Goal: Communication & Community: Answer question/provide support

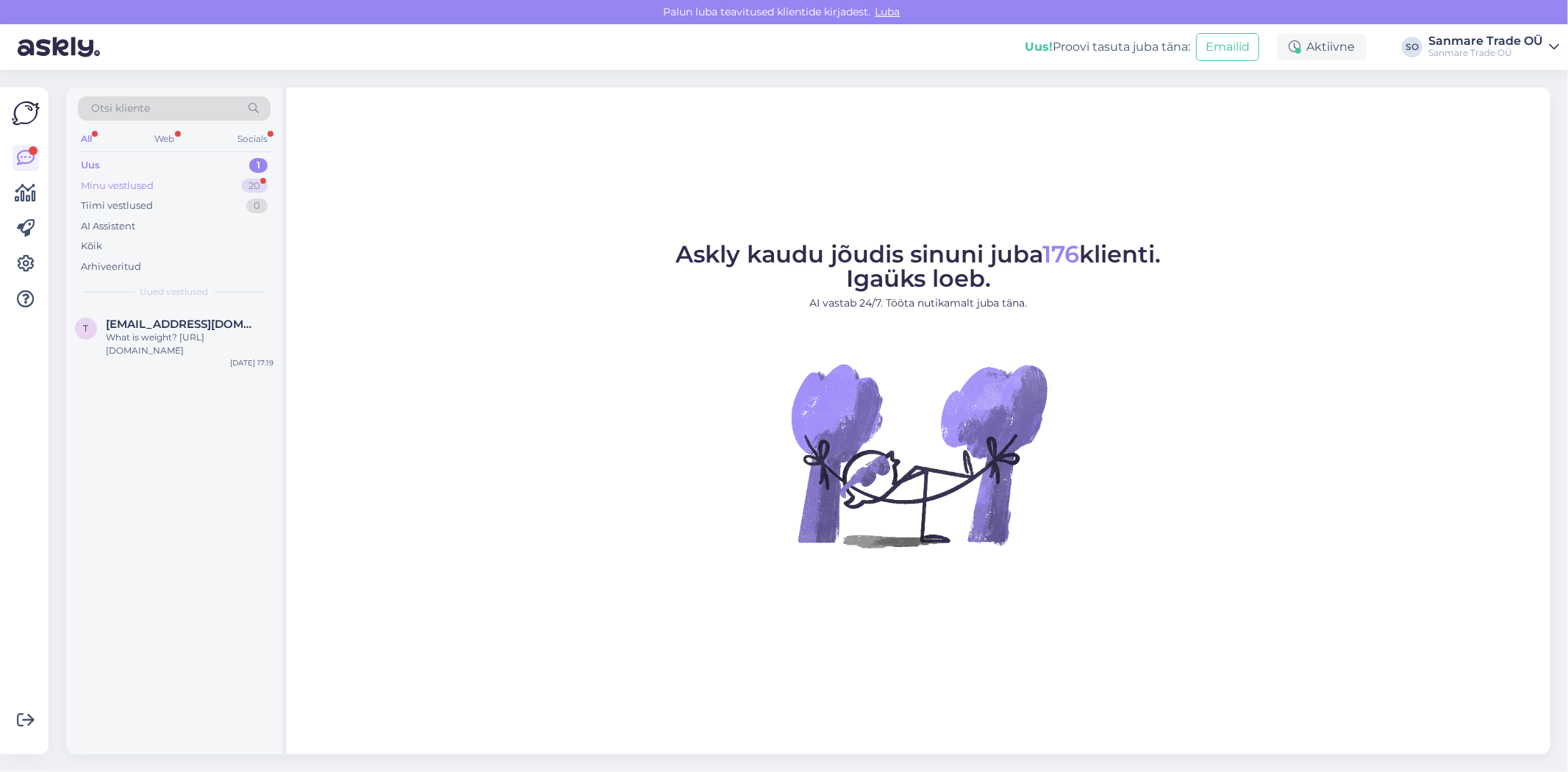
click at [132, 179] on div "Minu vestlused" at bounding box center [116, 186] width 73 height 14
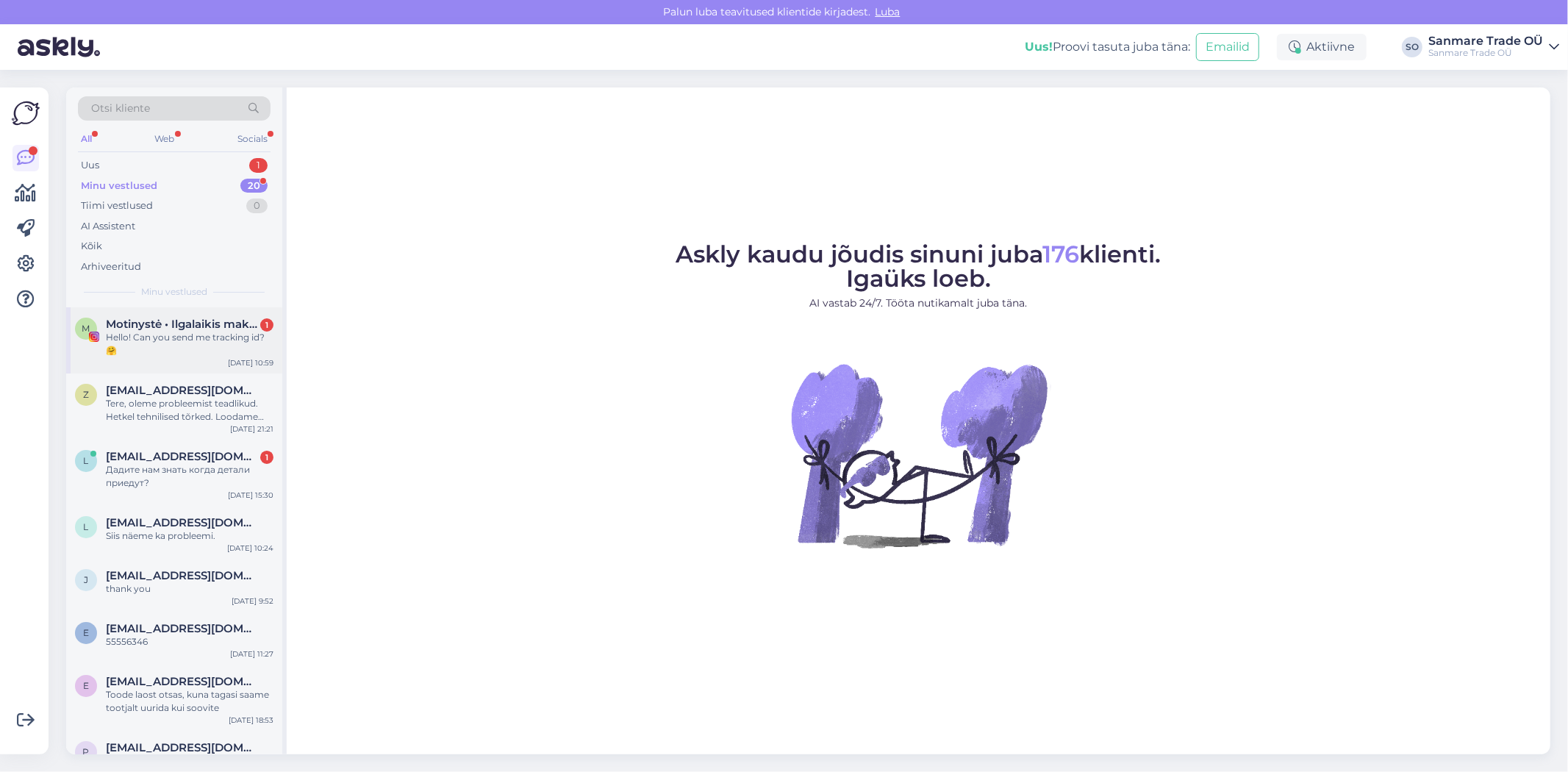
click at [183, 333] on div "Hello! Can you send me tracking id? 🤗" at bounding box center [190, 344] width 167 height 26
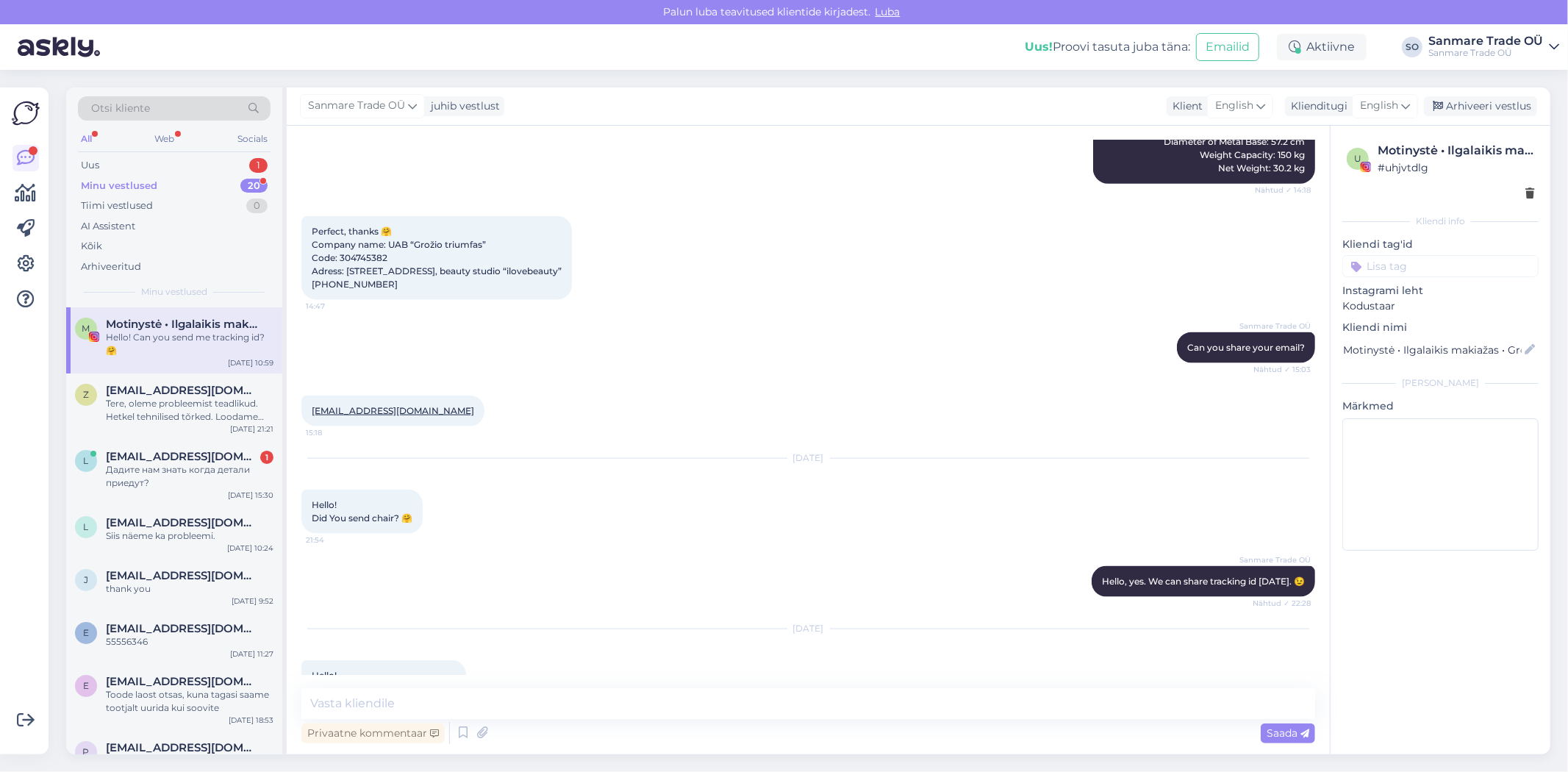
scroll to position [1654, 0]
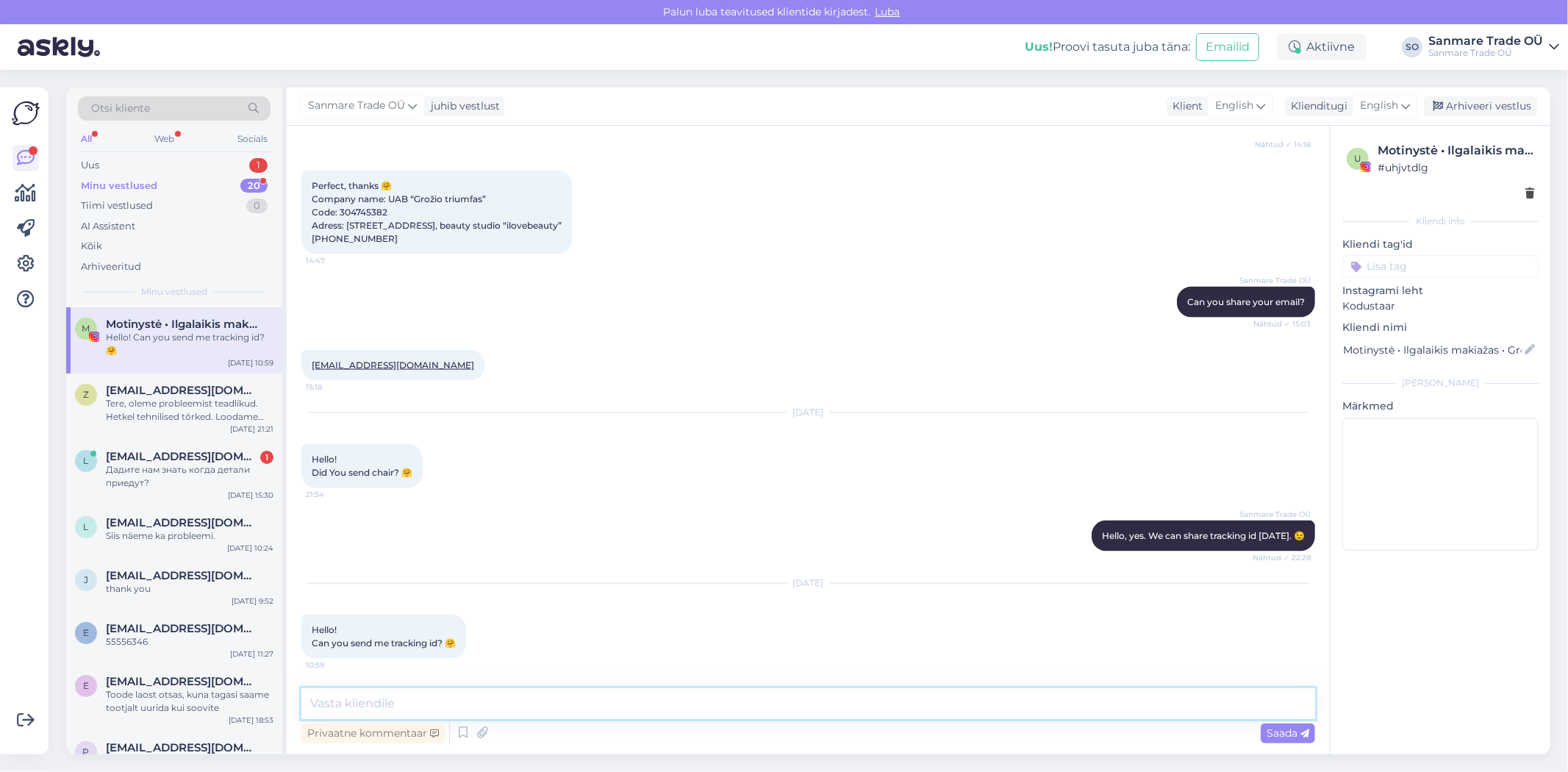
click at [410, 699] on textarea at bounding box center [808, 703] width 1014 height 31
paste textarea "GLS-M7660659054"
type textarea "Hey, sure: GLS-M7660659054"
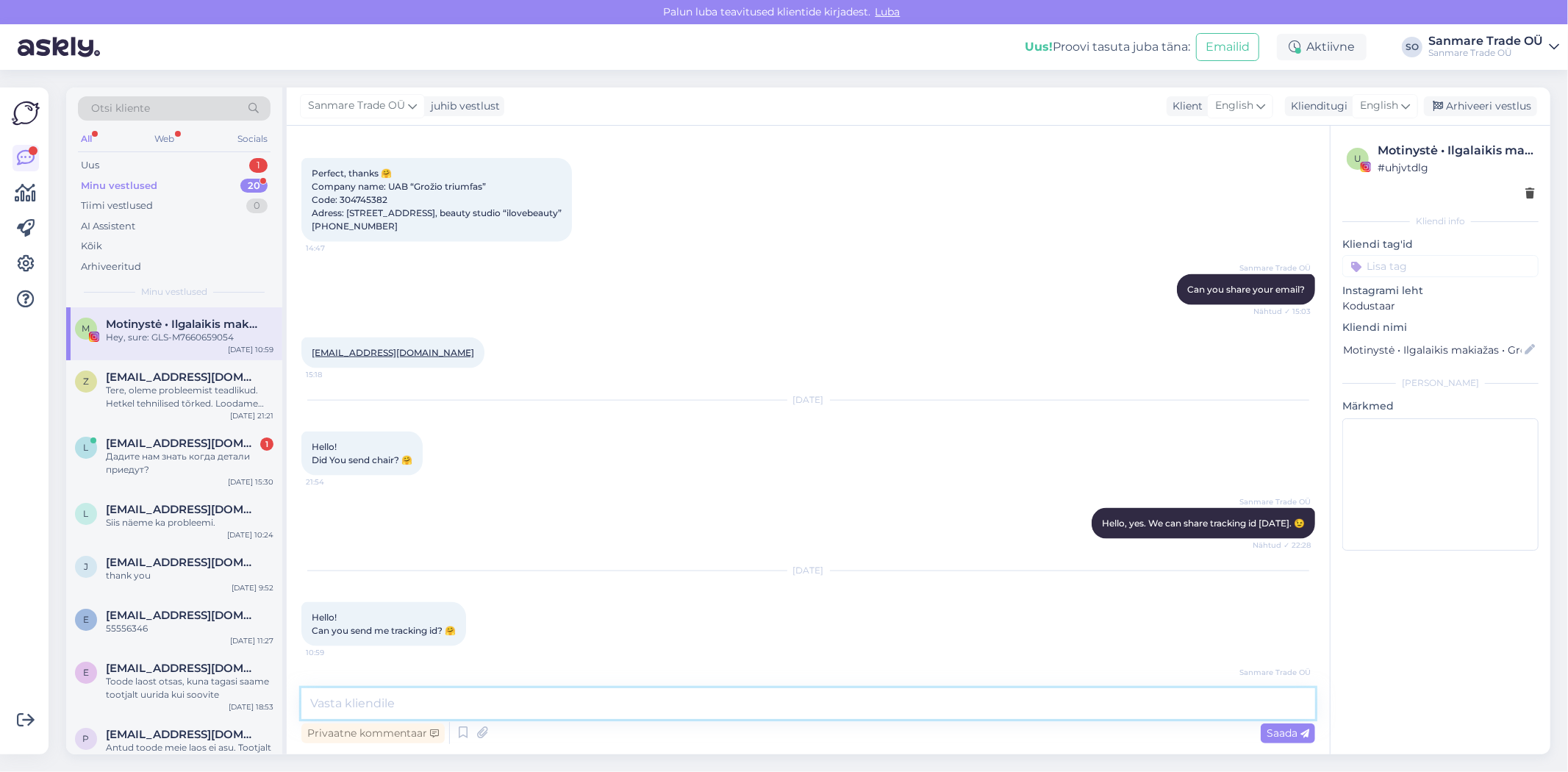
scroll to position [1716, 0]
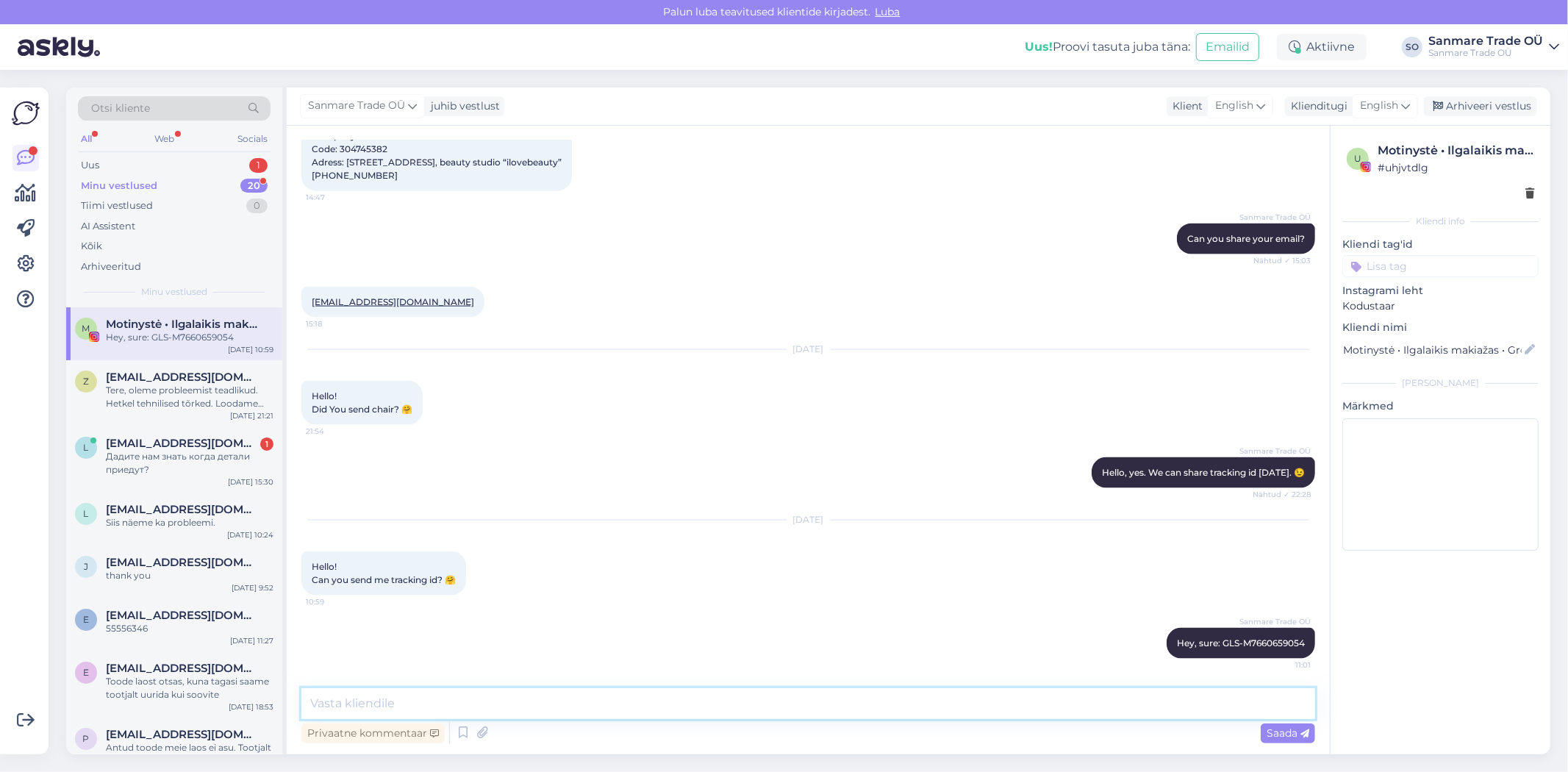
click at [420, 690] on textarea at bounding box center [808, 703] width 1014 height 31
click at [422, 701] on textarea at bounding box center [808, 703] width 1014 height 31
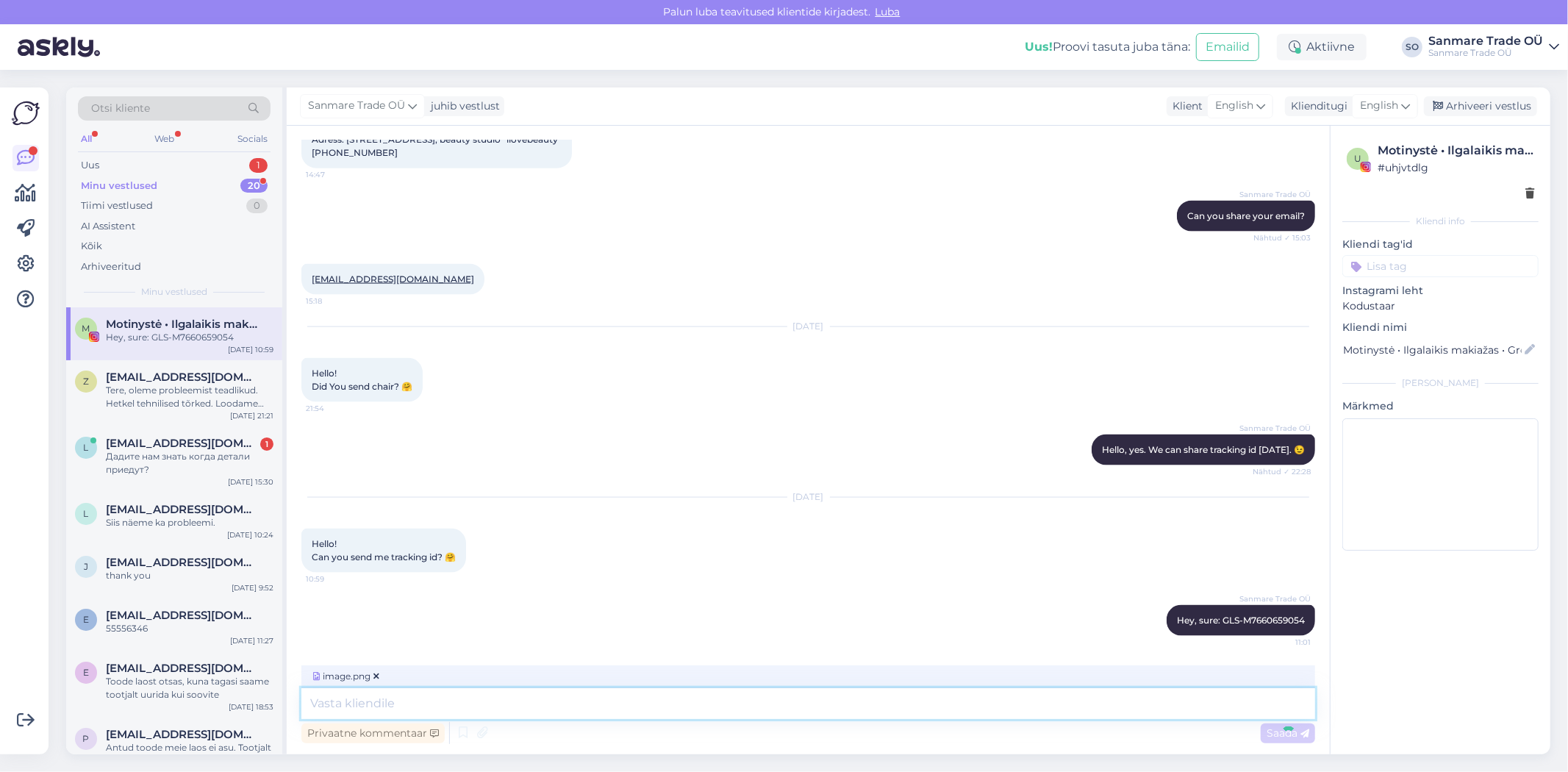
scroll to position [1739, 0]
click at [365, 700] on div "Vestlus algas Aug 4 2025 Hello! Do you have this chair? 14:04 Tere! Kas teil on…" at bounding box center [808, 440] width 1043 height 628
click at [366, 700] on textarea at bounding box center [808, 703] width 1014 height 31
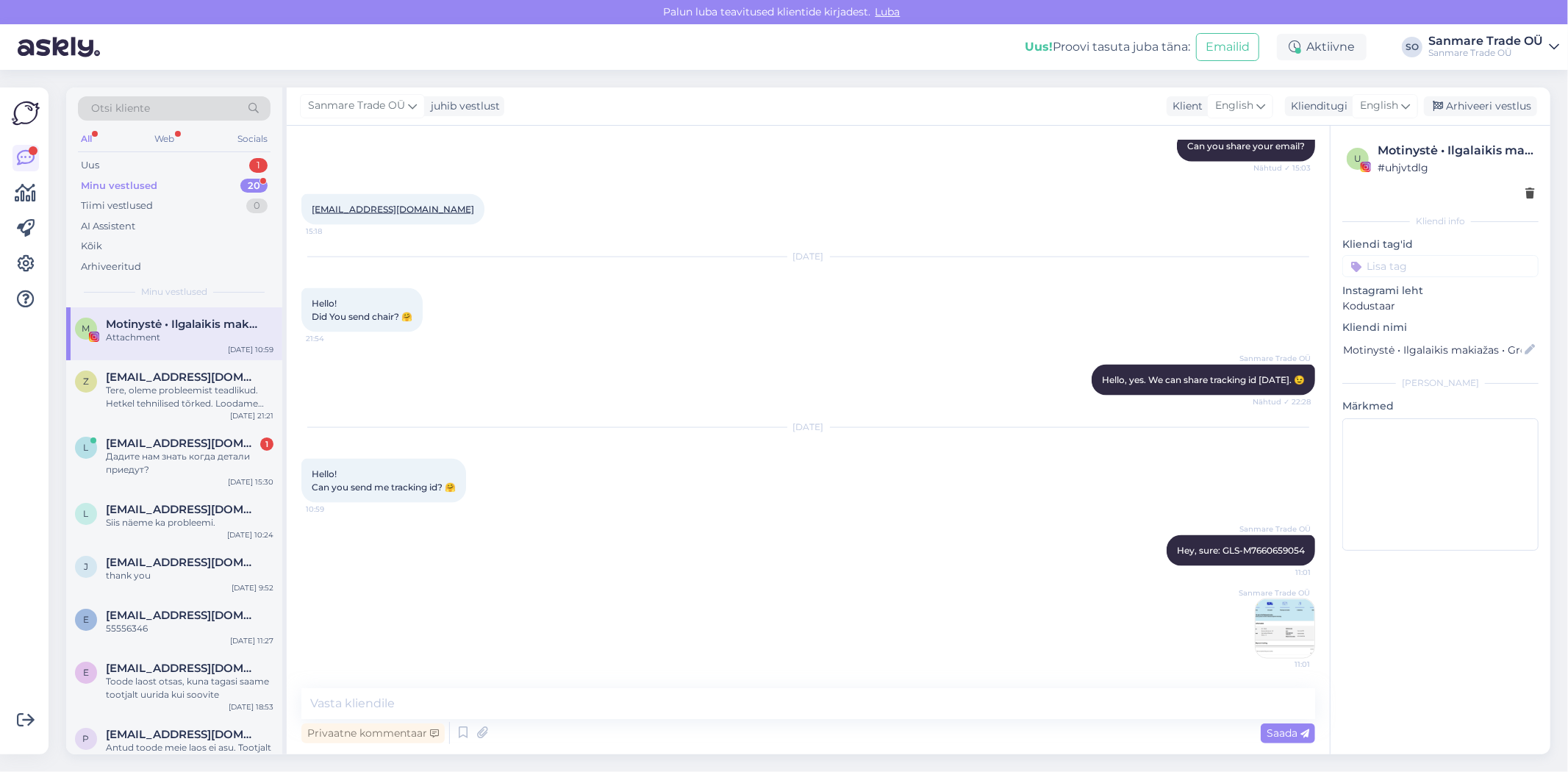
click at [1268, 624] on img at bounding box center [1285, 628] width 59 height 59
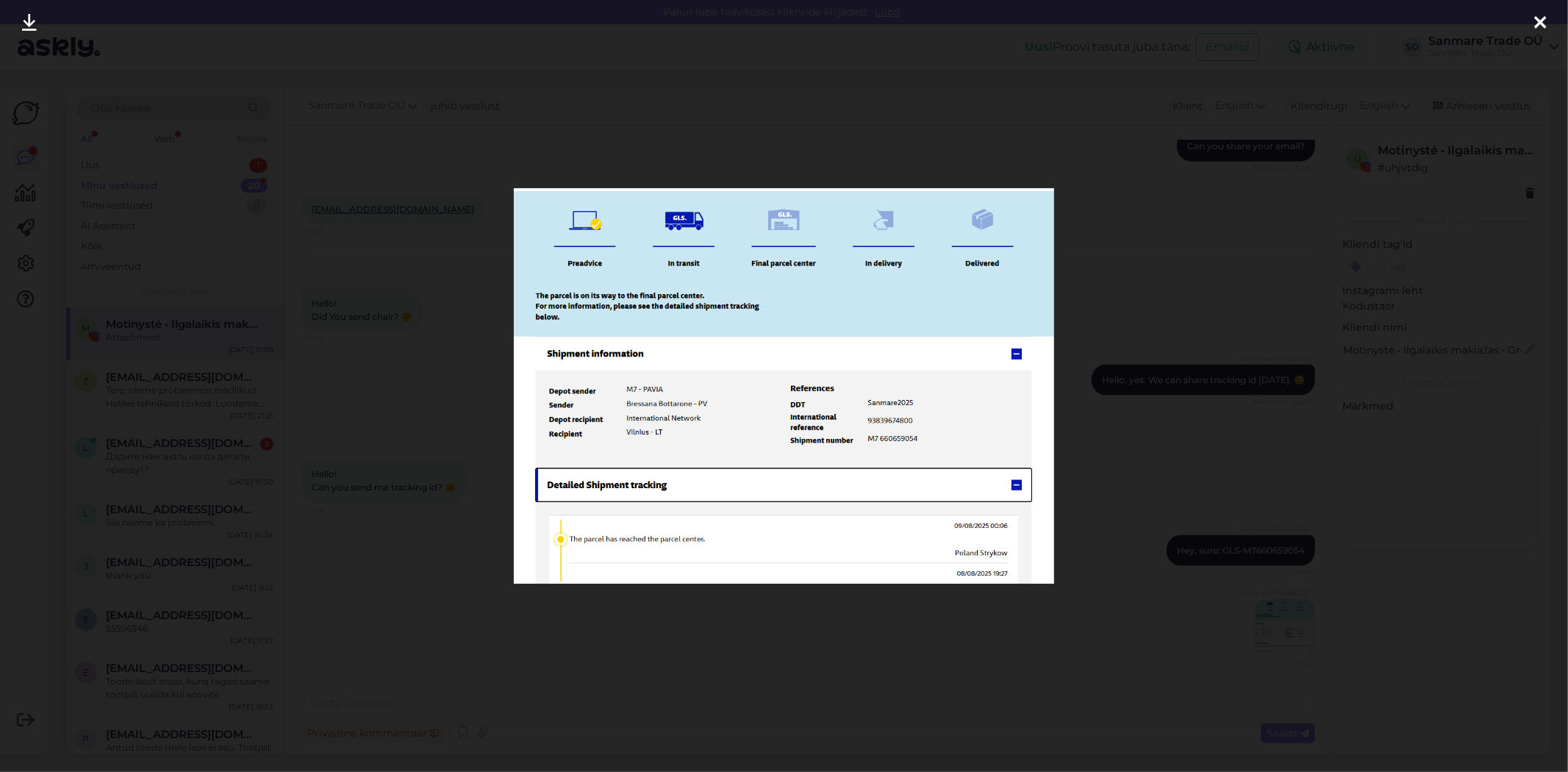
click at [589, 664] on div at bounding box center [784, 386] width 1568 height 772
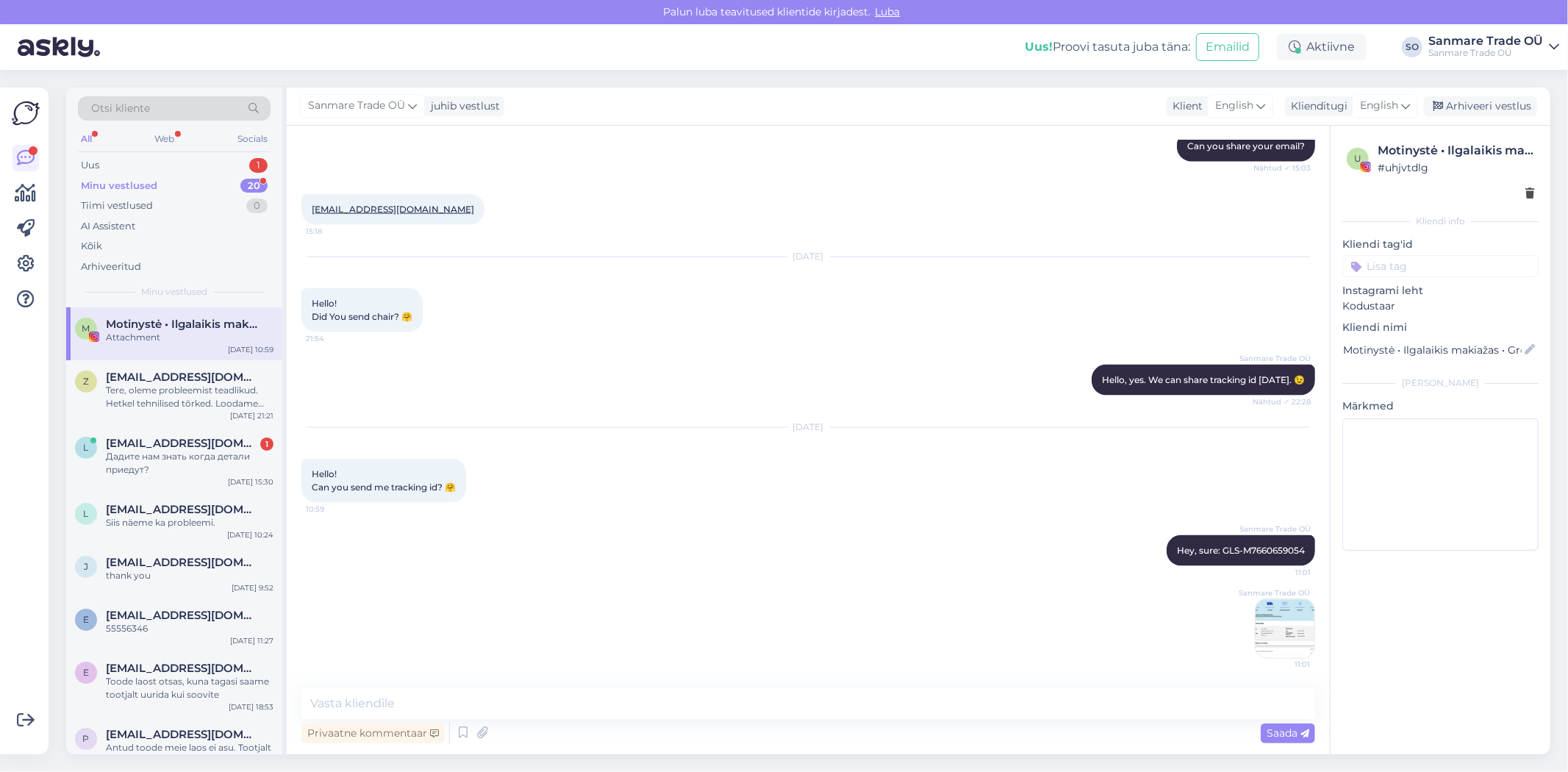
click at [1269, 628] on img at bounding box center [1285, 628] width 59 height 59
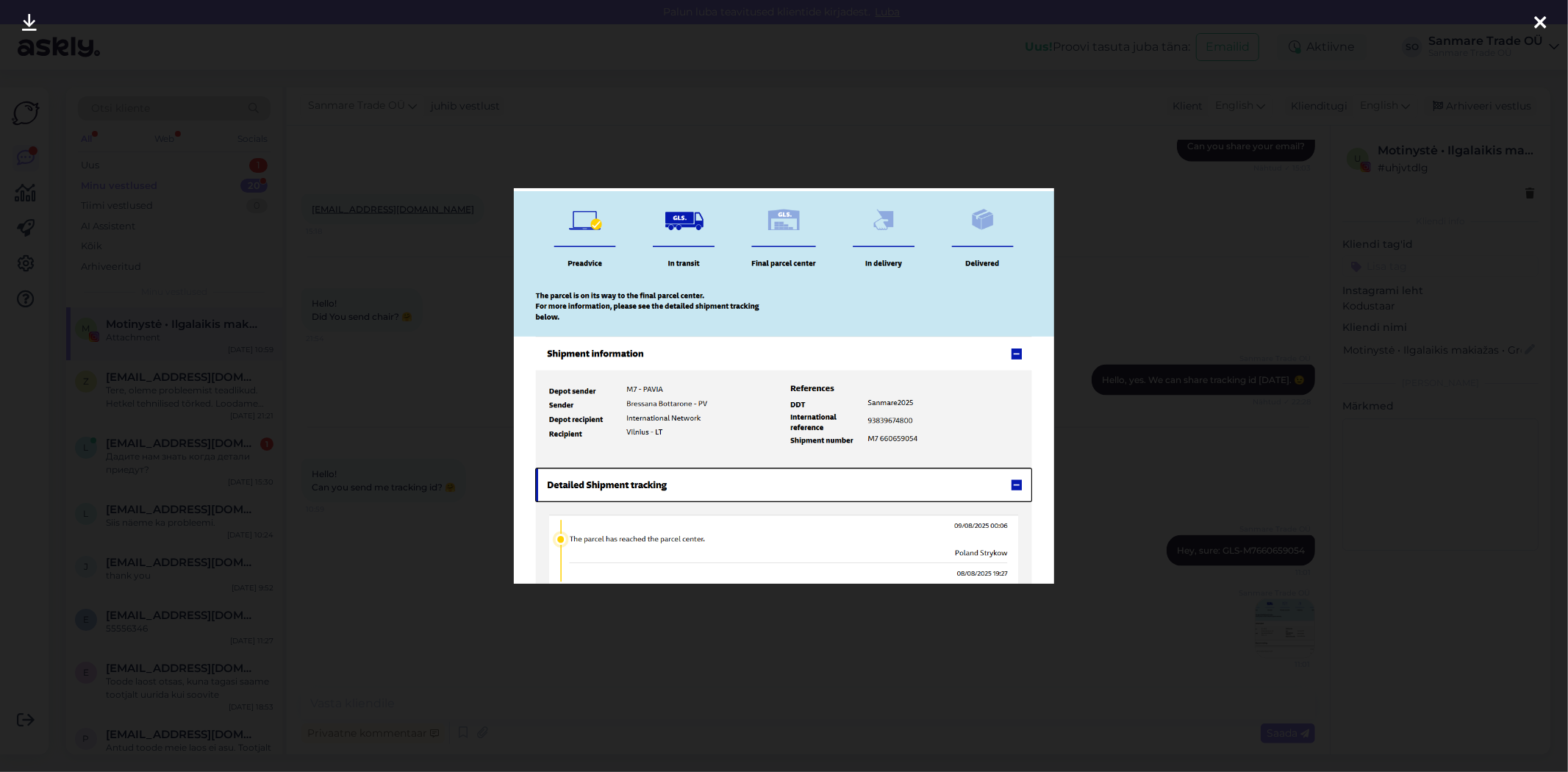
click at [603, 652] on div at bounding box center [784, 386] width 1568 height 772
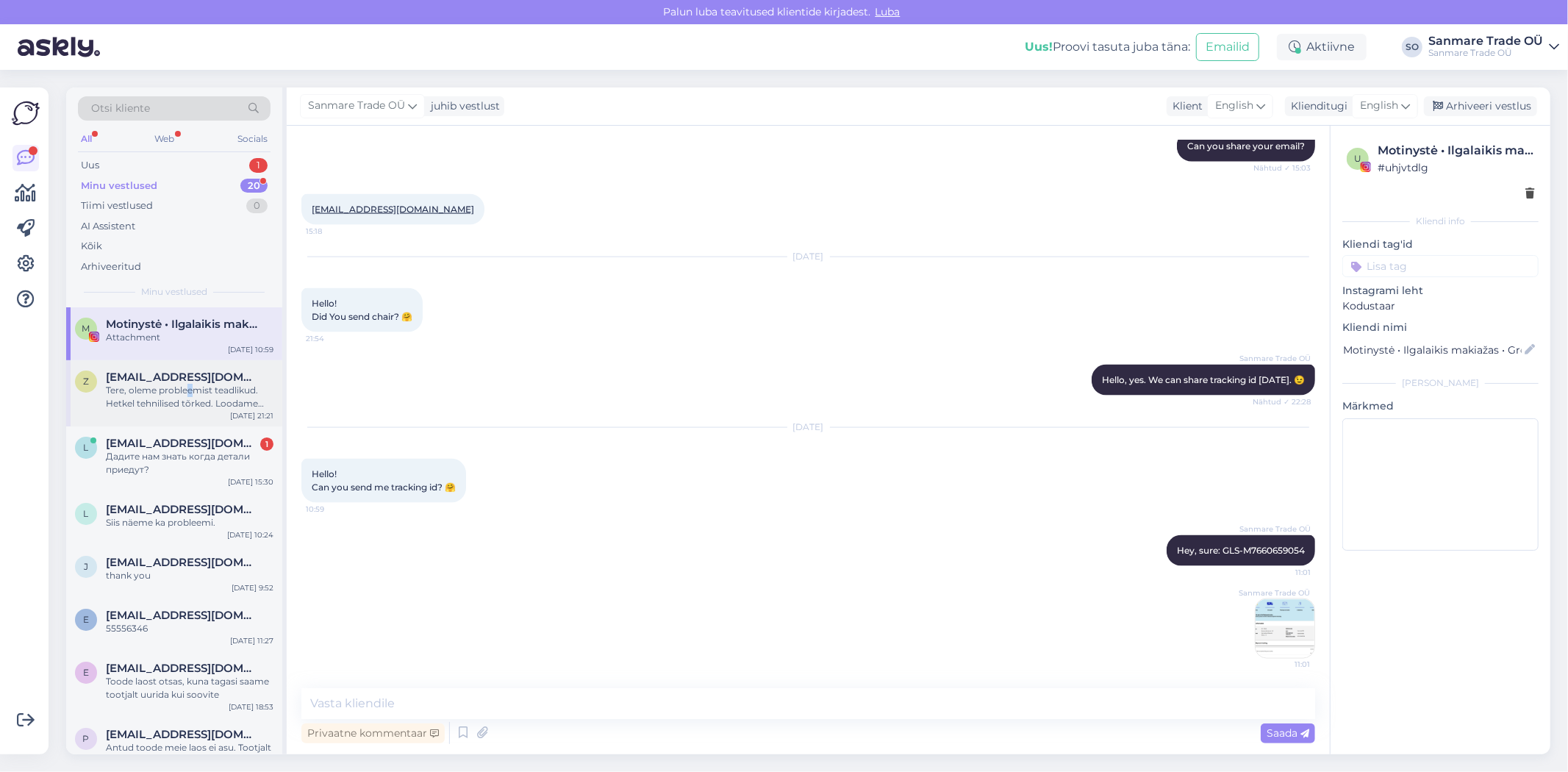
click at [190, 388] on div "Tere, oleme probleemist teadlikud. Hetkel tehnilised tõrked. Loodame pühapäeval…" at bounding box center [190, 396] width 167 height 26
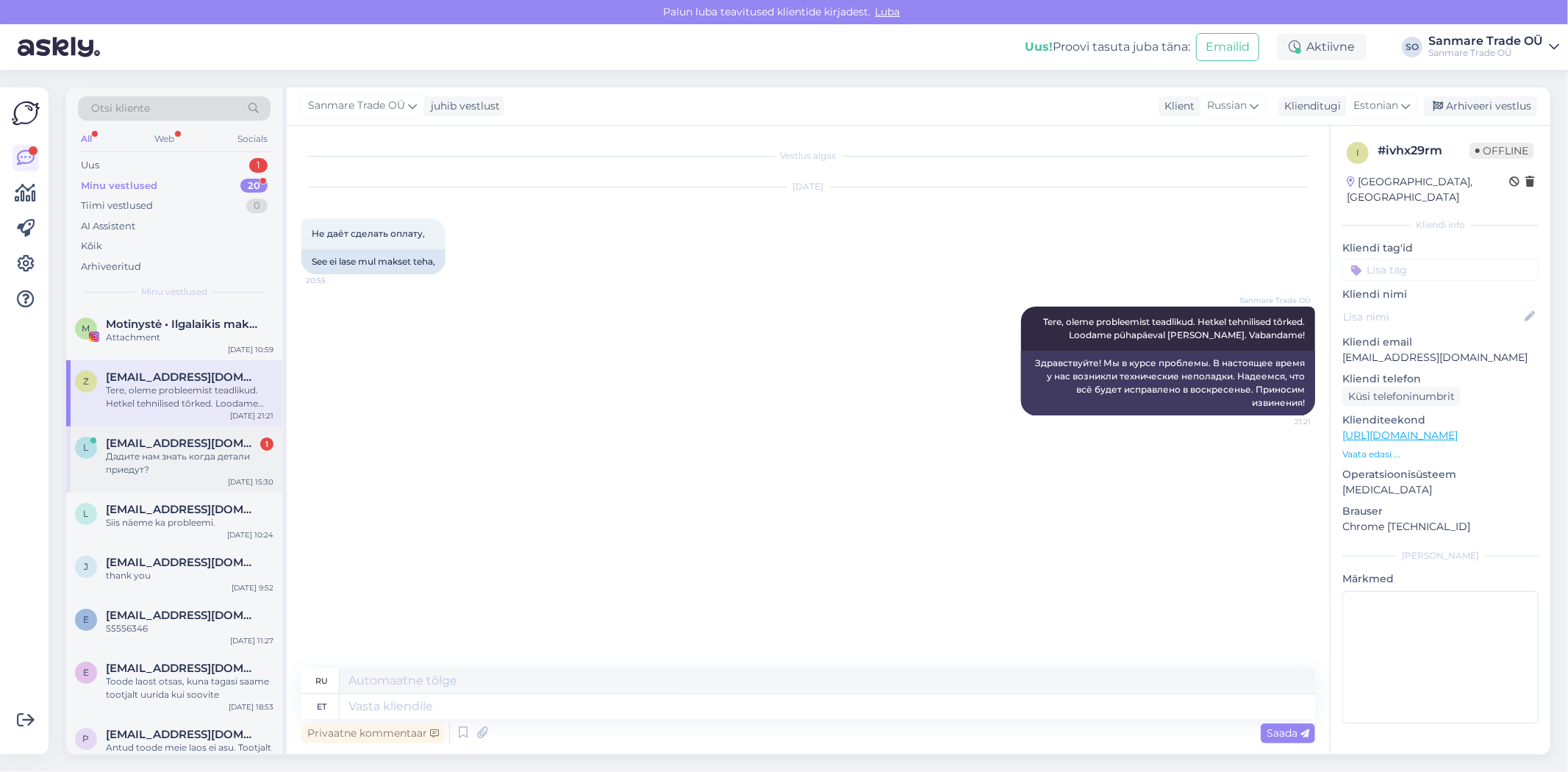
click at [195, 469] on div "Дадите нам знать когда детали приедут?" at bounding box center [190, 463] width 167 height 26
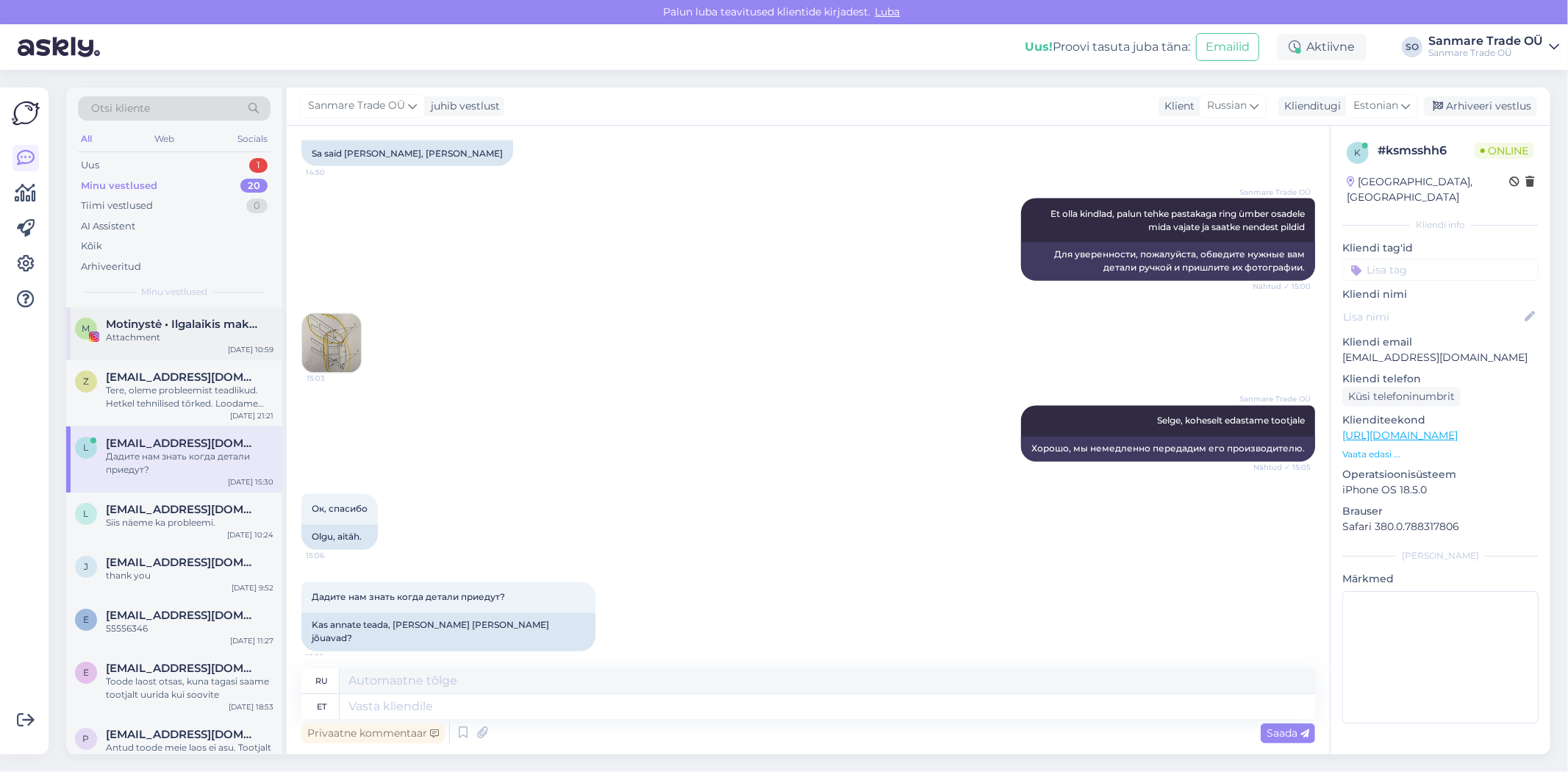
click at [172, 341] on div "Attachment" at bounding box center [190, 337] width 167 height 14
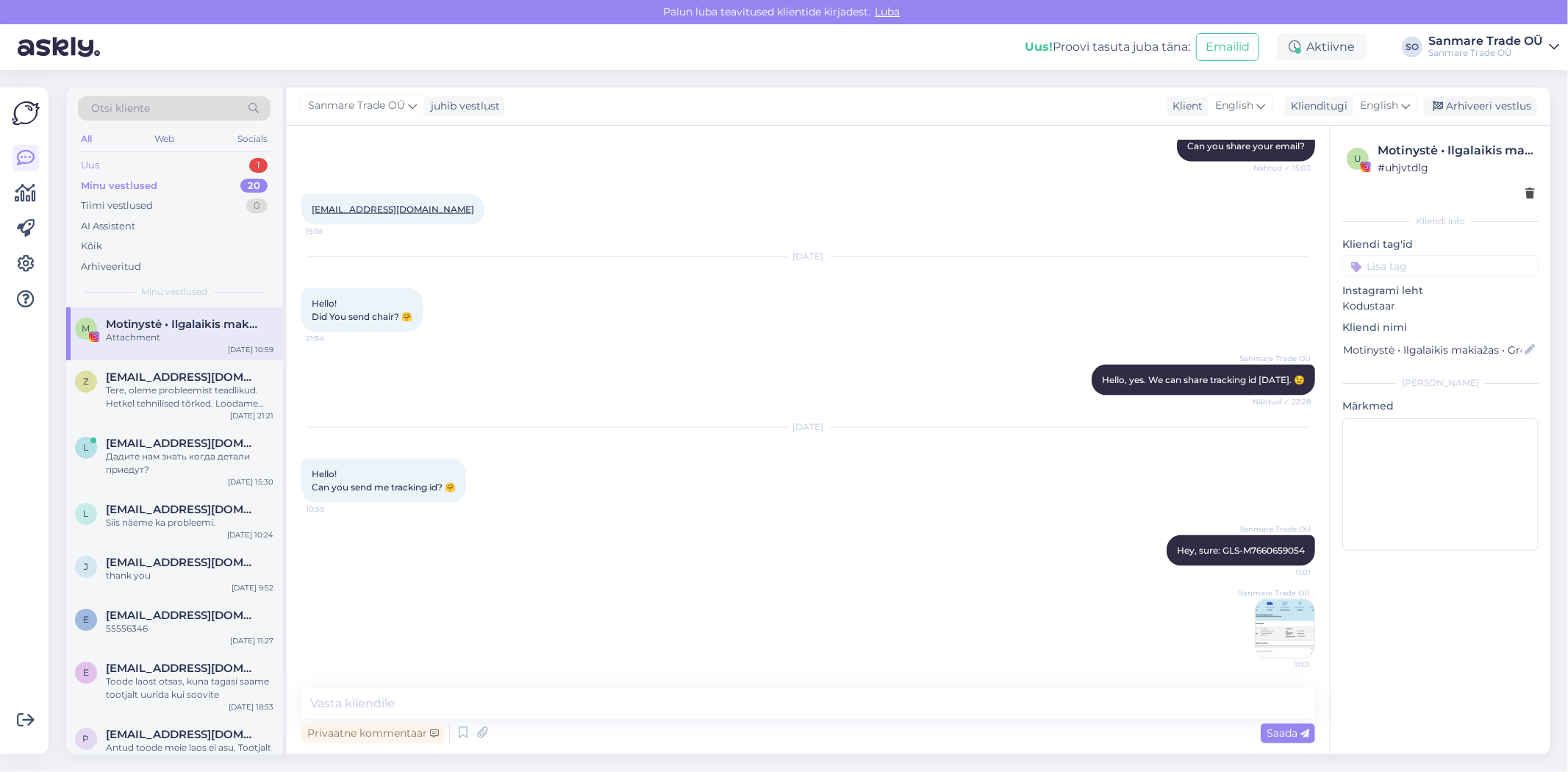
click at [129, 166] on div "Uus 1" at bounding box center [174, 165] width 192 height 21
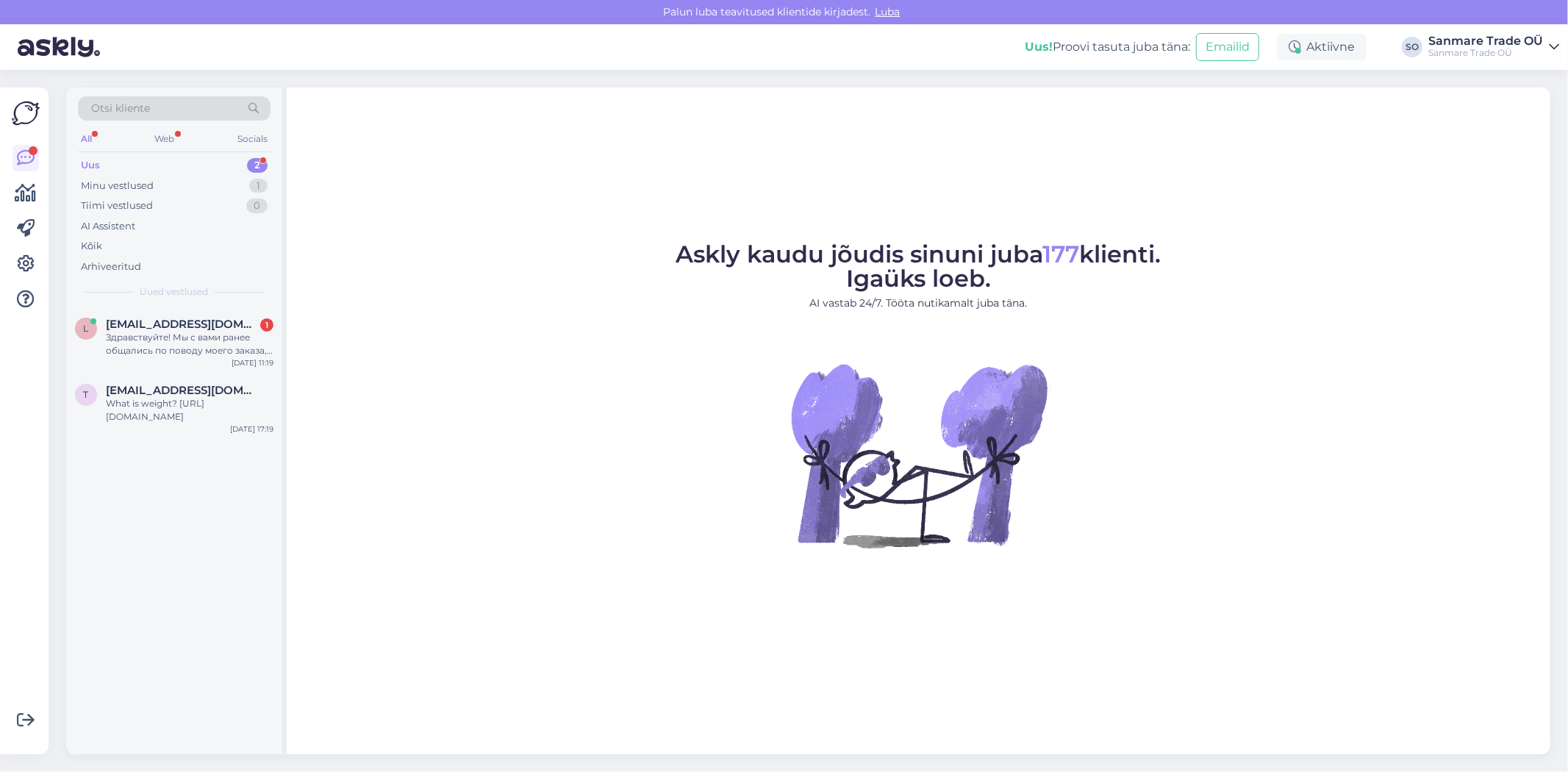
click at [155, 164] on div "Uus 2" at bounding box center [174, 165] width 192 height 21
click at [140, 417] on div "What is weight? [URL][DOMAIN_NAME]" at bounding box center [190, 410] width 167 height 26
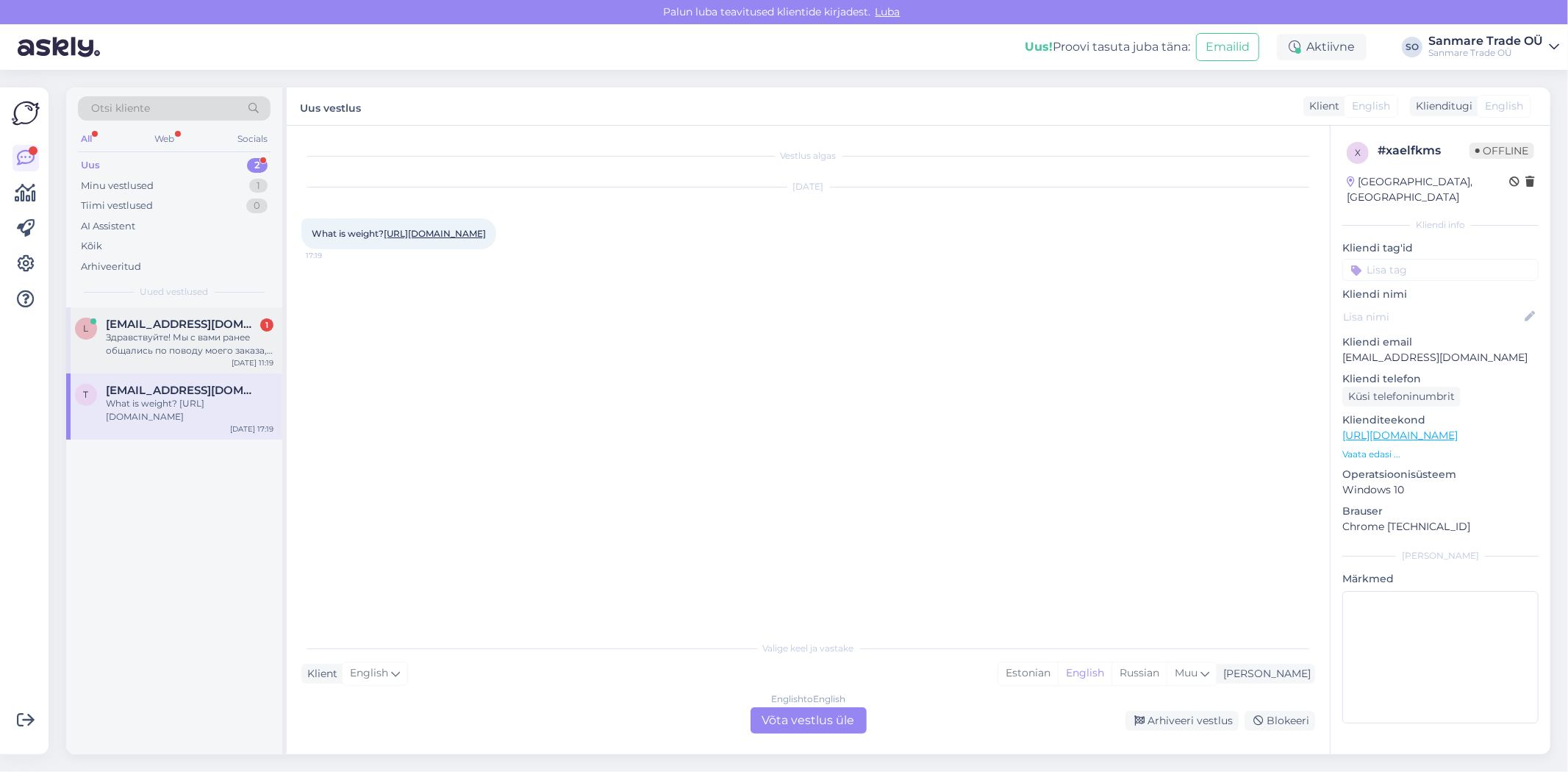
click at [176, 342] on div "Здравствуйте! Мы с вами ранее общались по поводу моего заказа, о недостающих ча…" at bounding box center [190, 344] width 167 height 26
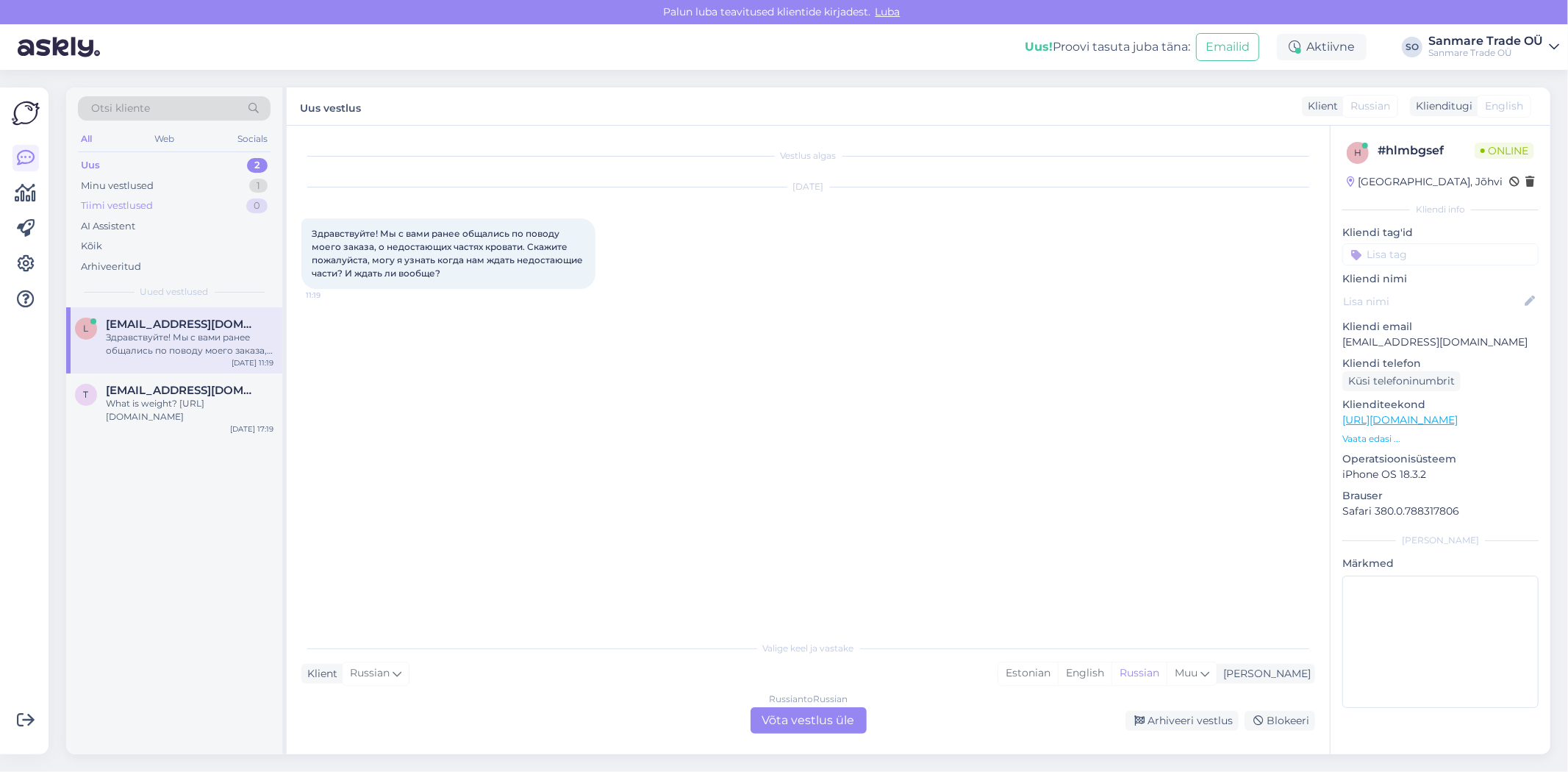
click at [183, 208] on div "Tiimi vestlused 0" at bounding box center [174, 206] width 192 height 21
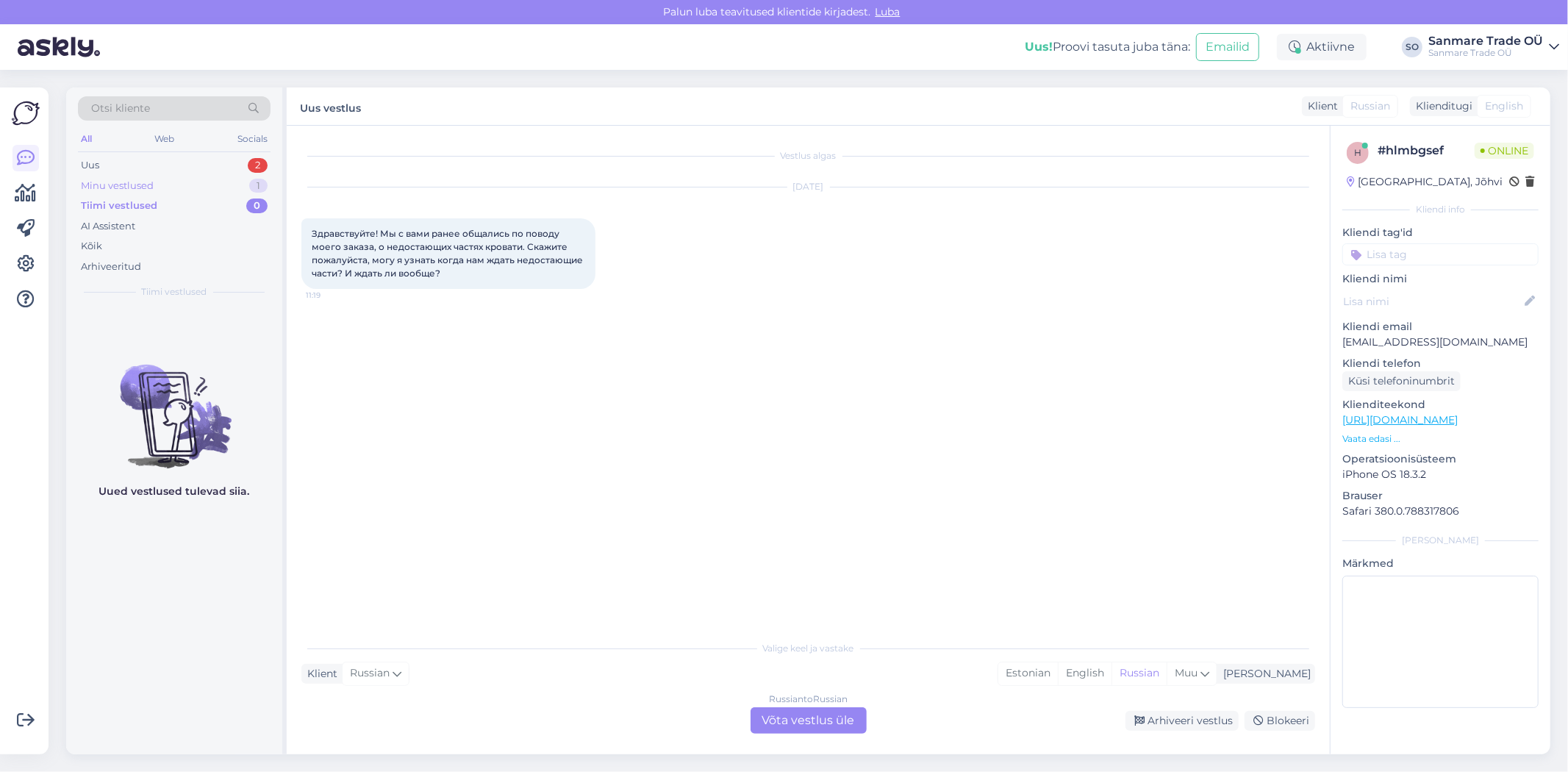
click at [160, 187] on div "Minu vestlused 1" at bounding box center [174, 186] width 192 height 21
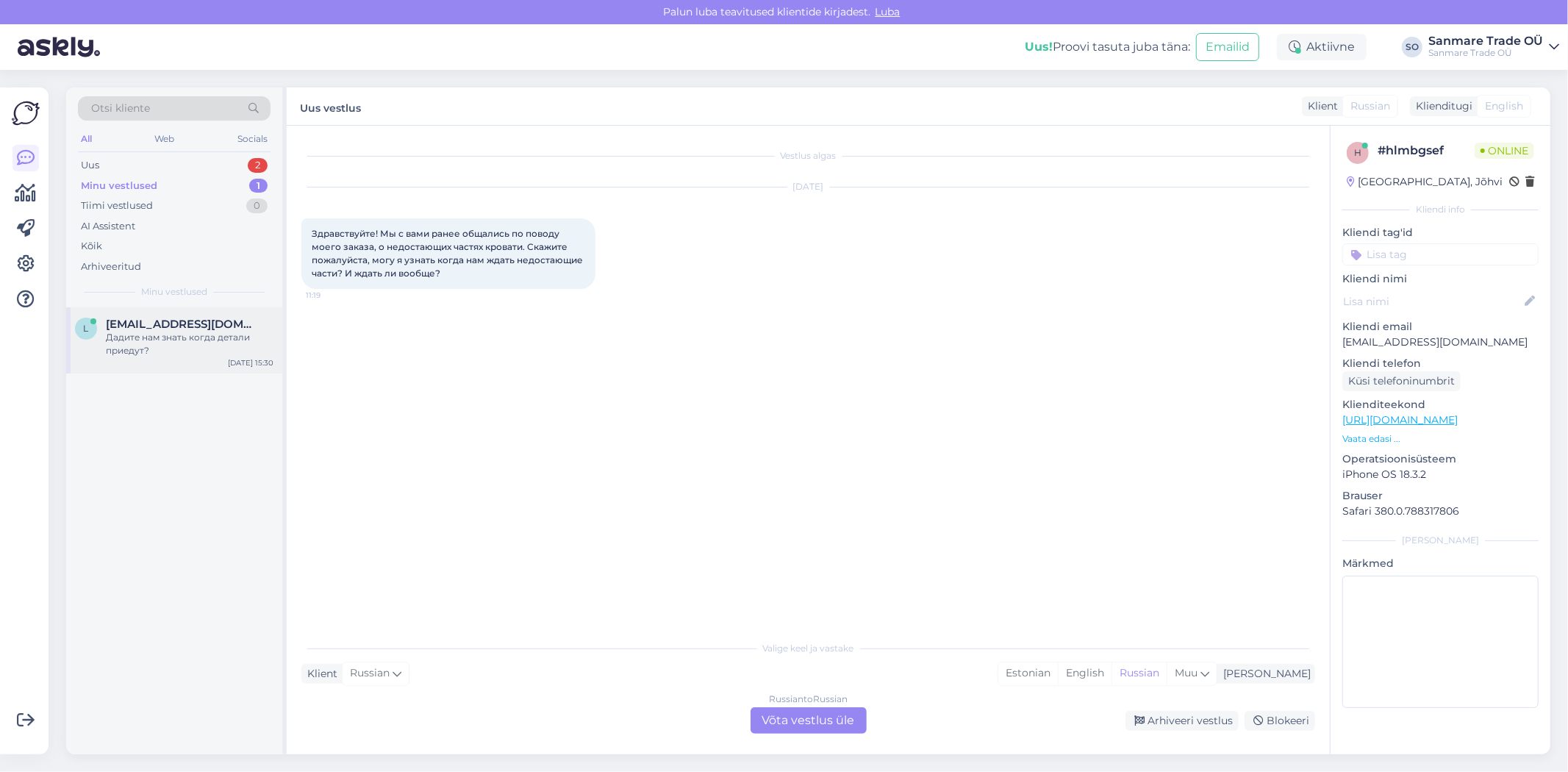
click at [180, 350] on div "Дадите нам знать когда детали приедут?" at bounding box center [190, 344] width 167 height 26
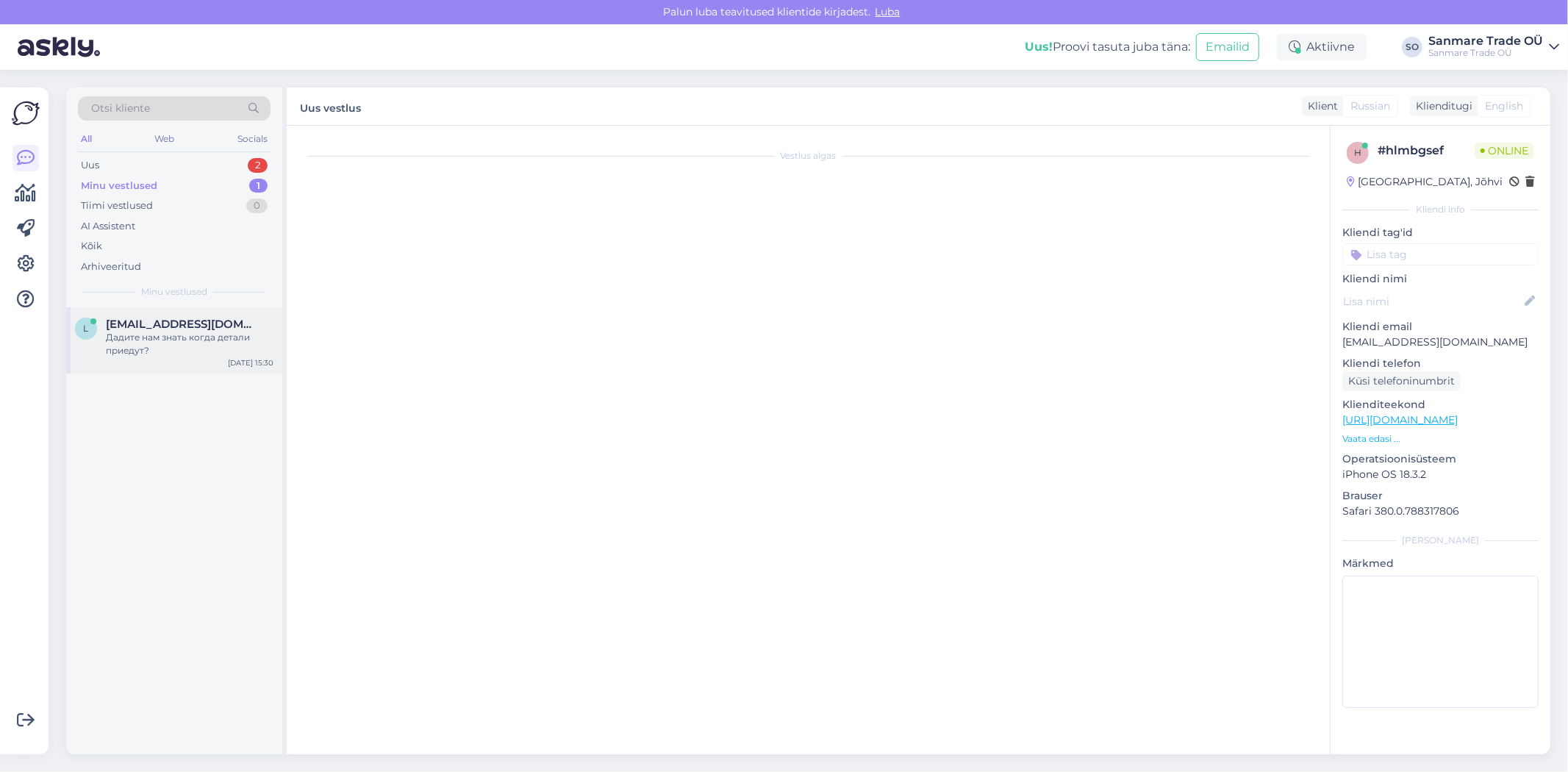
scroll to position [2258, 0]
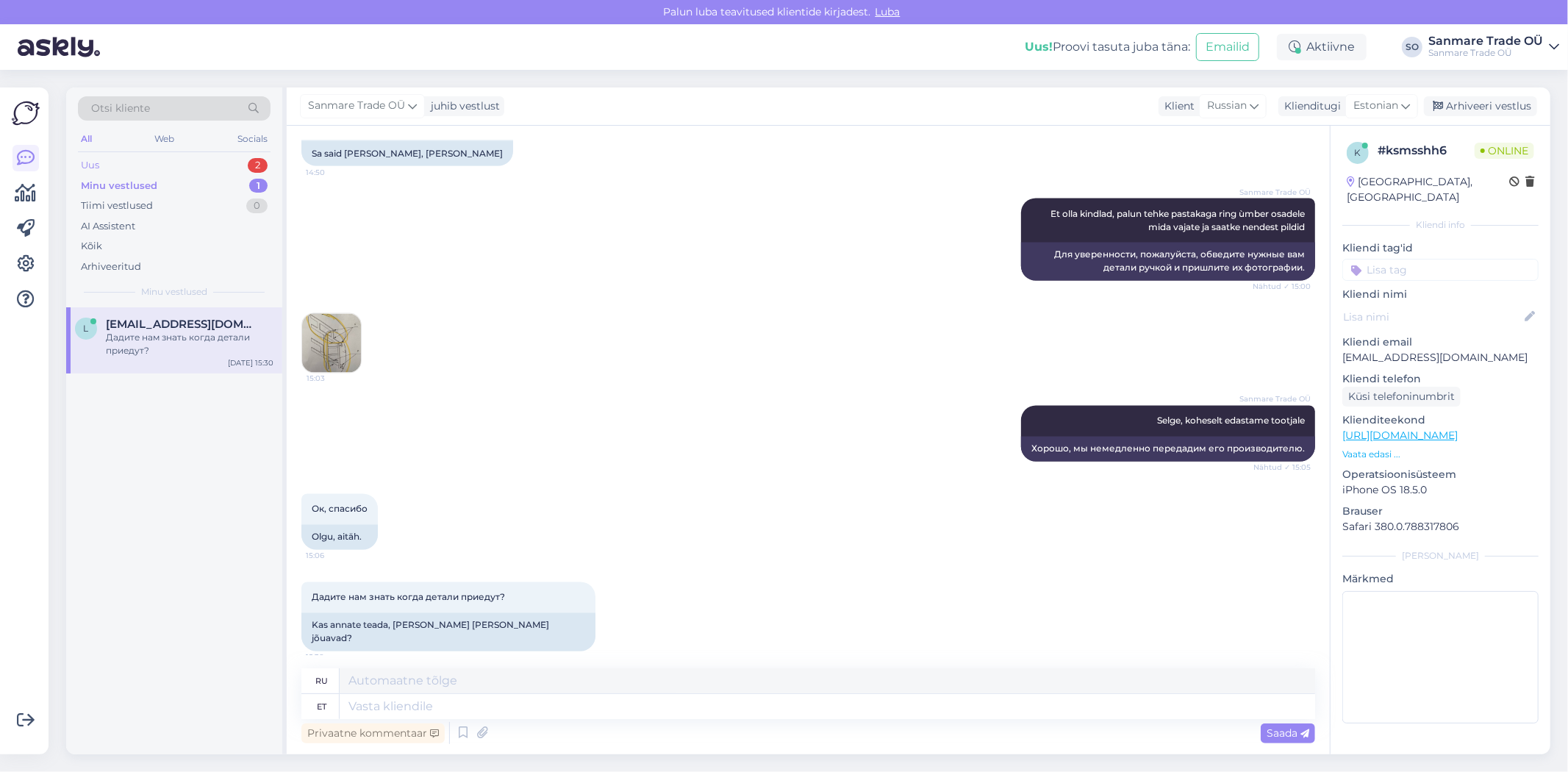
click at [131, 163] on div "Uus 2" at bounding box center [174, 165] width 192 height 21
click at [162, 353] on div "Здравствуйте! Мы с вами ранее общались по поводу моего заказа, о недостающих ча…" at bounding box center [190, 344] width 167 height 26
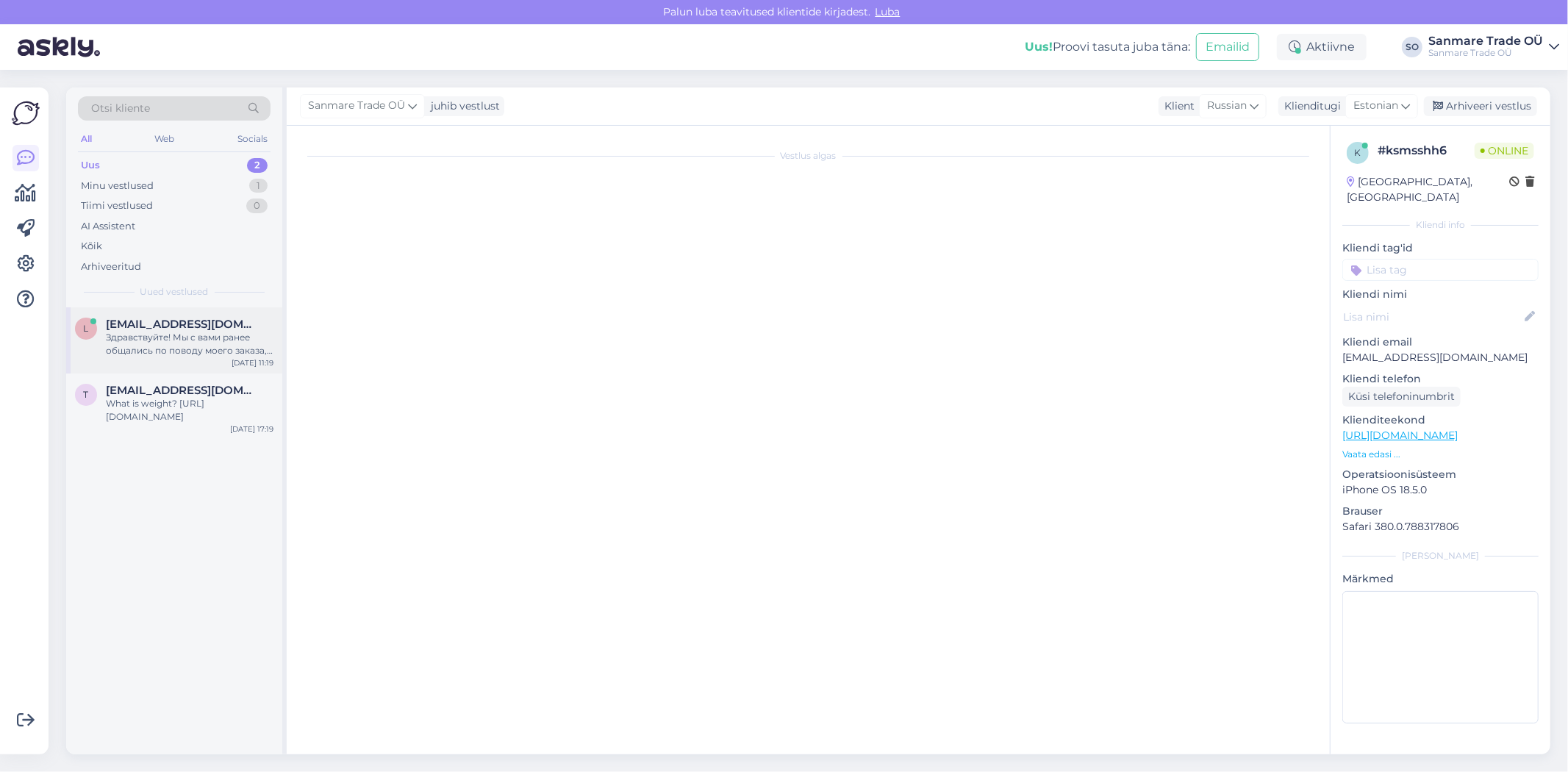
scroll to position [0, 0]
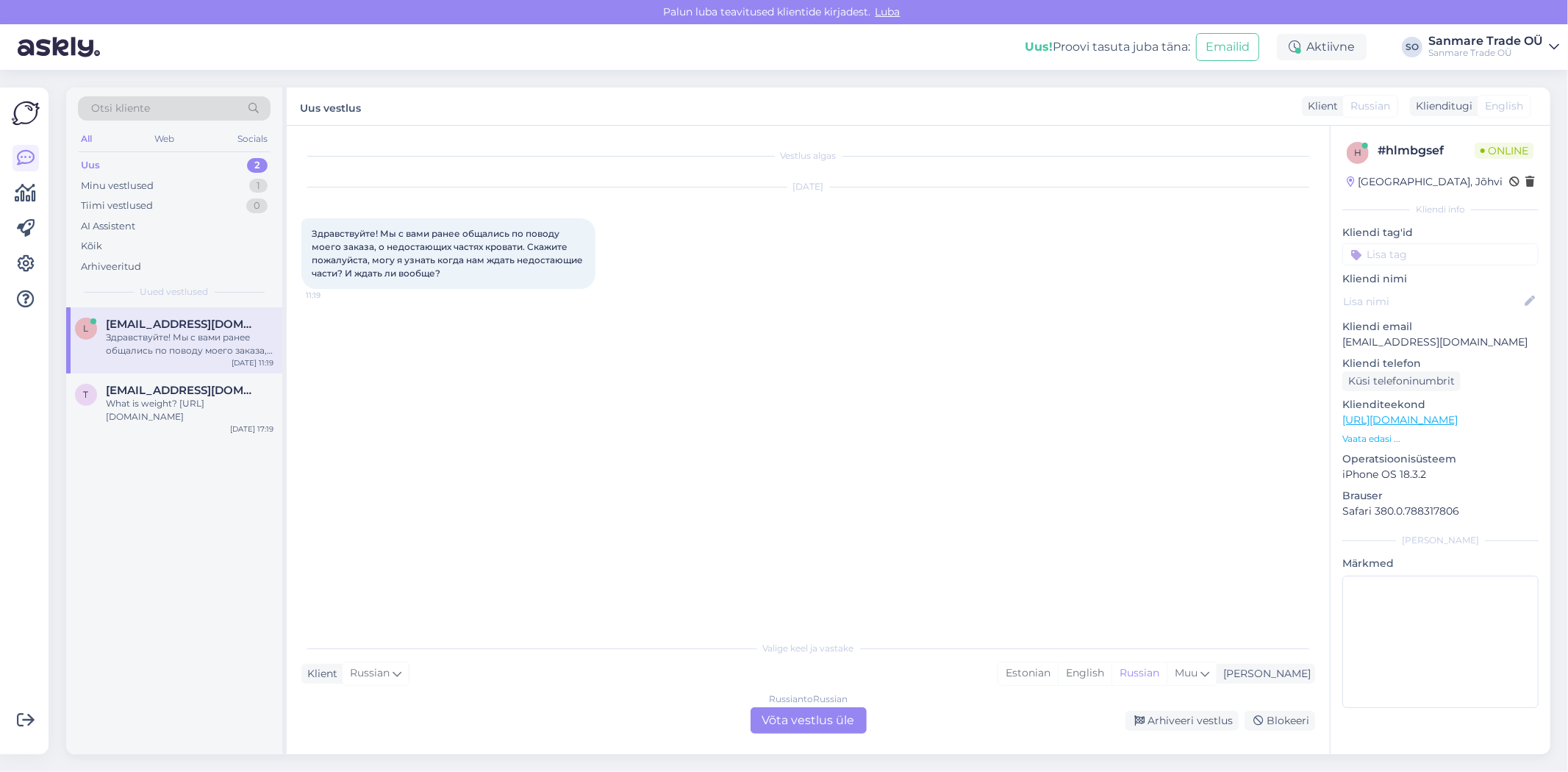
click at [831, 714] on div "Russian to Russian Võta vestlus üle" at bounding box center [809, 720] width 116 height 26
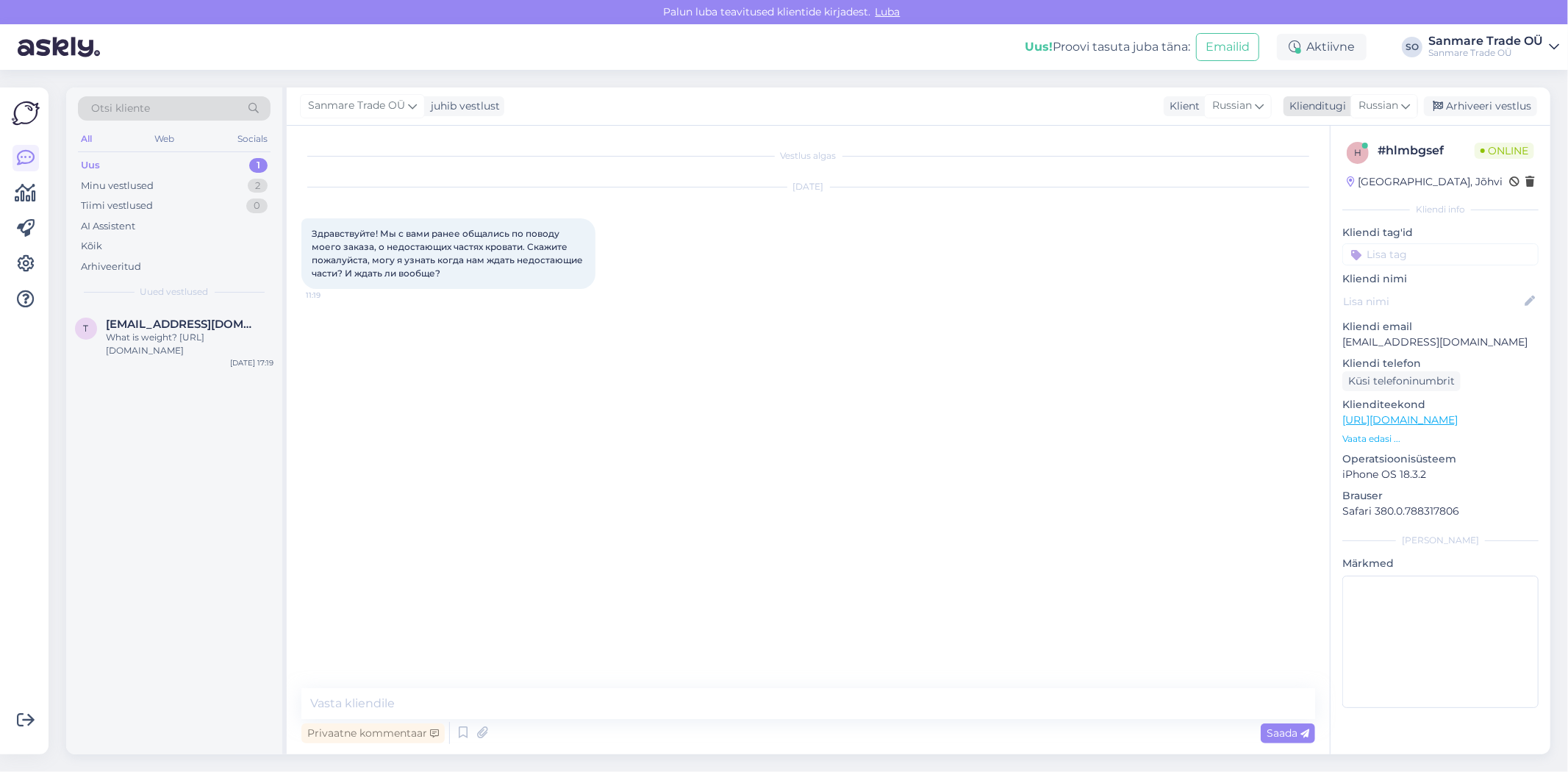
click at [1398, 100] on span "Russian" at bounding box center [1378, 106] width 40 height 16
type input "es"
click at [1327, 195] on link "Estonian" at bounding box center [1351, 194] width 162 height 23
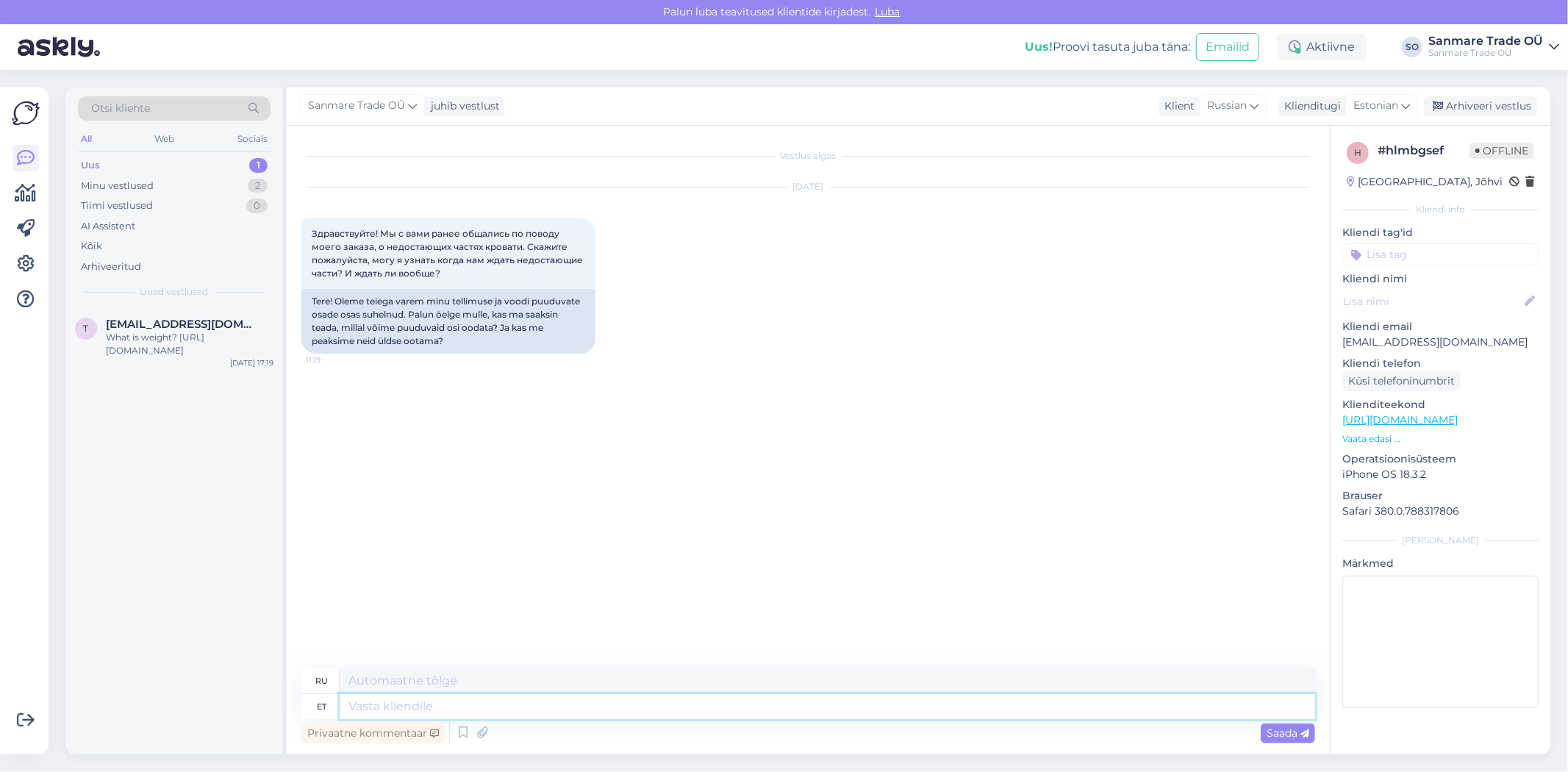
click at [405, 700] on textarea at bounding box center [827, 706] width 975 height 25
type textarea "Tere,"
type textarea "Привет,"
type textarea "Tere, me o"
type textarea "Привет, мы"
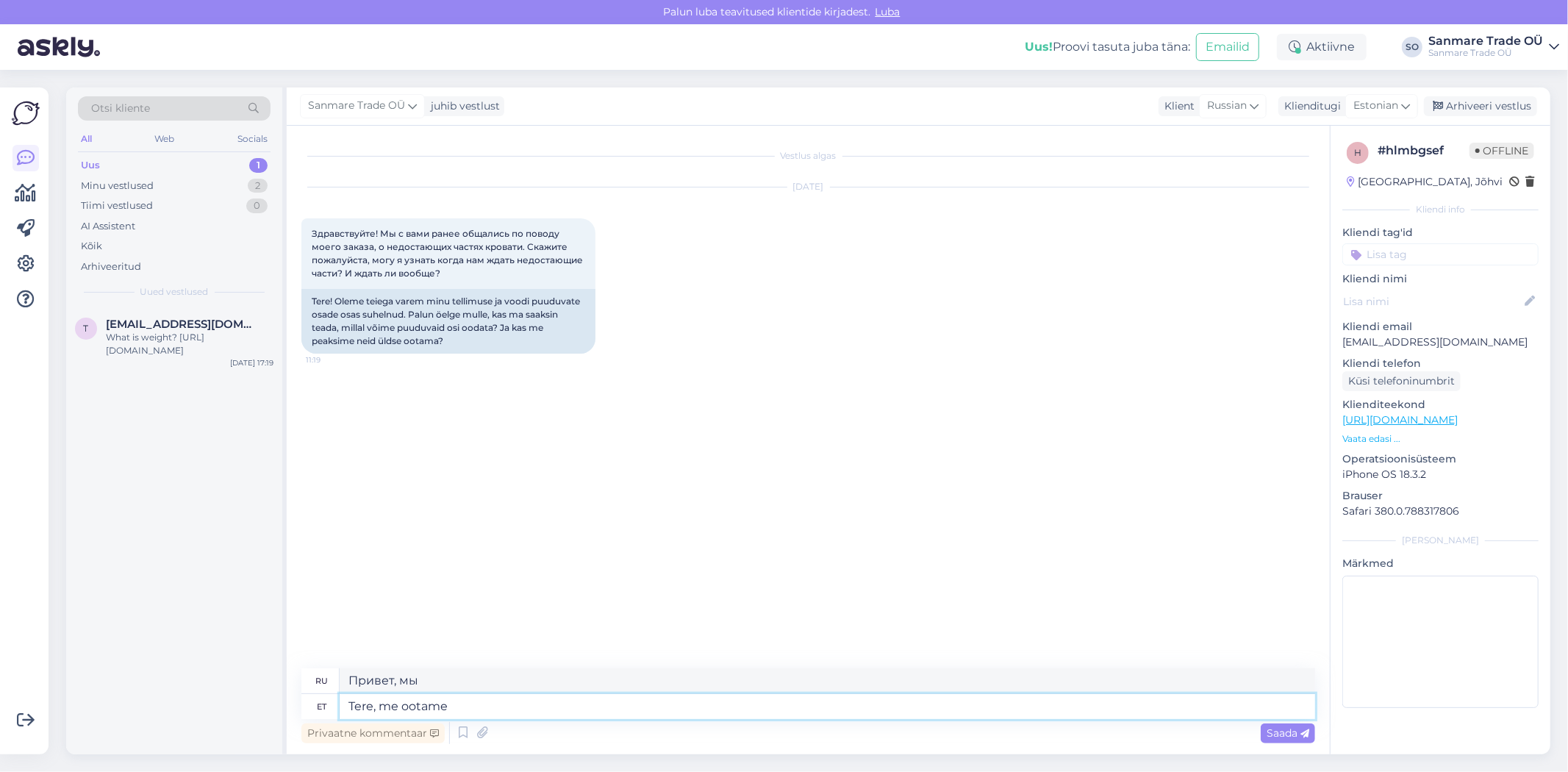
type textarea "Tere, me ootame"
type textarea "Здравствуйте, мы ждем."
type textarea "Tere, me ootame hetkel"
type textarea "Здравствуйте, мы сейчас ждем."
type textarea "Tere, me ootame hetkel tootjalt va"
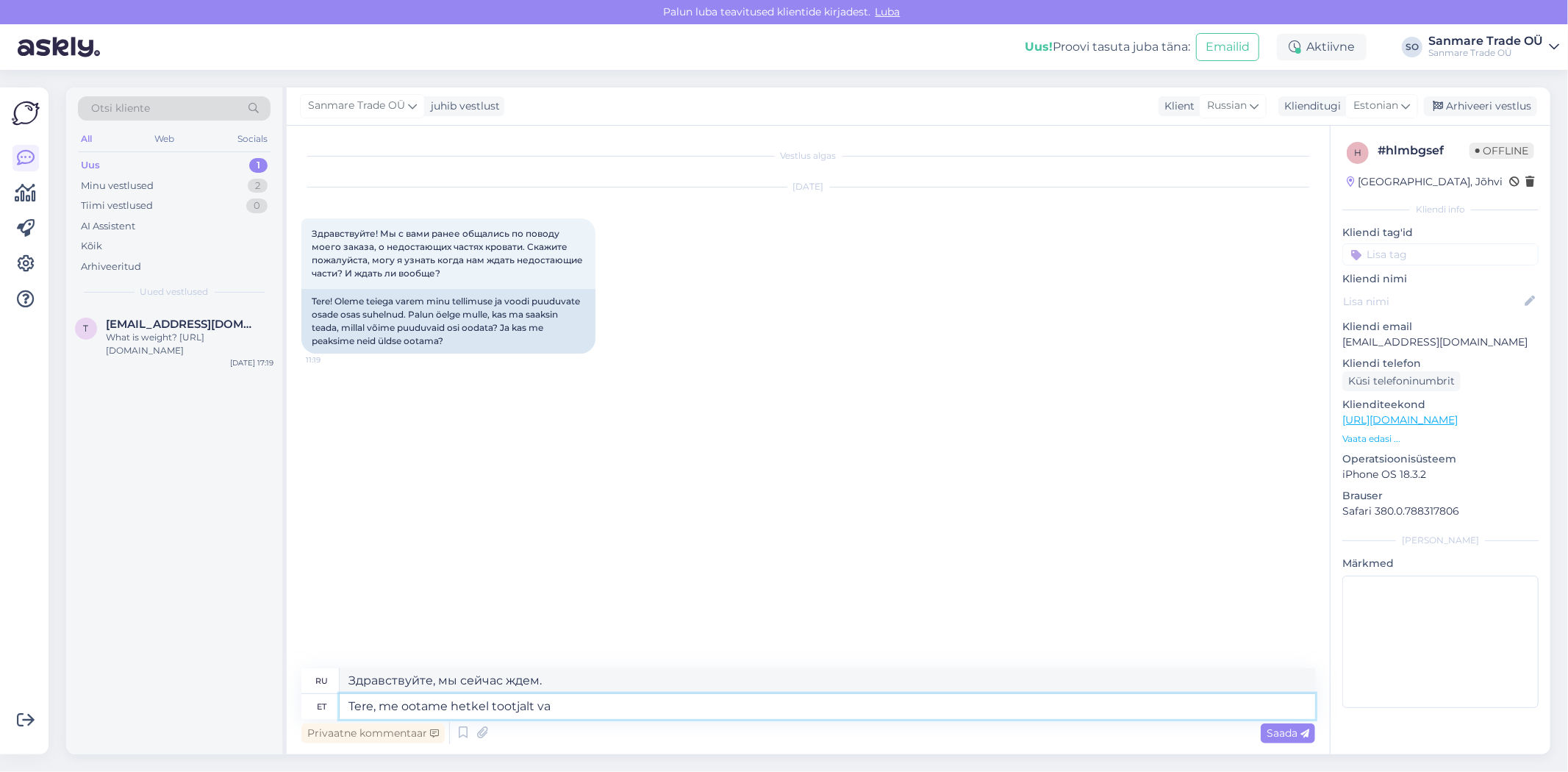
type textarea "Здравствуйте, в настоящее время мы ждем производителя."
type textarea "Tere, me ootame hetkel tootjalt vastust. L"
type textarea "Здравствуйте, в настоящее время мы ждем ответа от производителя."
type textarea "Tere, me ootame hetkel tootjalt vastust. Loomuliklt"
type textarea "Здравствуйте, мы сейчас ждём ответа от производителя. Конечно."
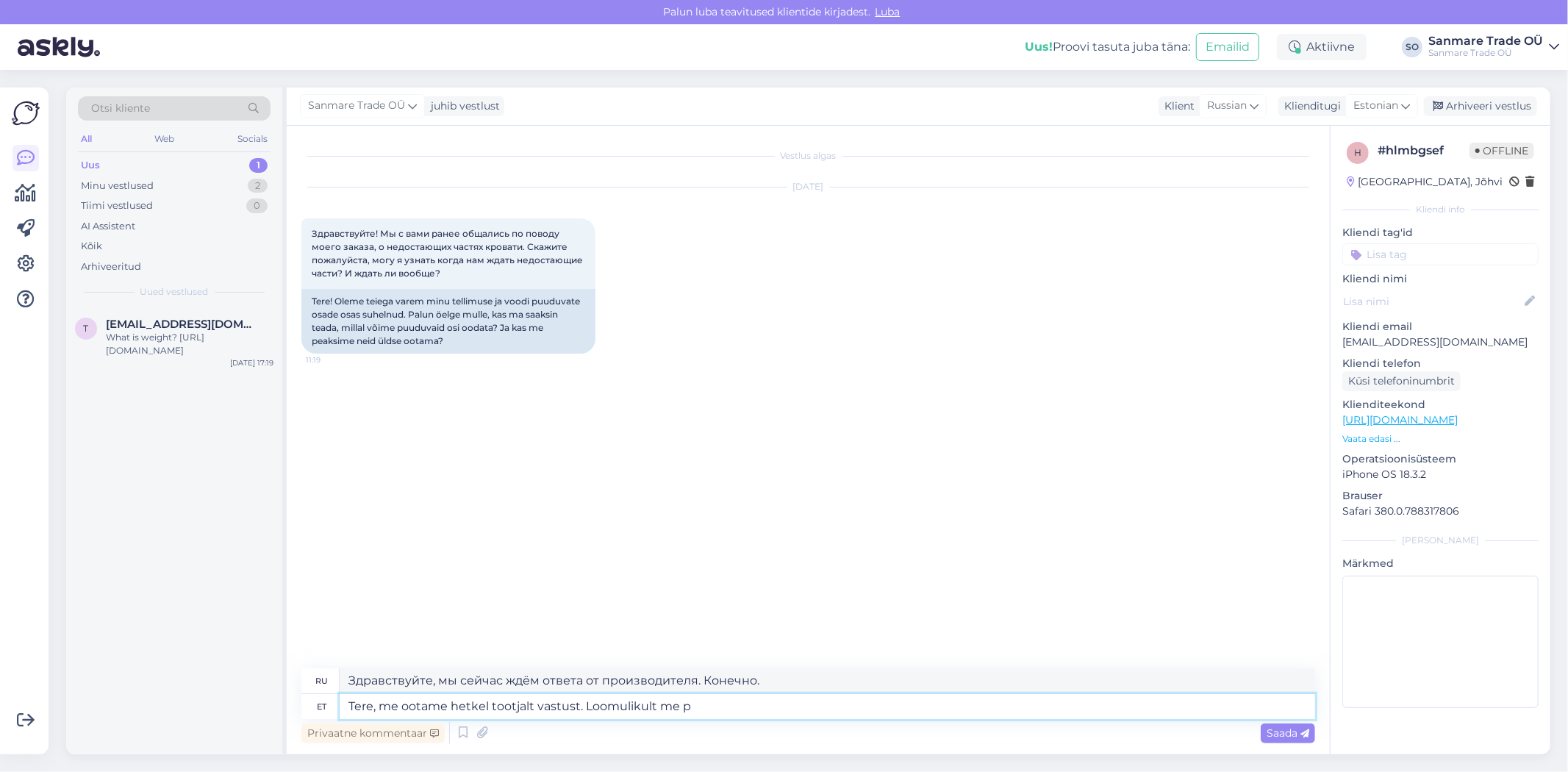
type textarea "Tere, me ootame hetkel tootjalt vastust. Loomulikult me pe"
type textarea "Здравствуйте, мы сейчас ждём ответа от производителя. Конечно, мы"
type textarea "Tere, me ootame hetkel tootjalt vastust. Loomulikult me peame te"
type textarea "Здравствуйте, мы сейчас ждём ответа от производителя. Конечно, нам нужно"
type textarea "Tere, me ootame hetkel tootjalt vastust. Loomulikult me peame teile sa"
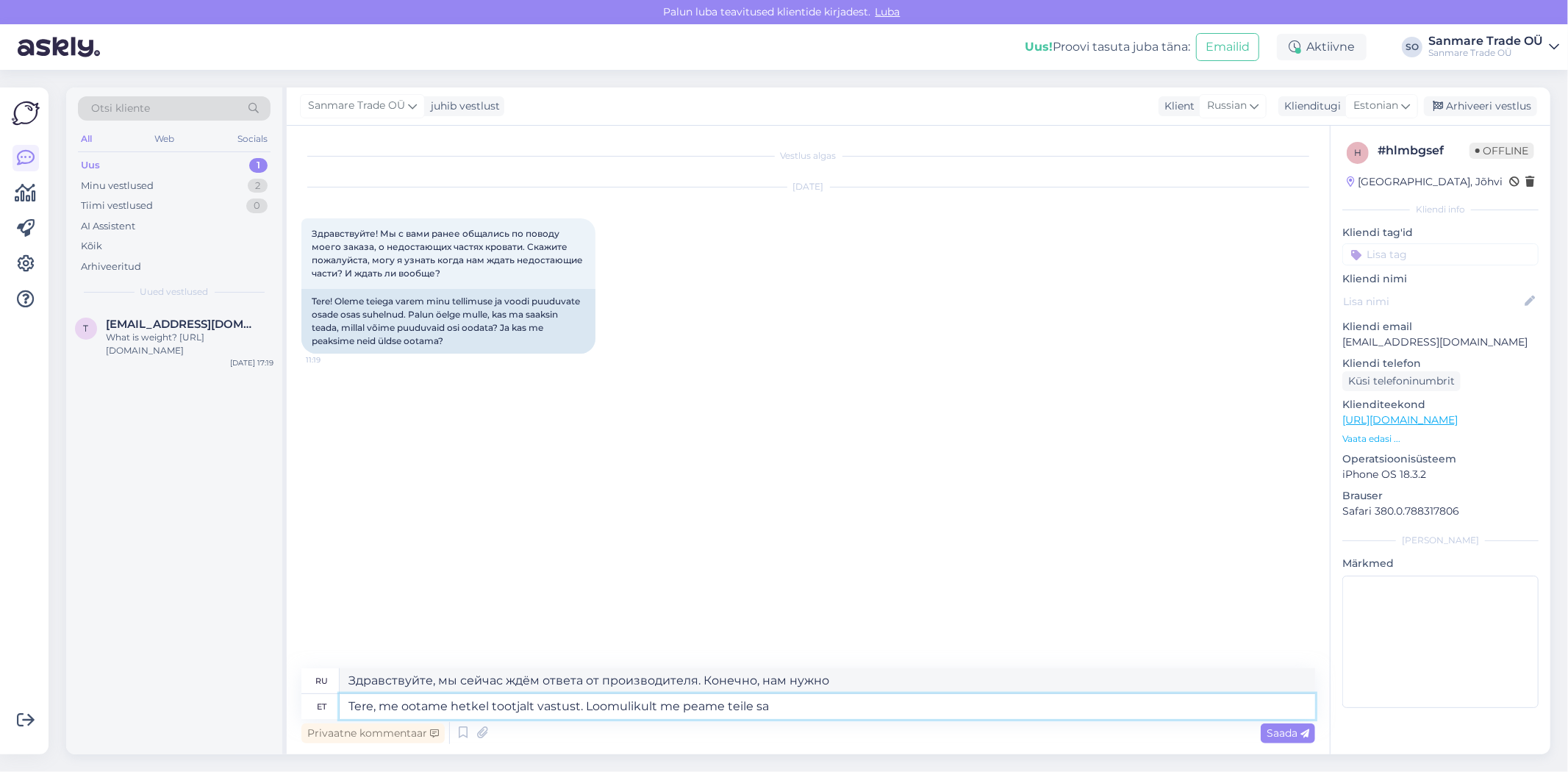
type textarea "Здравствуйте, мы сейчас ждём ответа от производителя. Конечно, мы должны вас пр…"
type textarea "Tere, me ootame hetkel tootjalt vastust. Loomulikult me peame teile saatma u"
type textarea "Здравствуйте, мы сейчас ждём ответа от производителя. Конечно, мы должны вам от…"
type textarea "Tere, me ootame hetkel tootjalt vastust. Loomulikult me peame teile saatma uued"
type textarea "Здравствуйте, мы сейчас ждём ответа от производителя. Конечно, нам придётся выс…"
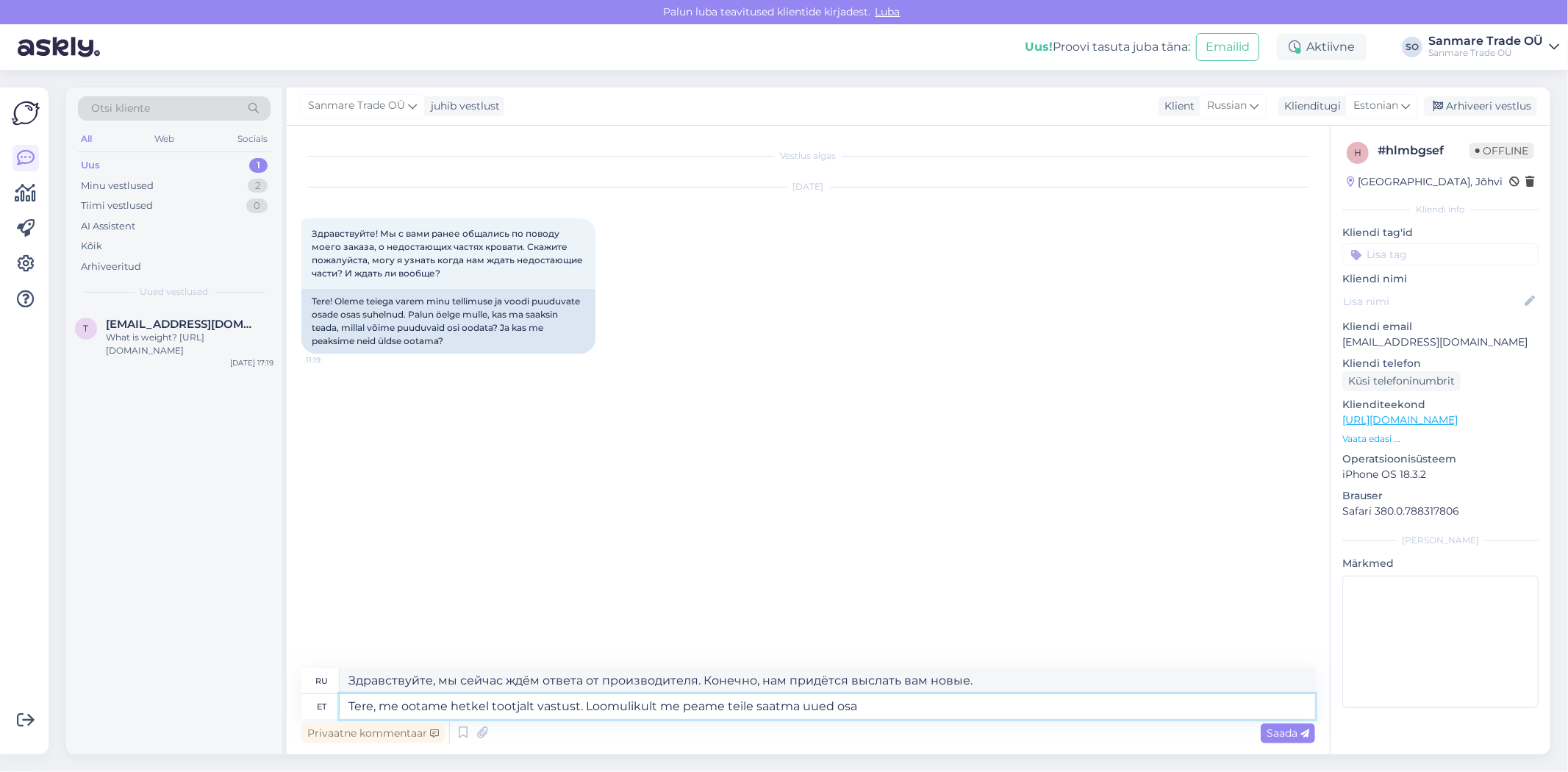
type textarea "Tere, me ootame hetkel tootjalt vastust. Loomulikult me peame teile saatma uued…"
type textarea "Здравствуйте, мы сейчас ждём ответа от производителя. Конечно, нам придётся выс…"
click at [576, 706] on textarea "Tere, me ootame hetkel tootjalt vastust. Loomulikult me peame teile saatma uued…" at bounding box center [827, 706] width 975 height 25
type textarea "Tere, me ootame hetkel tootjalt vastust - . Loomulikult me peame teile saatma u…"
type textarea "Здравствуйте, в настоящее время мы ждем ответа от производителя - конечно, нам …"
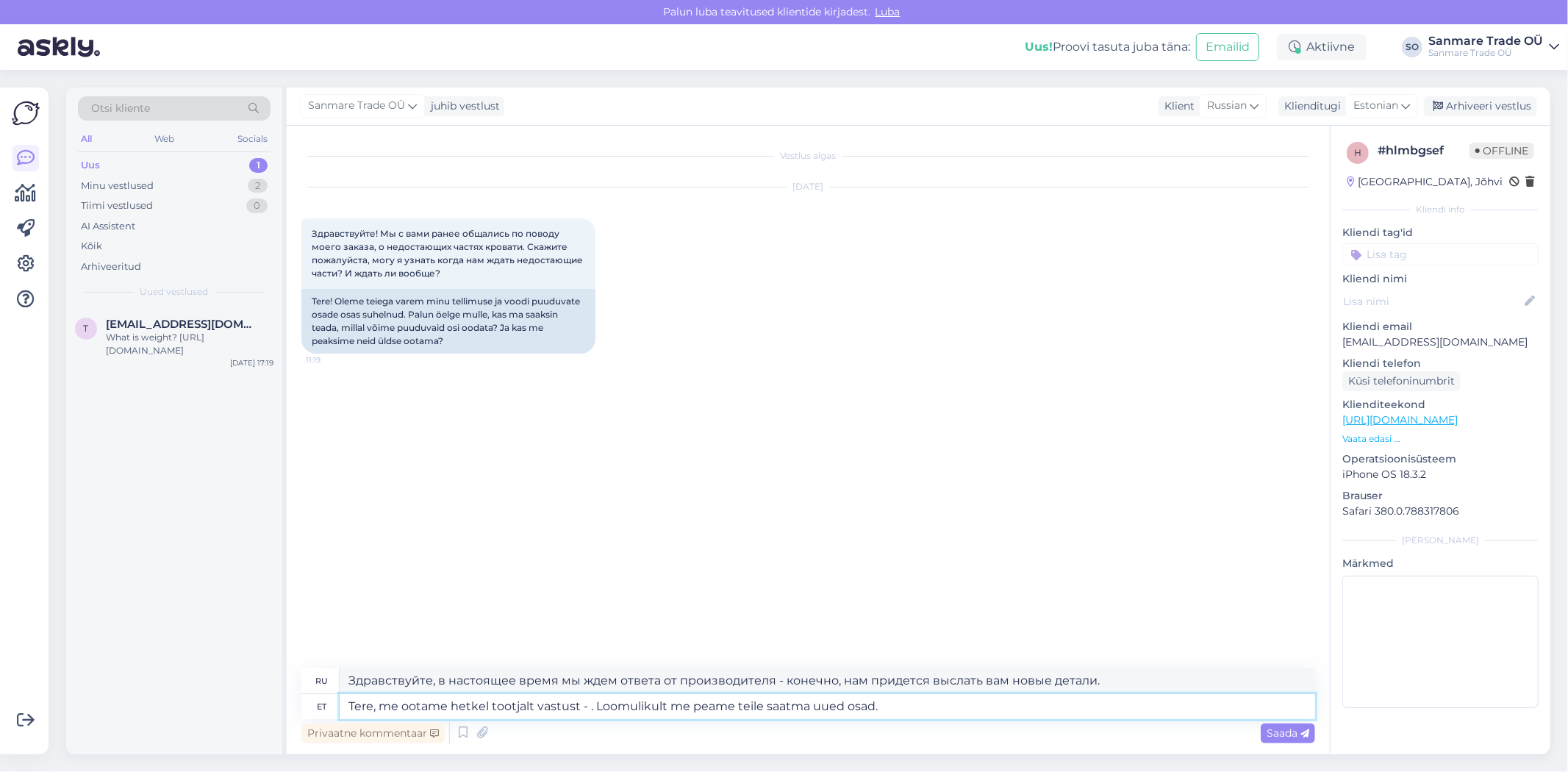
type textarea "Tere, me ootame hetkel tootjalt vastust - s. Loomulikult me peame teile saatma …"
type textarea "Здравствуйте, мы в настоящее время ожидаем ответа от производителя. Конечно, мы…"
type textarea "Tere, me ootame hetkel tootjalt vastust - sa. Loomulikult me peame teile saatma…"
type textarea "Здравствуйте, в настоящее время мы ожидаем ответа от производителя. Конечно, мы…"
type textarea "Tere, me ootame hetkel tootjalt vastust - saa. Loomulikult me peame teile saatm…"
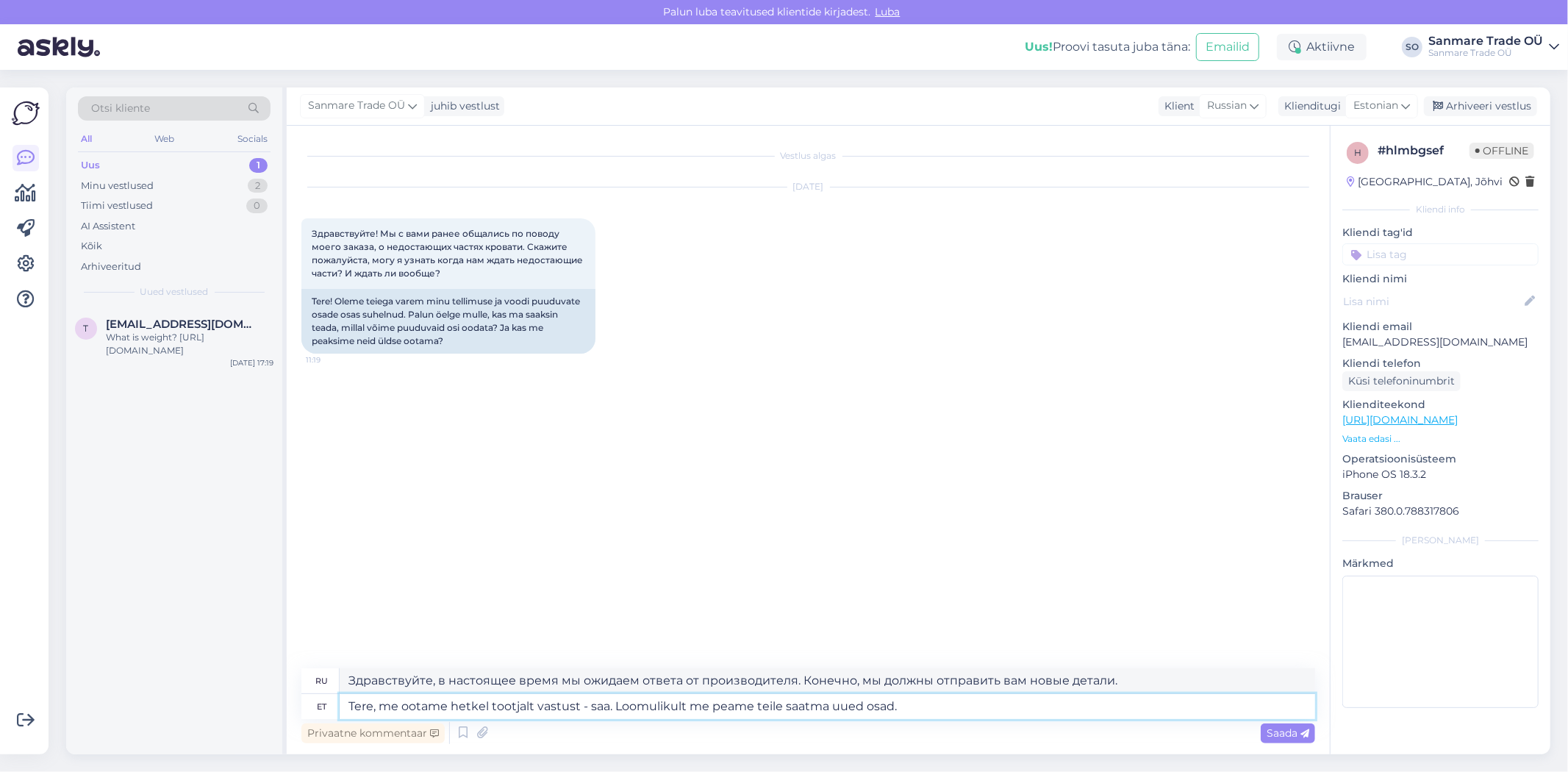
type textarea "Здравствуйте, мы сейчас ждём ответа от производителя, то есть от вас. Конечно, …"
type textarea "Tere, me ootame hetkel tootjalt vastust - saats. Loomulikult me peame teile saa…"
type textarea "Здравствуйте, мы сейчас ждём ответа от производителя. Да. Конечно, мы должны от…"
type textarea "Tere, me ootame hetkel tootjalt vastust - saatsi. Loomulikult me peame teile sa…"
type textarea "Здравствуйте, мы сейчас ждём ответа от производителя — пришлите его, пожалуйста…"
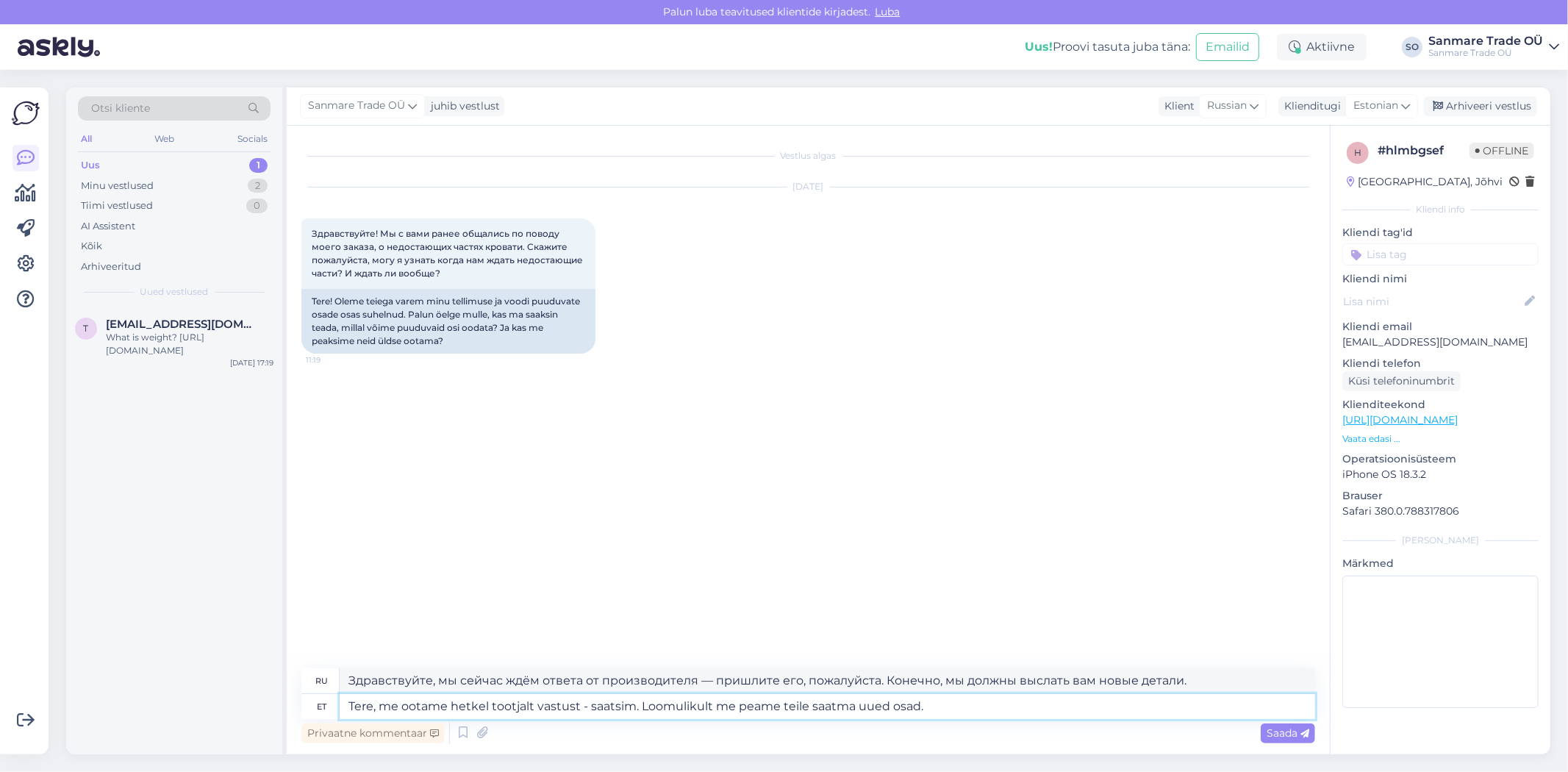
type textarea "Tere, me ootame hetkel tootjalt vastust - saatsime. Loomulikult me peame teile …"
type textarea "Здравствуйте, мы сейчас ждём ответа от производителя. Конечно, нам придётся выс…"
type textarea "Tere, me ootame hetkel tootjalt vastust - saatsime . Loomulikult me peame teile…"
type textarea "Здравствуйте, мы сейчас ждём ответа от производителя - обязательно отправим. Ко…"
type textarea "Tere, me ootame hetkel tootjalt vastust - saatsime n. Loomulikult me peame teil…"
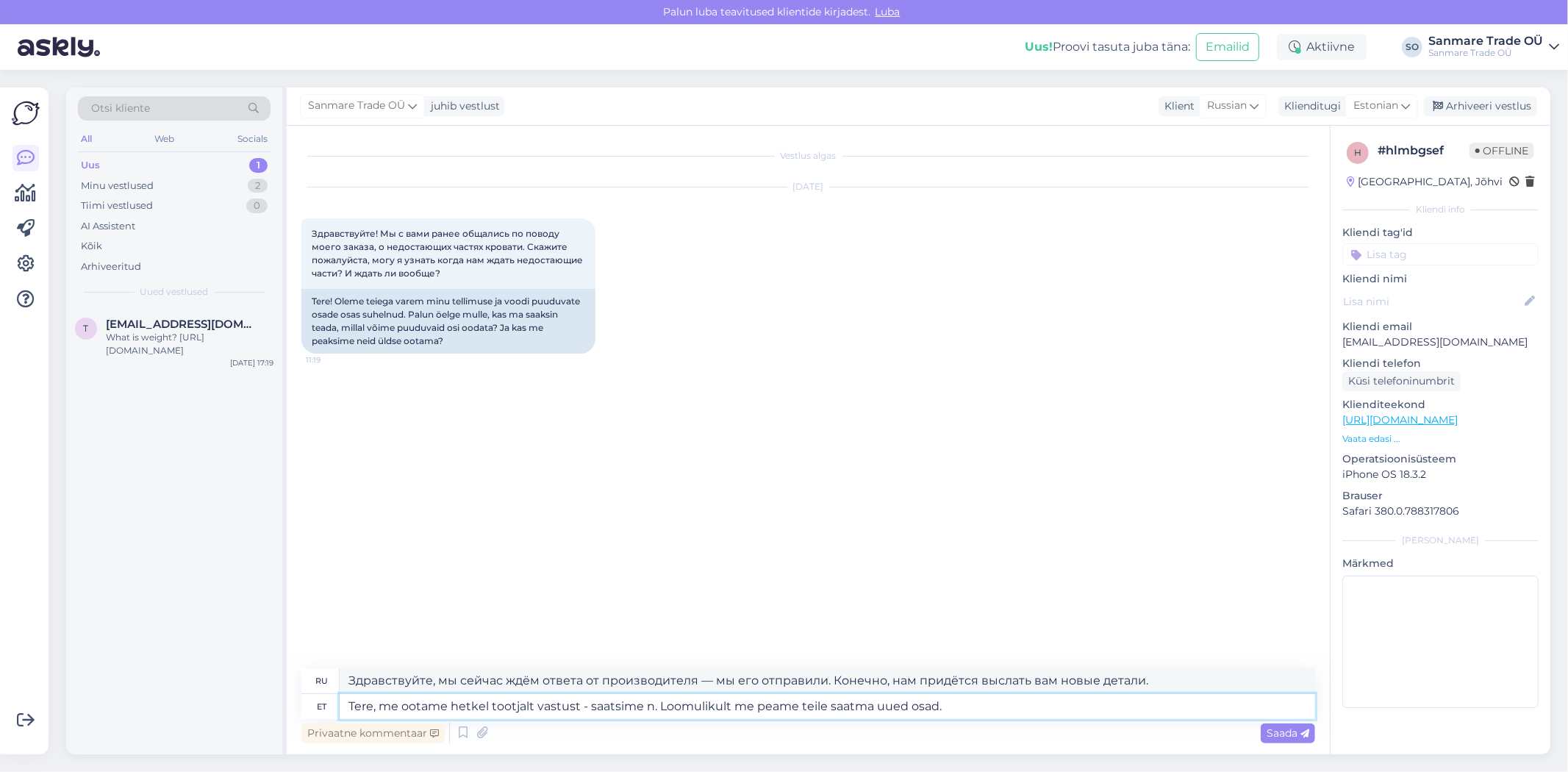
type textarea "Здравствуйте, мы сейчас ждём ответа от производителя - отправили. Конечно, нам …"
type textarea "Tere, me ootame hetkel tootjalt vastust - saatsime neui. Loomulikult me peame t…"
type textarea "Здравствуйте, мы сейчас ждём ответа от производителя — мы отправили им. Конечно…"
type textarea "Tere, me ootame hetkel tootjalt vastust - saatsime neile . Loomulikult me peame…"
type textarea "Здравствуйте, мы сейчас ждём ответа от производителя — мы отправили ему ответ. …"
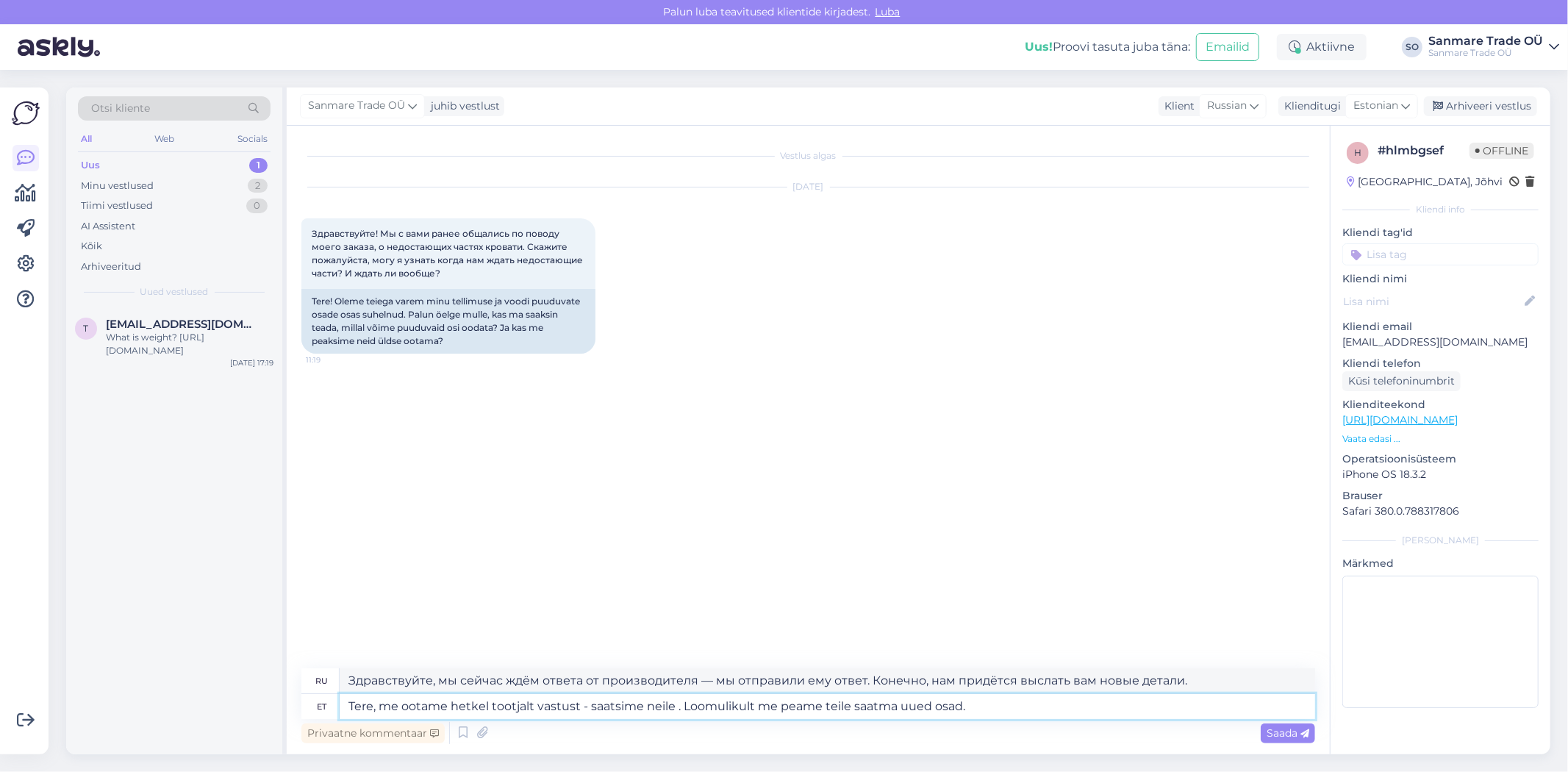
type textarea "Tere, me ootame hetkel tootjalt vastust - saatsime neile k. Loomulikult me peam…"
type textarea "Здравствуйте, мы сейчас ждём ответа от производителя — мы отправили им. Конечно…"
type textarea "Tere, me ootame hetkel tootjalt vastust - saatsime neile kirj. Loomulikult me p…"
type textarea "Здравствуйте, мы сейчас ждём ответа от производителя — мы отправили им сообщени…"
type textarea "Tere, me ootame hetkel tootjalt vastust - saatsime neile kirja . Loomulikult me…"
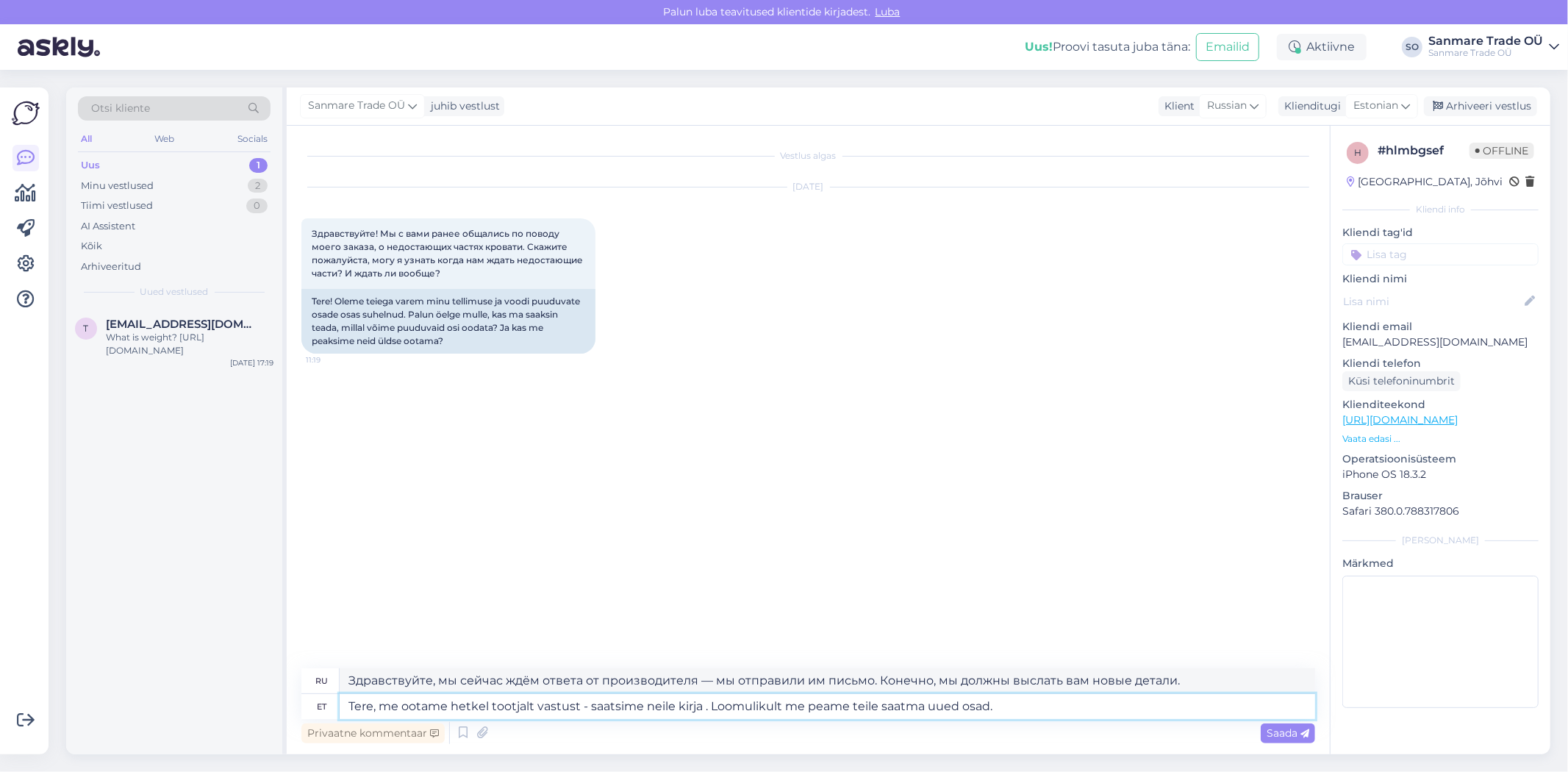
type textarea "Здравствуйте, мы сейчас ждём ответа от производителя — мы отправили им письмо. …"
type textarea "Tere, me ootame hetkel tootjalt vastust - saatsime neile kirja ree. Loomulikult…"
type textarea "Здравствуйте, мы сейчас ждём ответа от производителя — мы отправили им письмо. …"
type textarea "Tere, me ootame hetkel tootjalt vastust - saatsime neile kirja reed. Loomulikul…"
type textarea "Здравствуйте, мы сейчас ждём ответа от производителя — мы отправили им письмо е…"
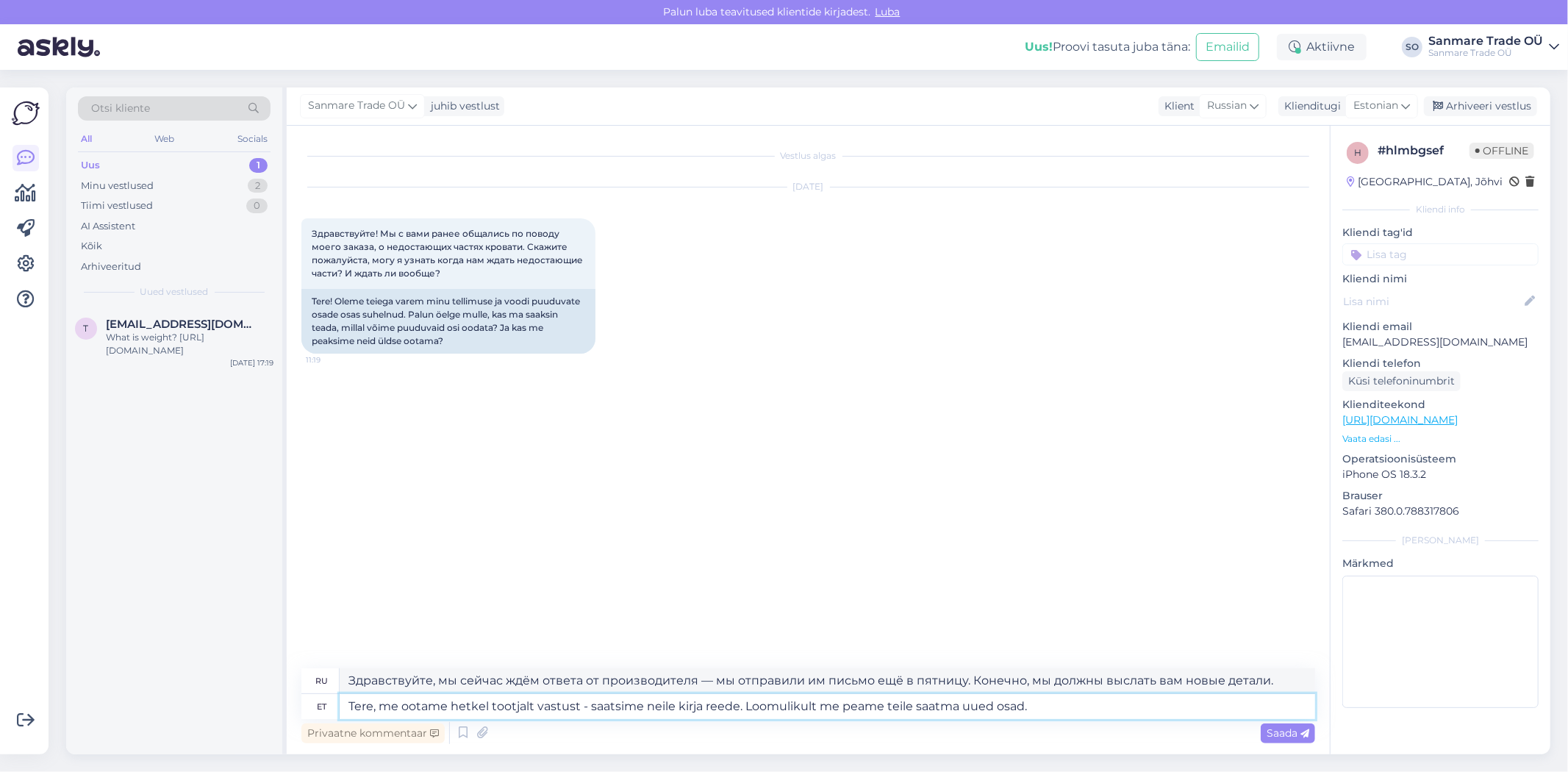
type textarea "Tere, me ootame hetkel tootjalt vastust - saatsime neile kirja reedel. Loomulik…"
type textarea "Здравствуйте, мы сейчас ждём ответа от производителя — мы отправили им письмо е…"
click at [1071, 716] on textarea "Tere, me ootame hetkel tootjalt vastust - saatsime neile kirja reedel. Loomulik…" at bounding box center [827, 706] width 975 height 25
type textarea "Tere, me ootame hetkel tootjalt vastust - saatsime neile kirja reedel. Loomulik…"
type textarea "Здравствуйте! Мы сейчас ждём ответа от производителя — мы отправили им письмо е…"
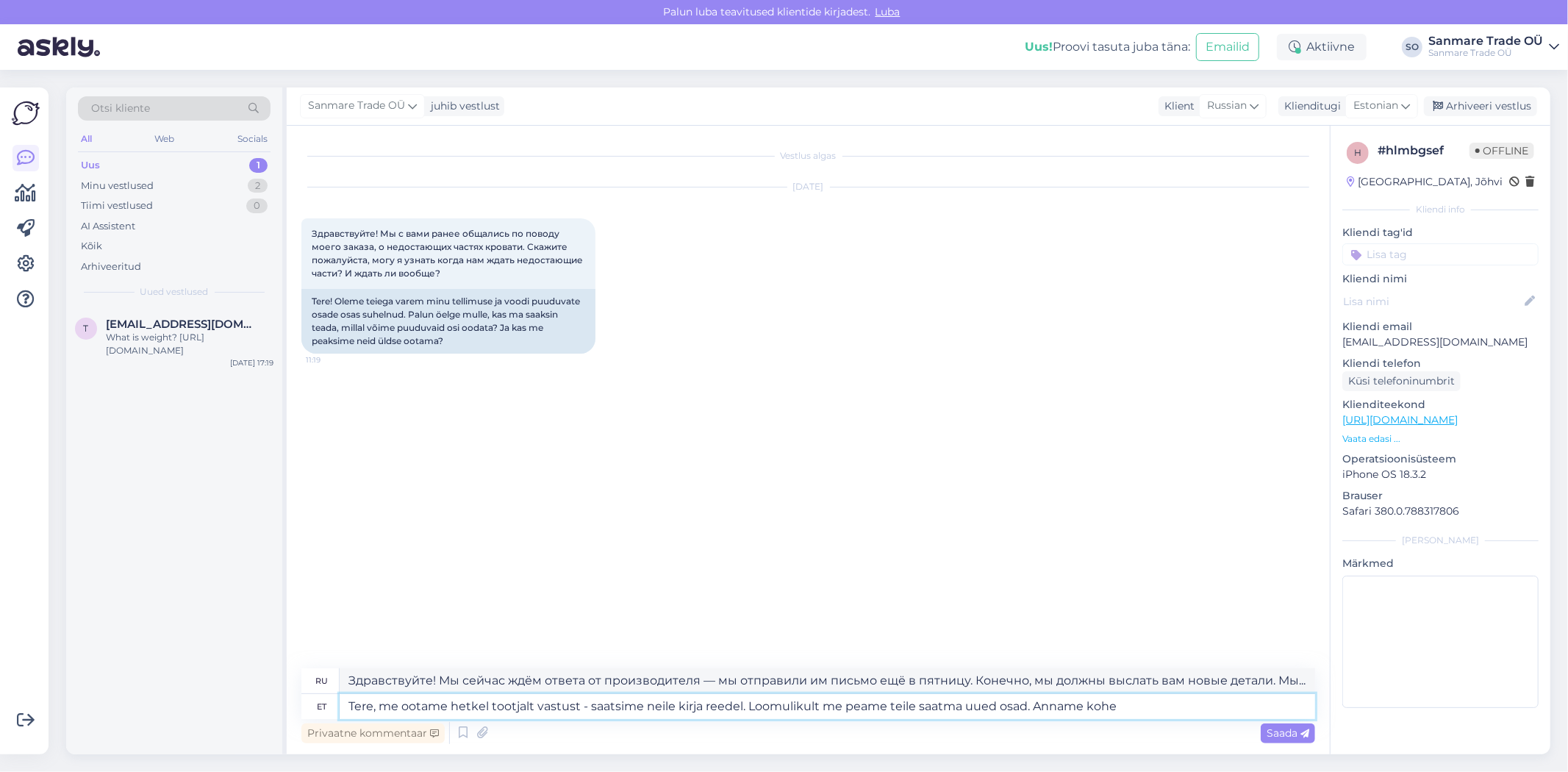
type textarea "Tere, me ootame hetkel tootjalt vastust - saatsime neile kirja reedel. Loomulik…"
type textarea "Здравствуйте! Мы сейчас ждём ответа от производителя — мы отправили им письмо е…"
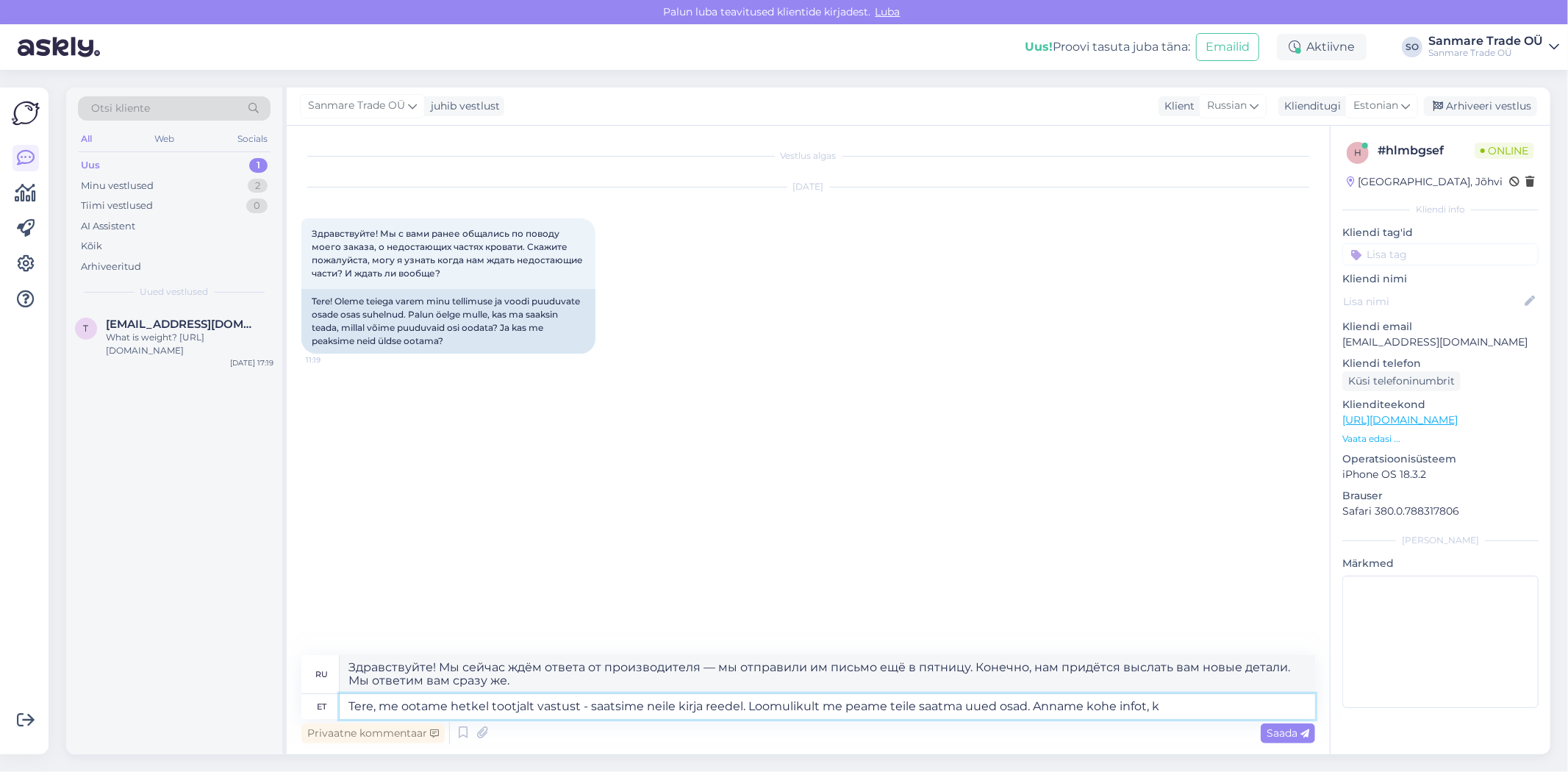
type textarea "Tere, me ootame hetkel tootjalt vastust - saatsime neile kirja reedel. Loomulik…"
type textarea "Здравствуйте! Мы сейчас ждём ответа от производителя — мы отправили им письмо е…"
type textarea "Tere, me ootame hetkel tootjalt vastust - saatsime neile kirja reedel. Loomulik…"
type textarea "Здравствуйте! Мы сейчас ждём ответа от производителя — мы отправили им письмо в…"
type textarea "Tere, me ootame hetkel tootjalt vastust - saatsime neile kirja reedel. Loomulik…"
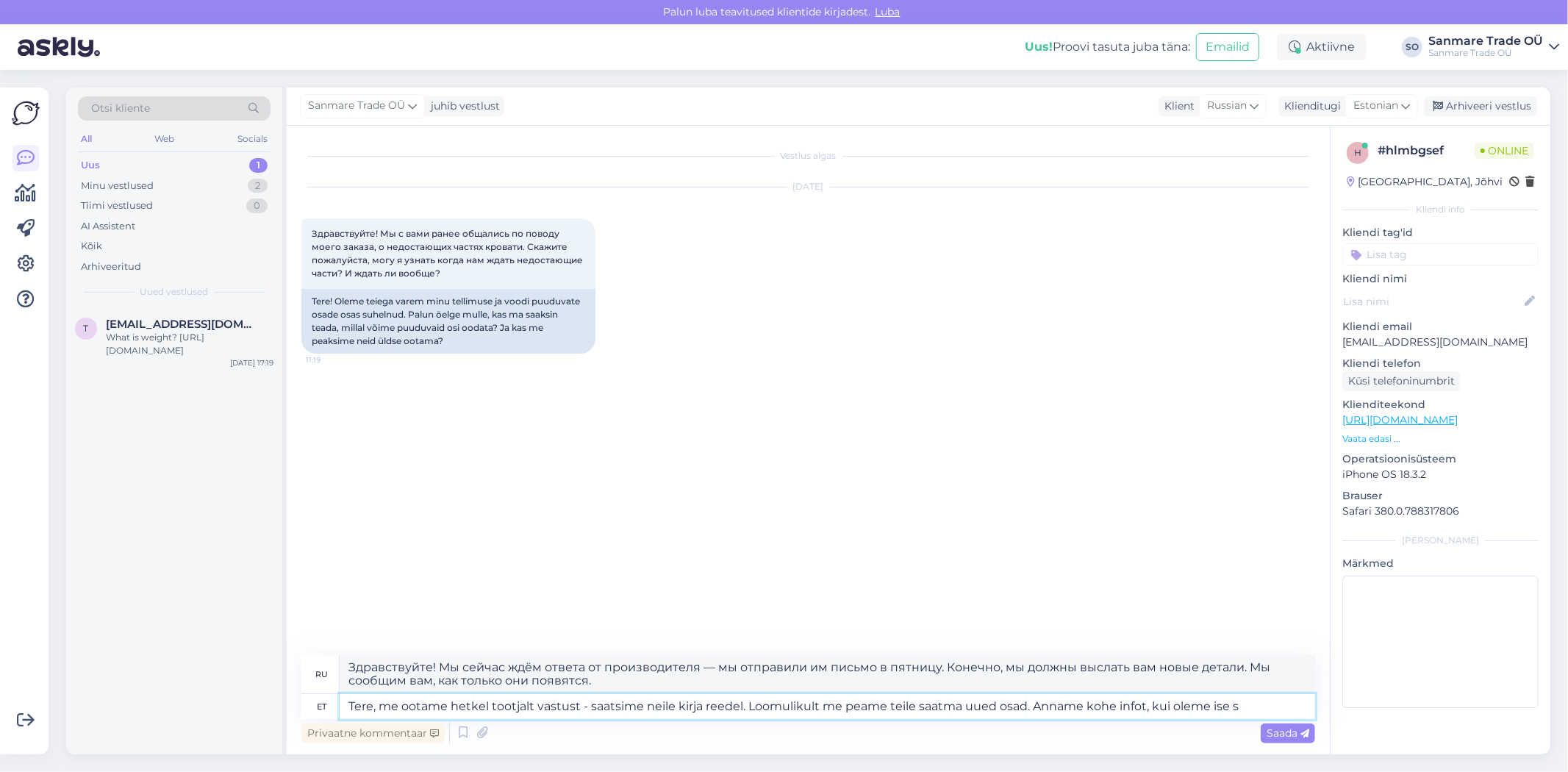
type textarea "Здравствуйте! Мы сейчас ждём ответа от производителя — мы отправили им письмо е…"
type textarea "Tere, me ootame hetkel tootjalt vastust - saatsime neile kirja reedel. Loomulik…"
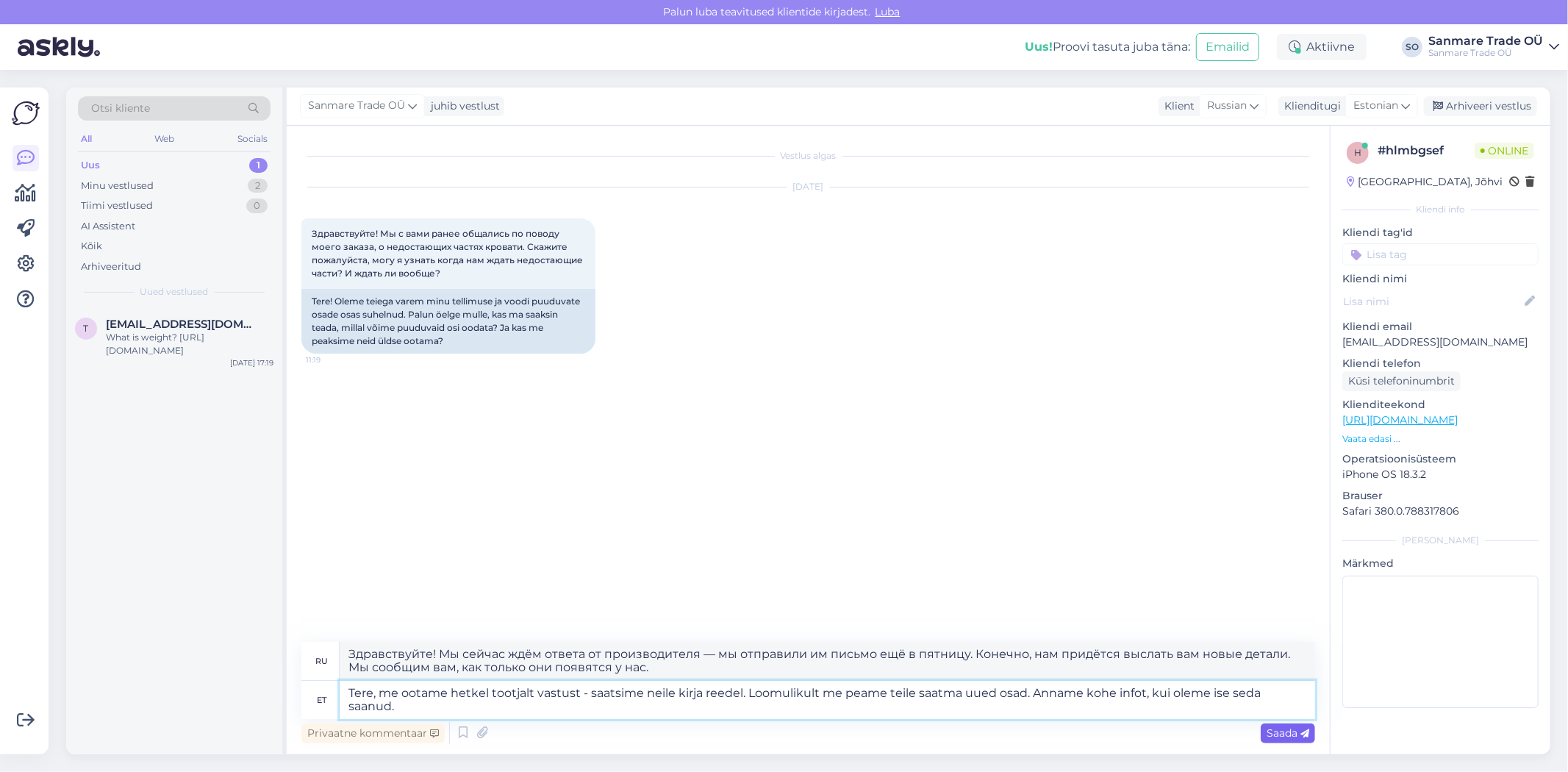
type textarea "Здравствуйте! Мы сейчас ждём ответа от производителя — мы отправили им письмо в…"
type textarea "Tere, me ootame hetkel tootjalt vastust - saatsime neile kirja reedel. Loomulik…"
click at [1291, 731] on span "Saada" at bounding box center [1287, 733] width 42 height 14
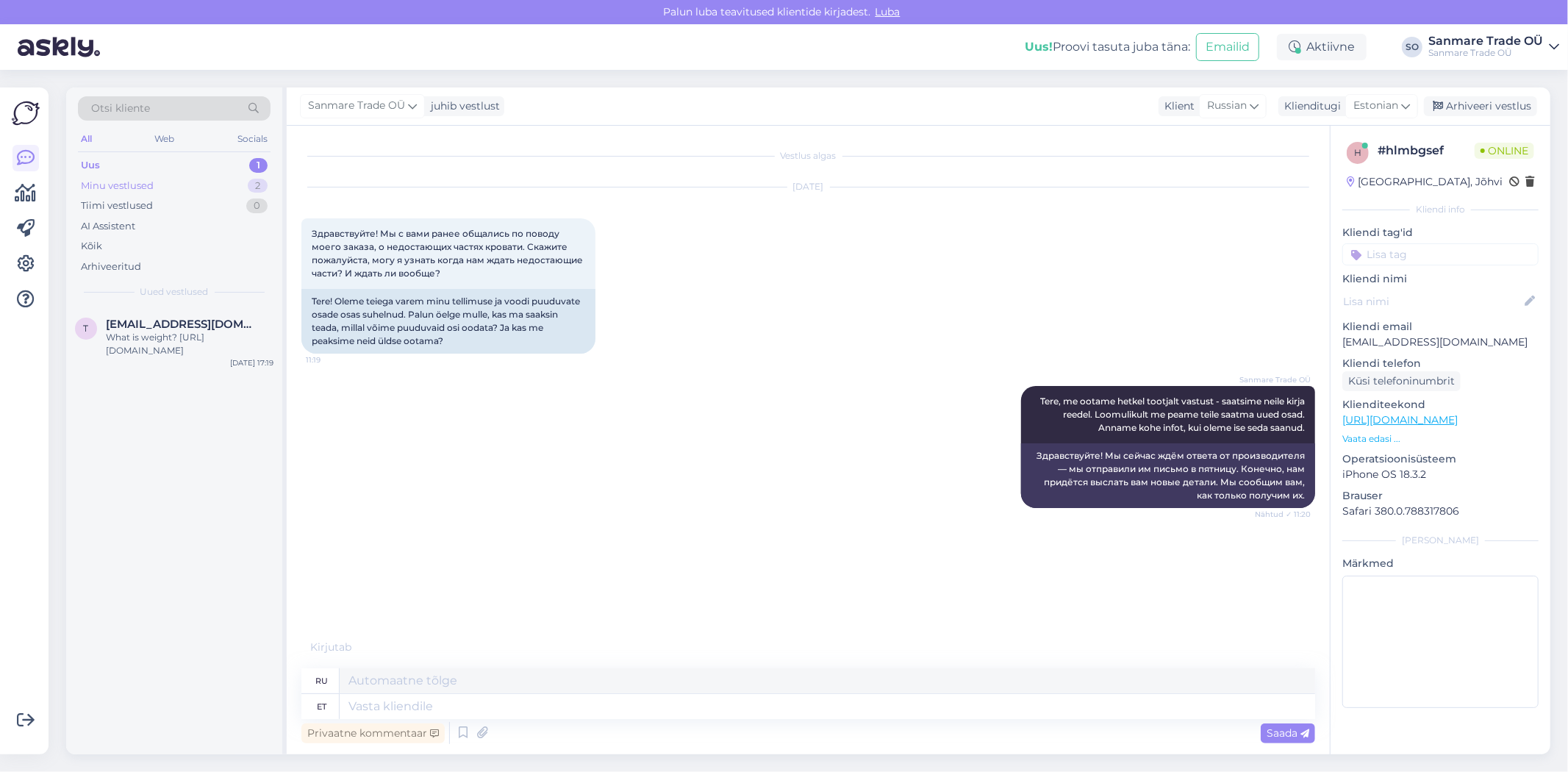
click at [113, 179] on div "Minu vestlused" at bounding box center [116, 186] width 73 height 14
click at [164, 416] on div "Дадите нам знать когда детали приедут?" at bounding box center [190, 410] width 167 height 26
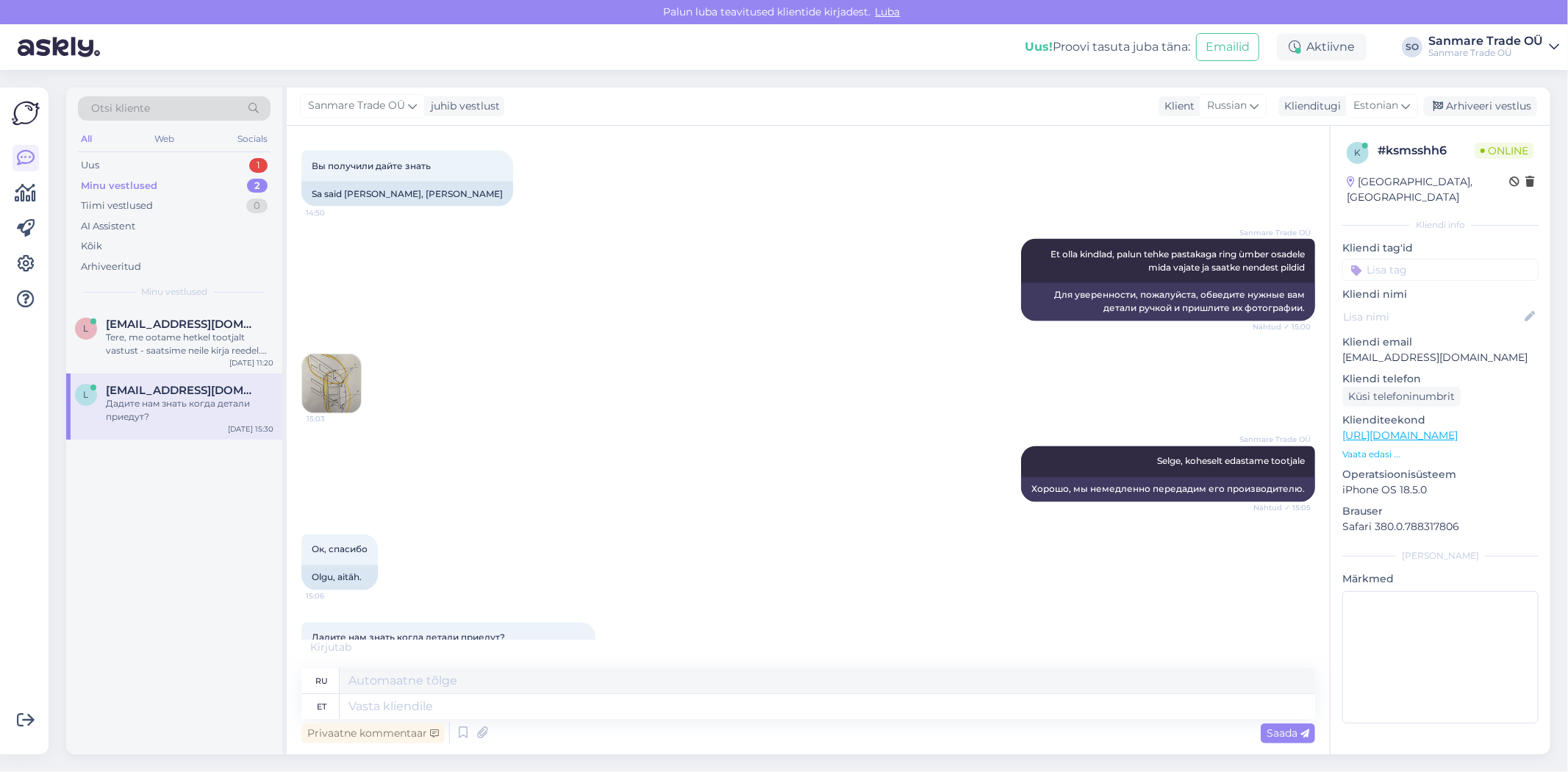
scroll to position [1947, 0]
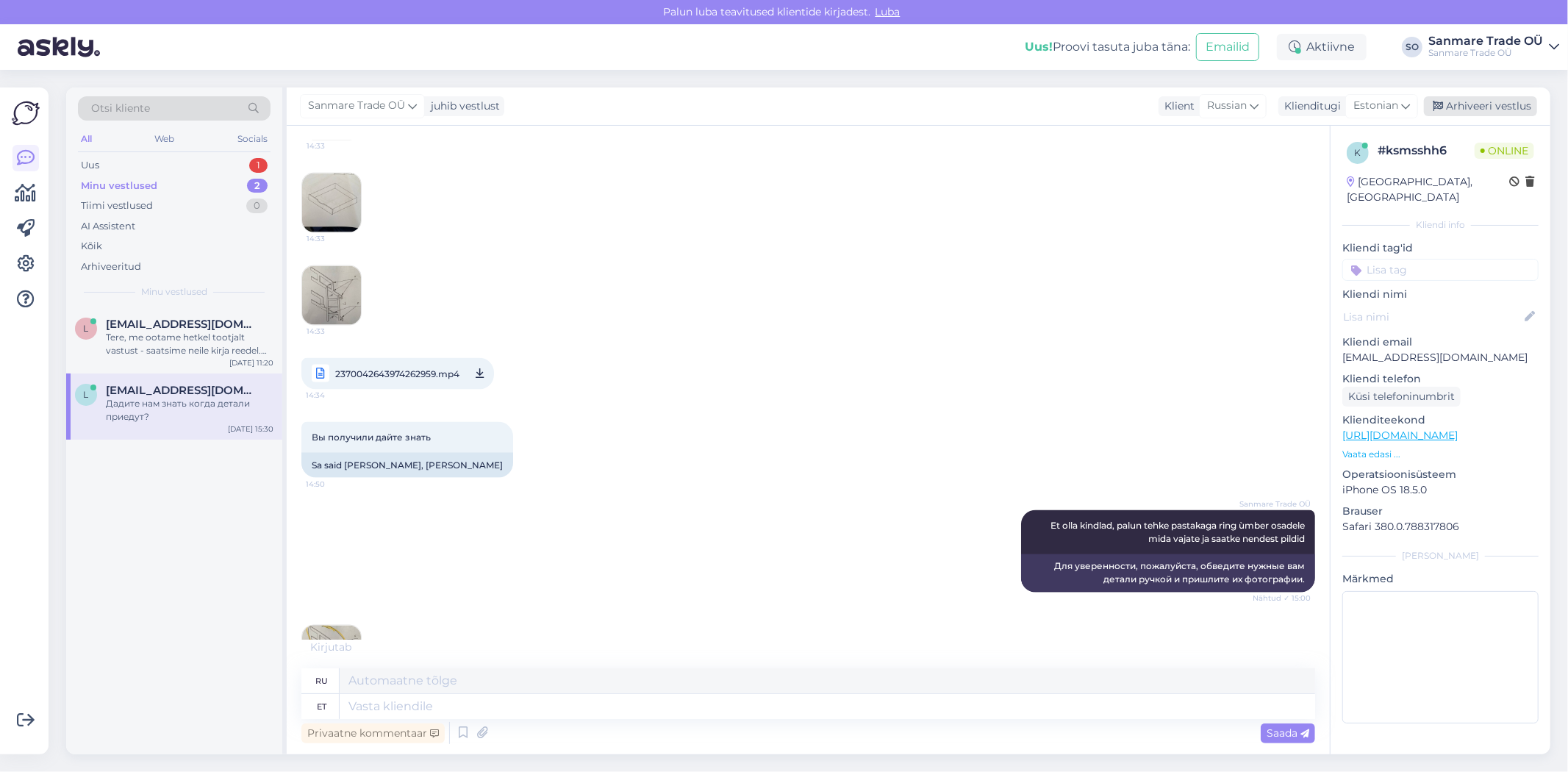
click at [1485, 105] on div "Arhiveeri vestlus" at bounding box center [1480, 106] width 113 height 20
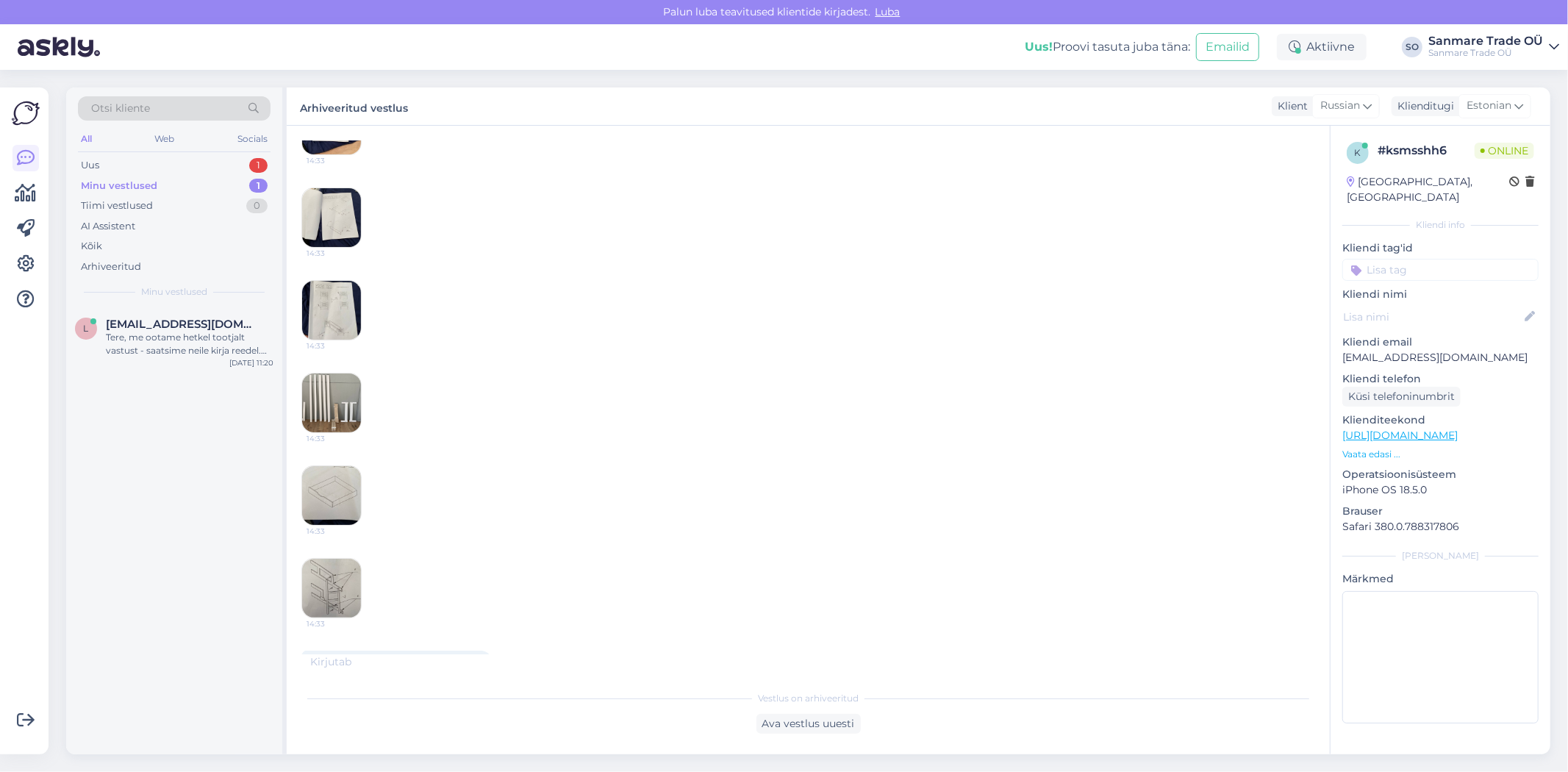
scroll to position [1620, 0]
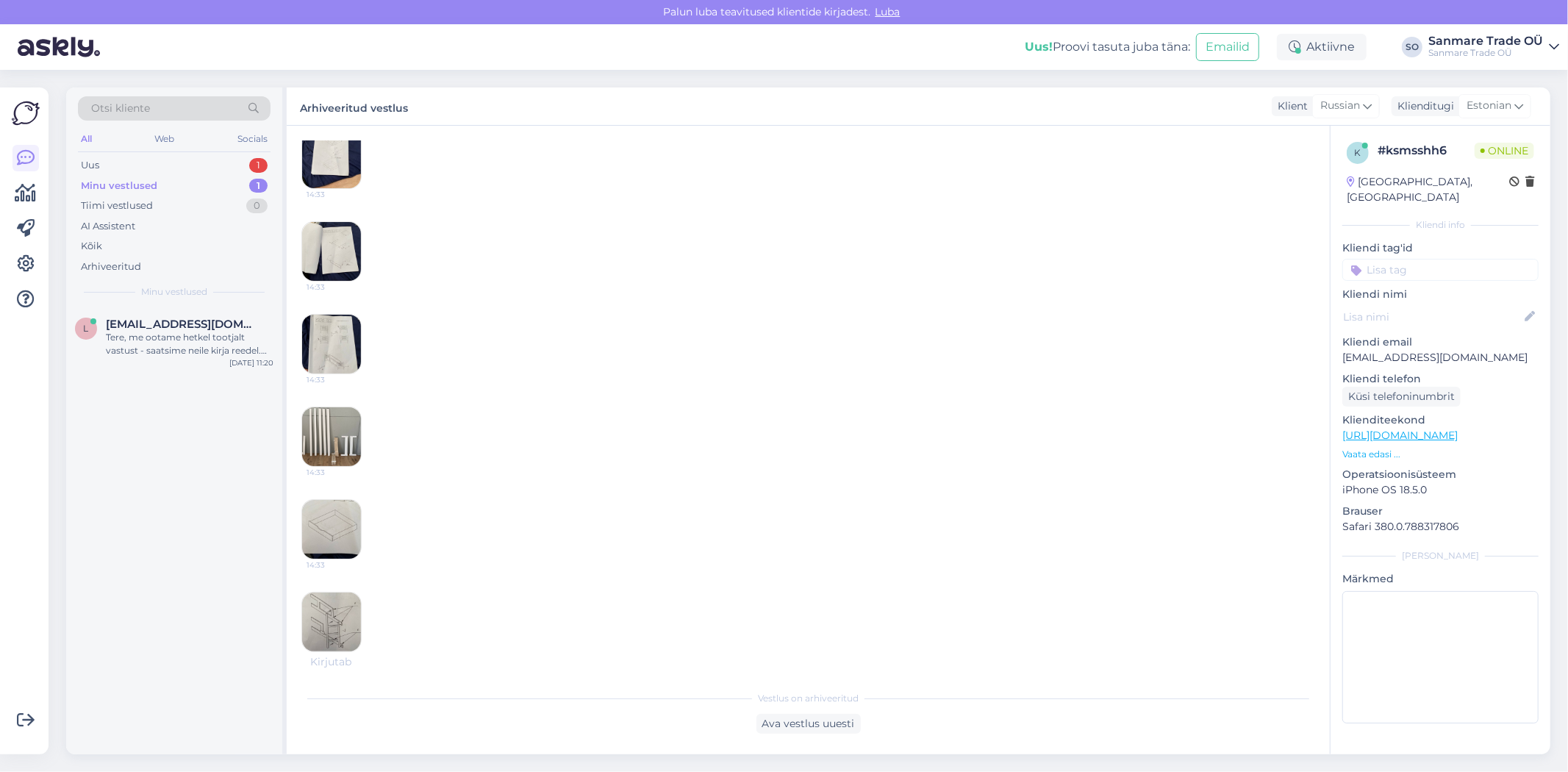
click at [158, 178] on div "Minu vestlused 1" at bounding box center [174, 186] width 192 height 21
click at [152, 160] on div "Uus 1" at bounding box center [174, 165] width 192 height 21
click at [164, 327] on div "t tomas002210@gmail.com What is weight? https://kodustaar.ee/madal-lastevoodi-m…" at bounding box center [174, 530] width 216 height 447
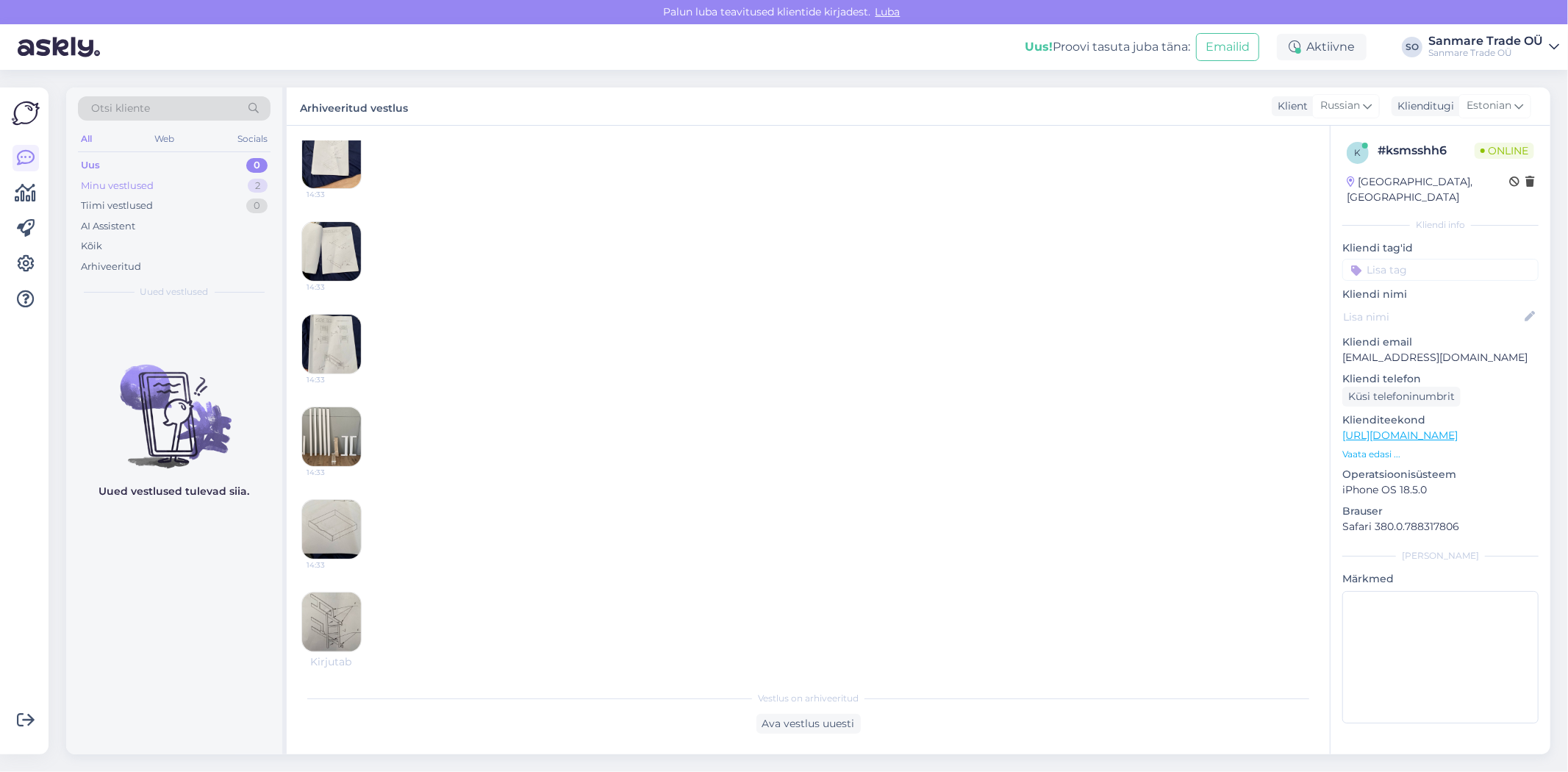
click at [131, 179] on div "Minu vestlused" at bounding box center [116, 186] width 73 height 14
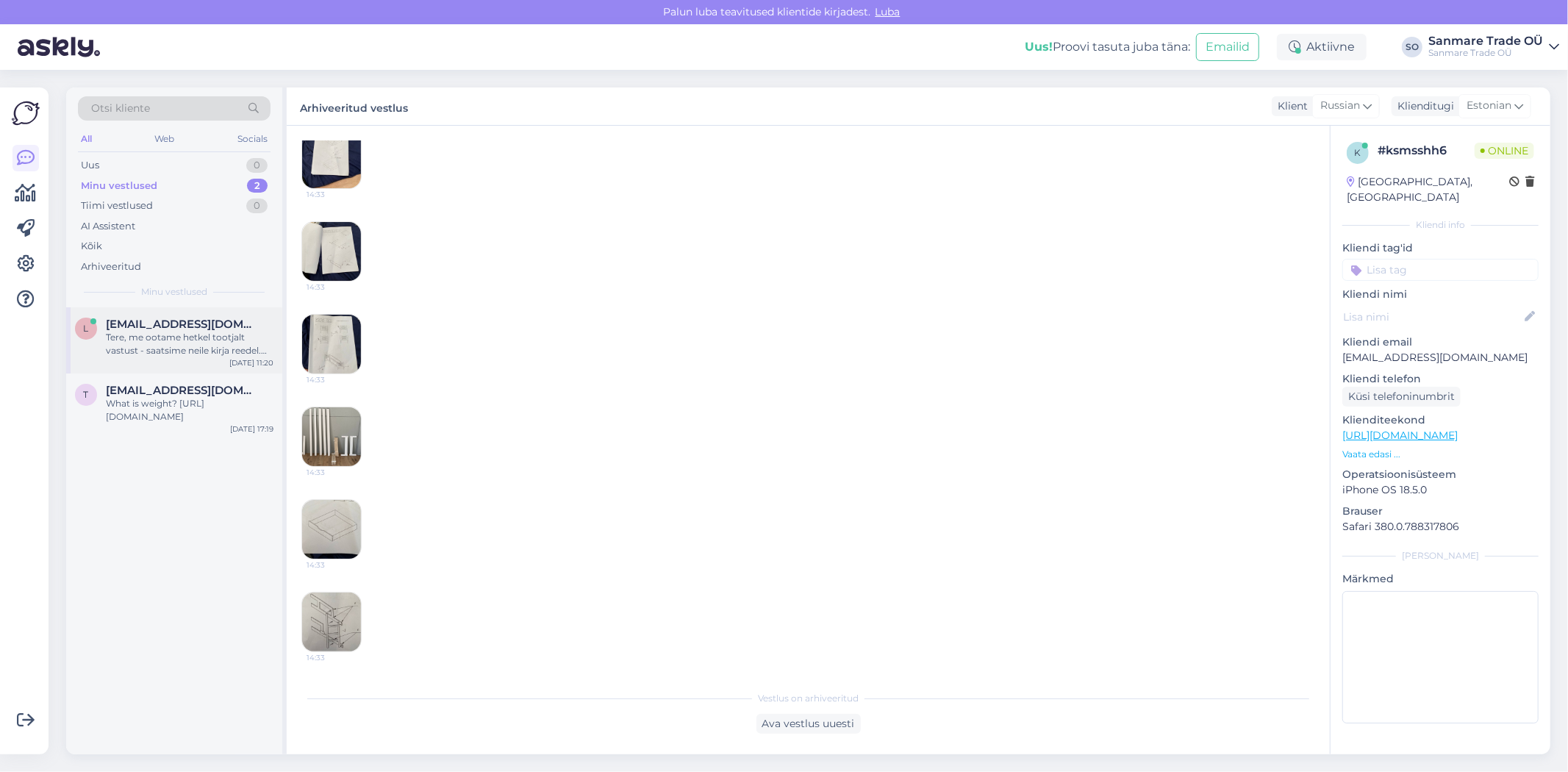
click at [162, 338] on div "Tere, me ootame hetkel tootjalt vastust - saatsime neile kirja reedel. Loomulik…" at bounding box center [190, 344] width 167 height 26
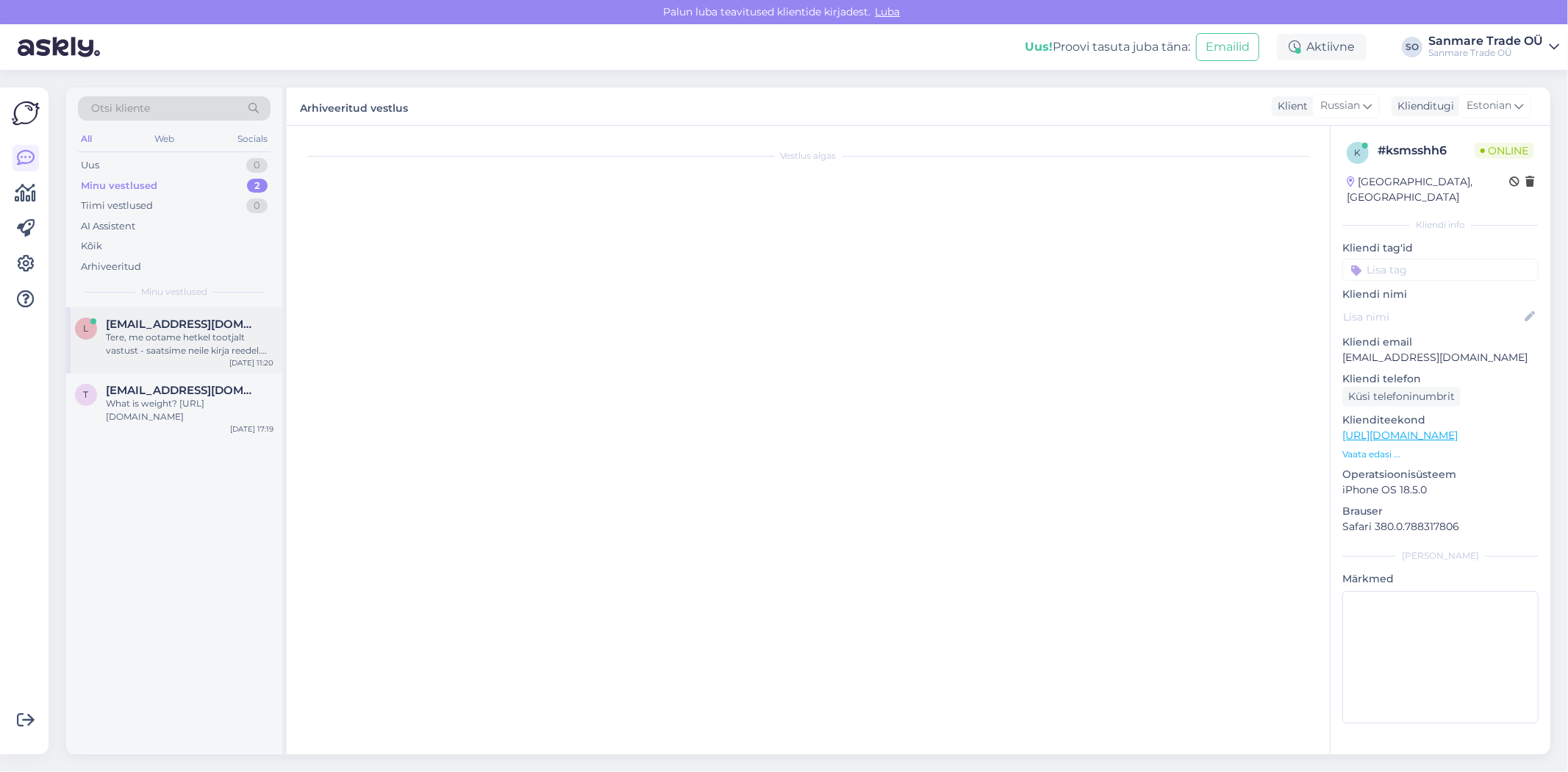
scroll to position [0, 0]
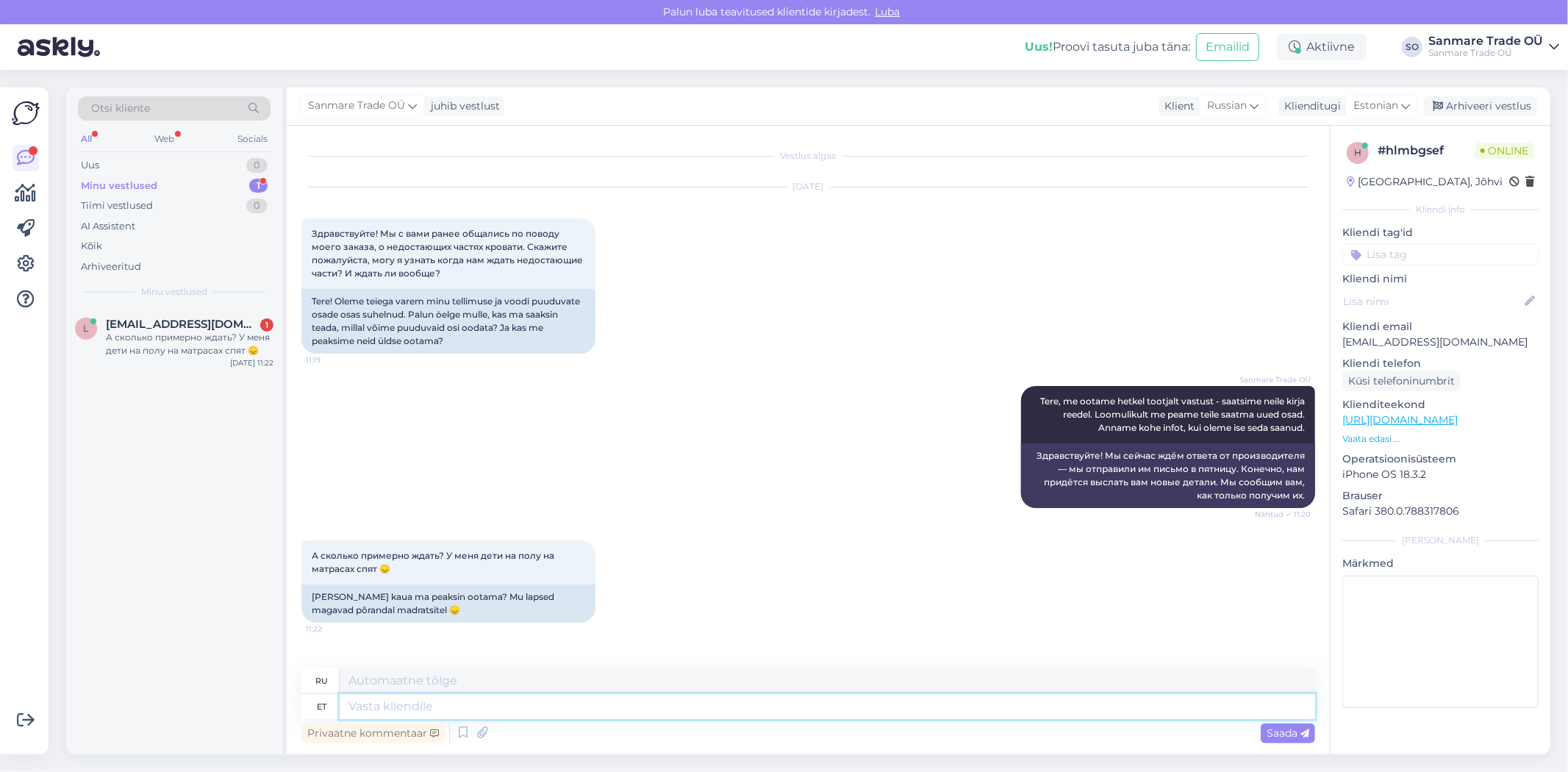
click at [439, 709] on textarea at bounding box center [827, 706] width 975 height 25
type textarea "Mõistame m"
type textarea "Мы понимаем"
type textarea "Mõistame muret. S"
type textarea "Мы понимаем вашу обеспокоенность."
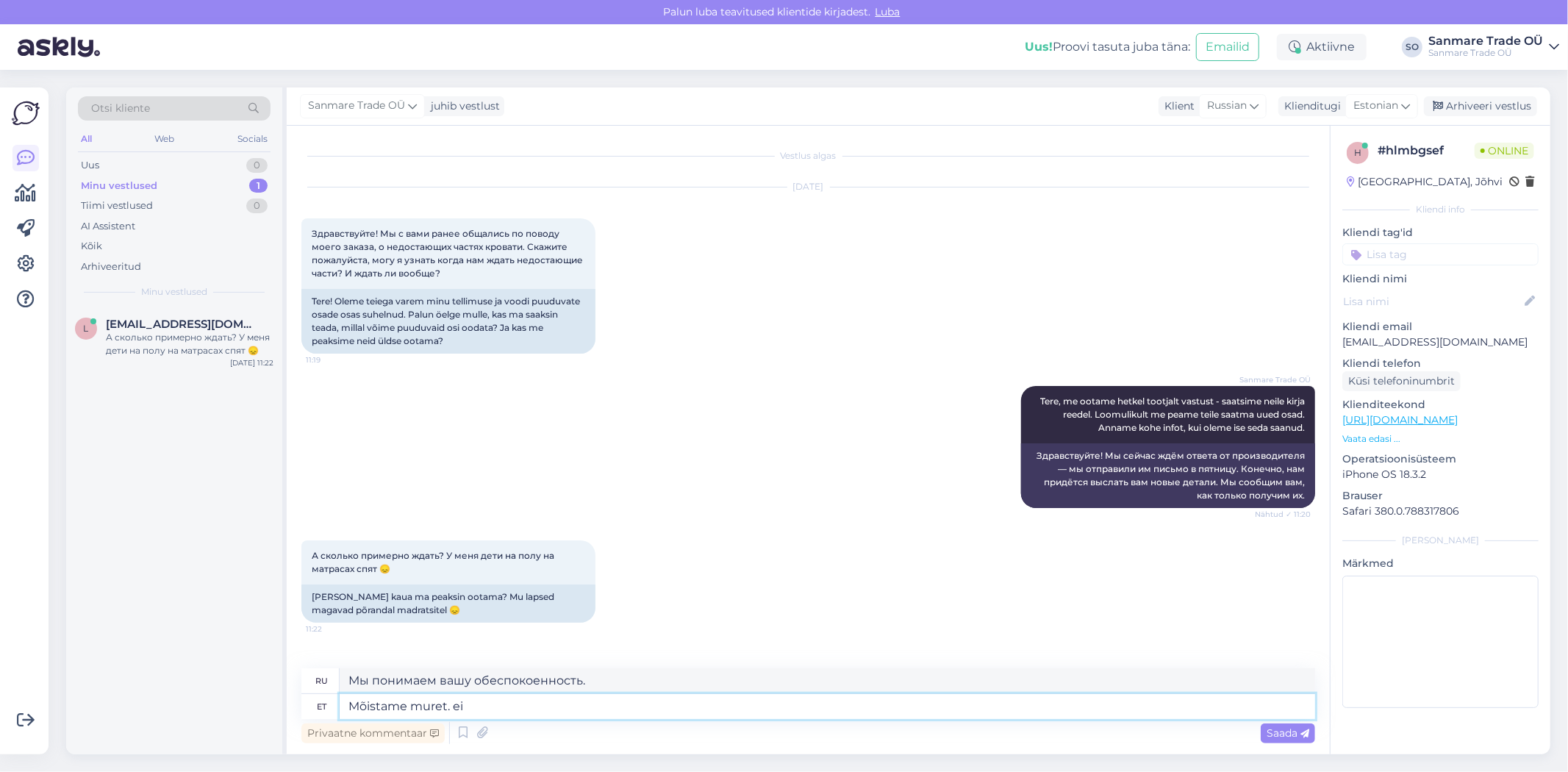
type textarea "Mõistame muret. ei"
type textarea "Мы понимаем вашу обеспокоенность. Нет."
type textarea "Mõistame muret. E"
type textarea "Мы понимаем вашу обеспокоенность."
type textarea "Mõistame muret. Ei"
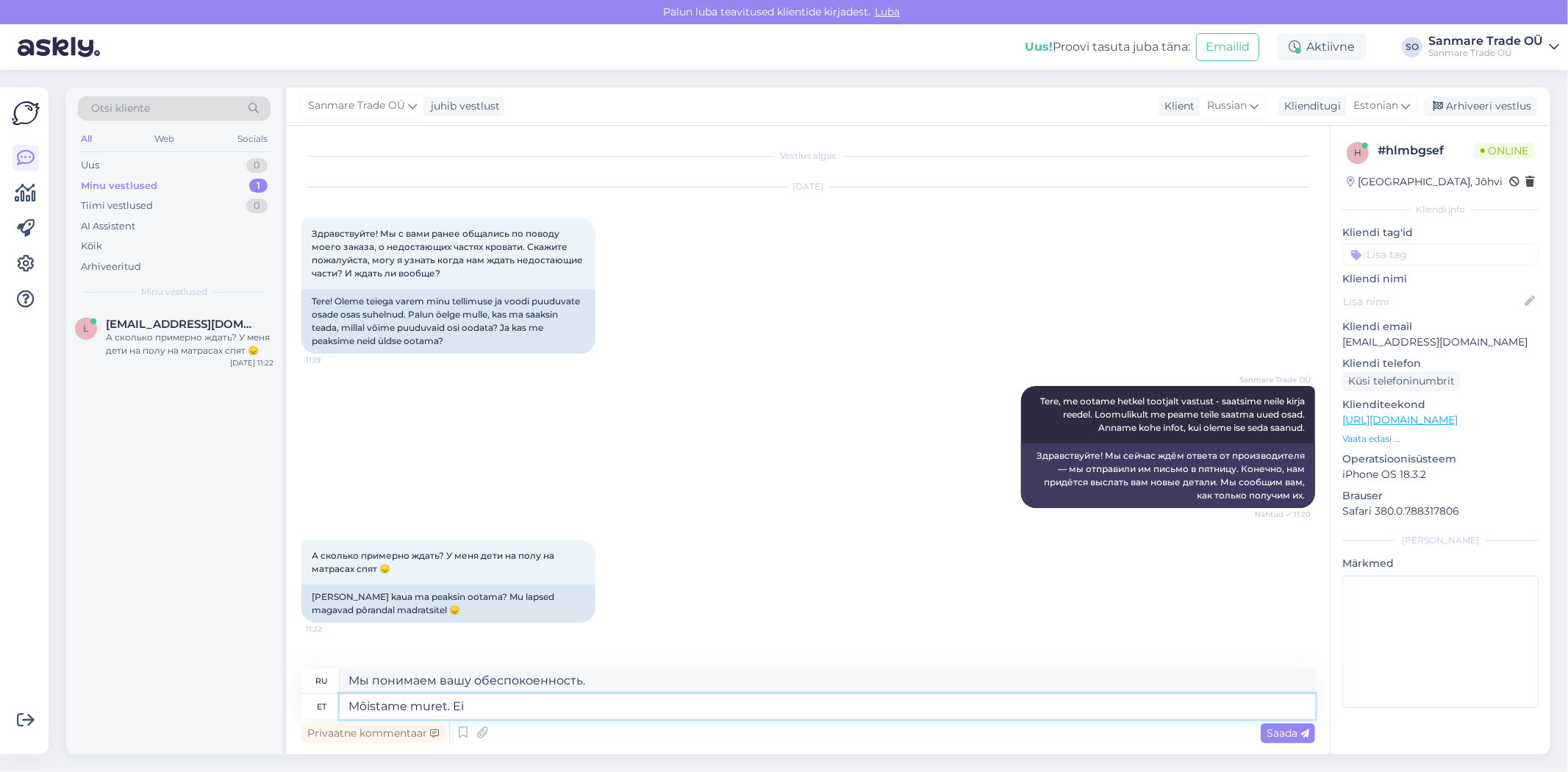
type textarea "Мы понимаем вашу обеспокоенность. Нет."
type textarea "Mõistame muret."
type textarea "Мы понимаем вашу обеспокоенность."
type textarea "Mõistame muret ja"
type textarea "Мы понимаем вашу обеспокоенность и"
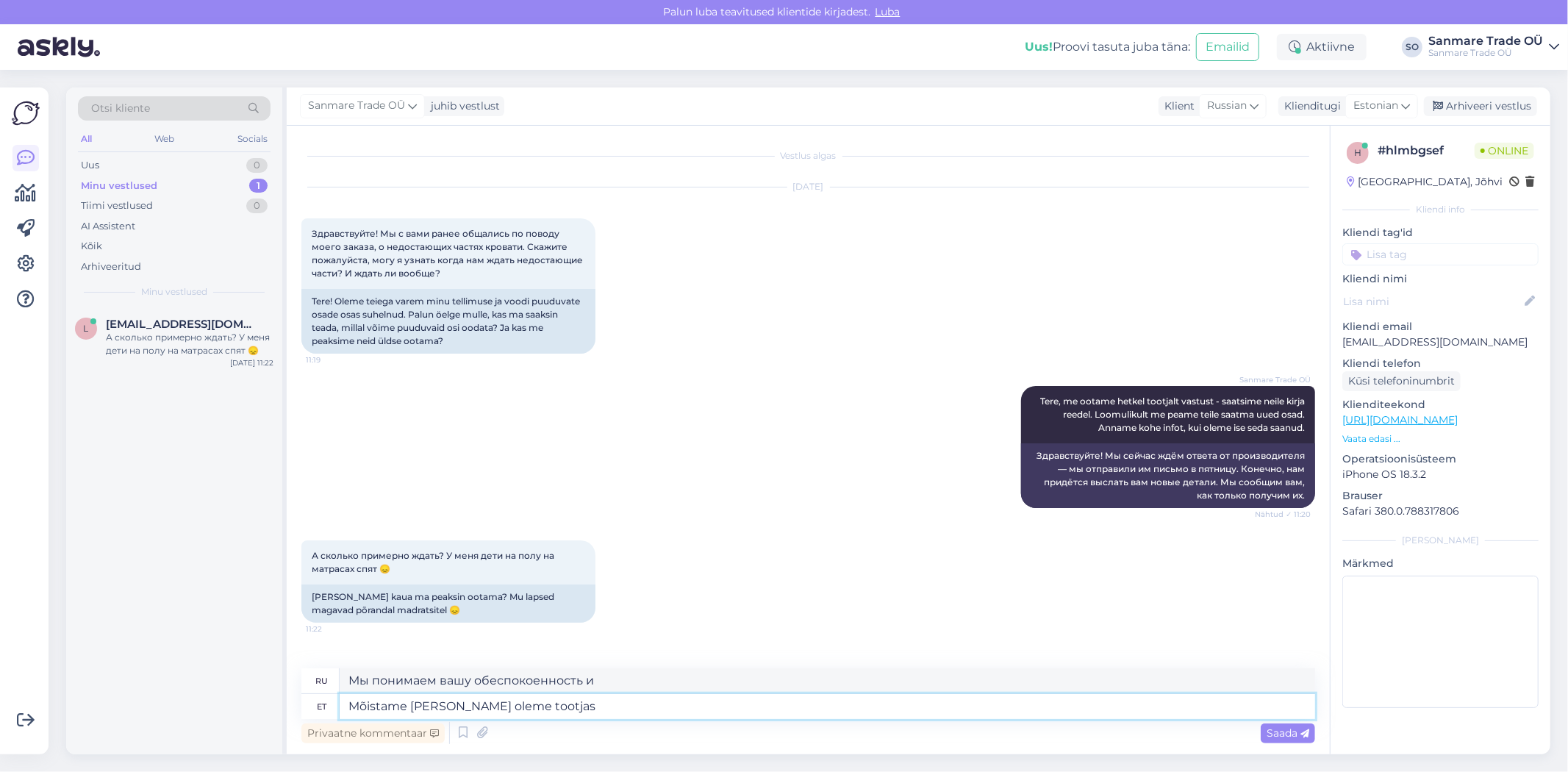
type textarea "Mõistame muret ja oleme tootjas"
type textarea "Мы понимаем беспокойство и находимся в производстве."
type textarea "Mõistame muret ja o"
type textarea "Мы понимаем вашу обеспокоенность и"
type textarea "Mõistame muret"
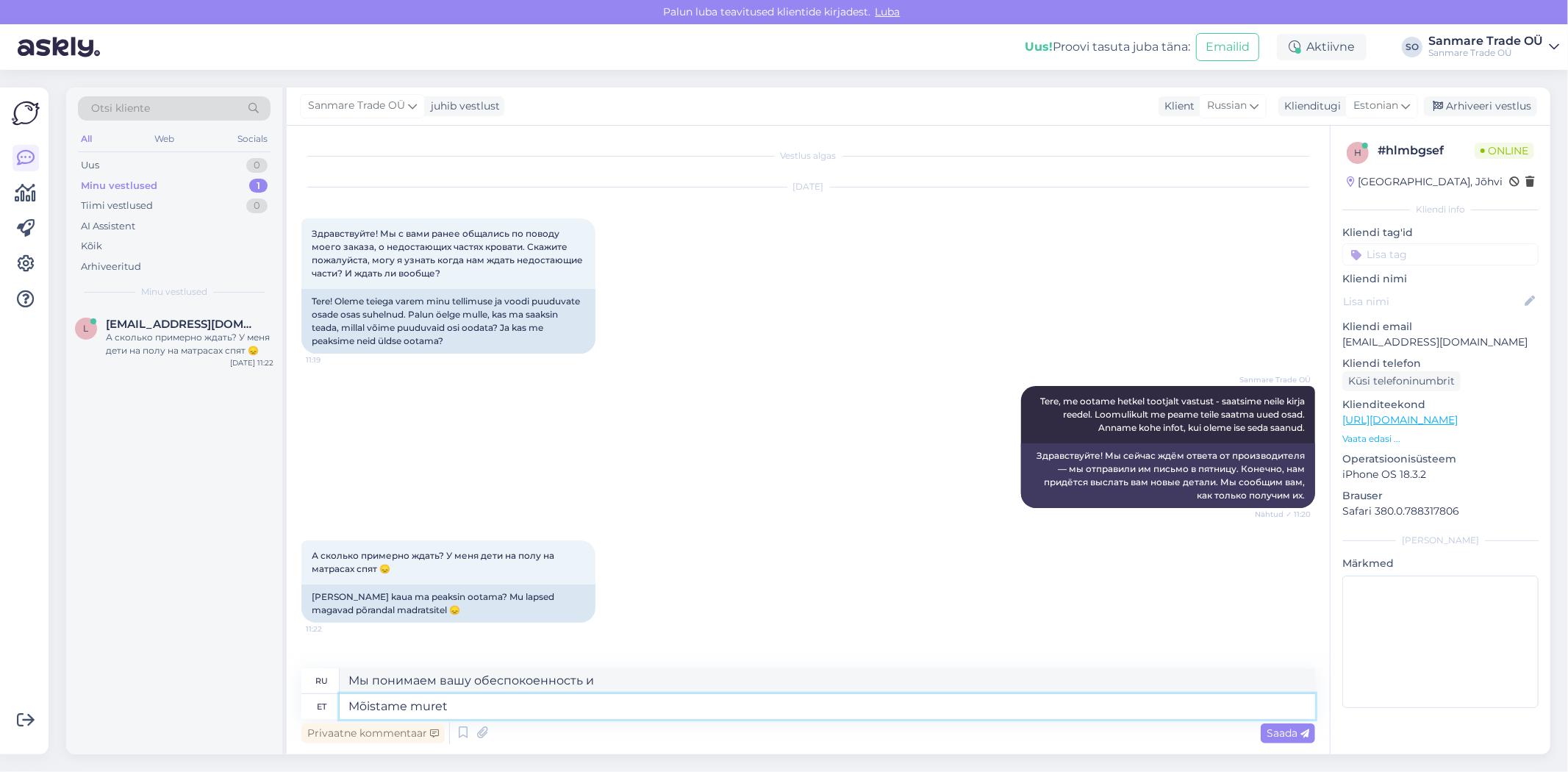
type textarea "Мы понимаем вашу обеспокоенность."
type textarea "Mõistame muret. Saatsin ne"
type textarea "Мы понимаем вашу обеспокоенность. Я отправил"
type textarea "Mõistame muret. Saatsin neile u"
type textarea "Мы понимаем ваше беспокойство. Я отправил им"
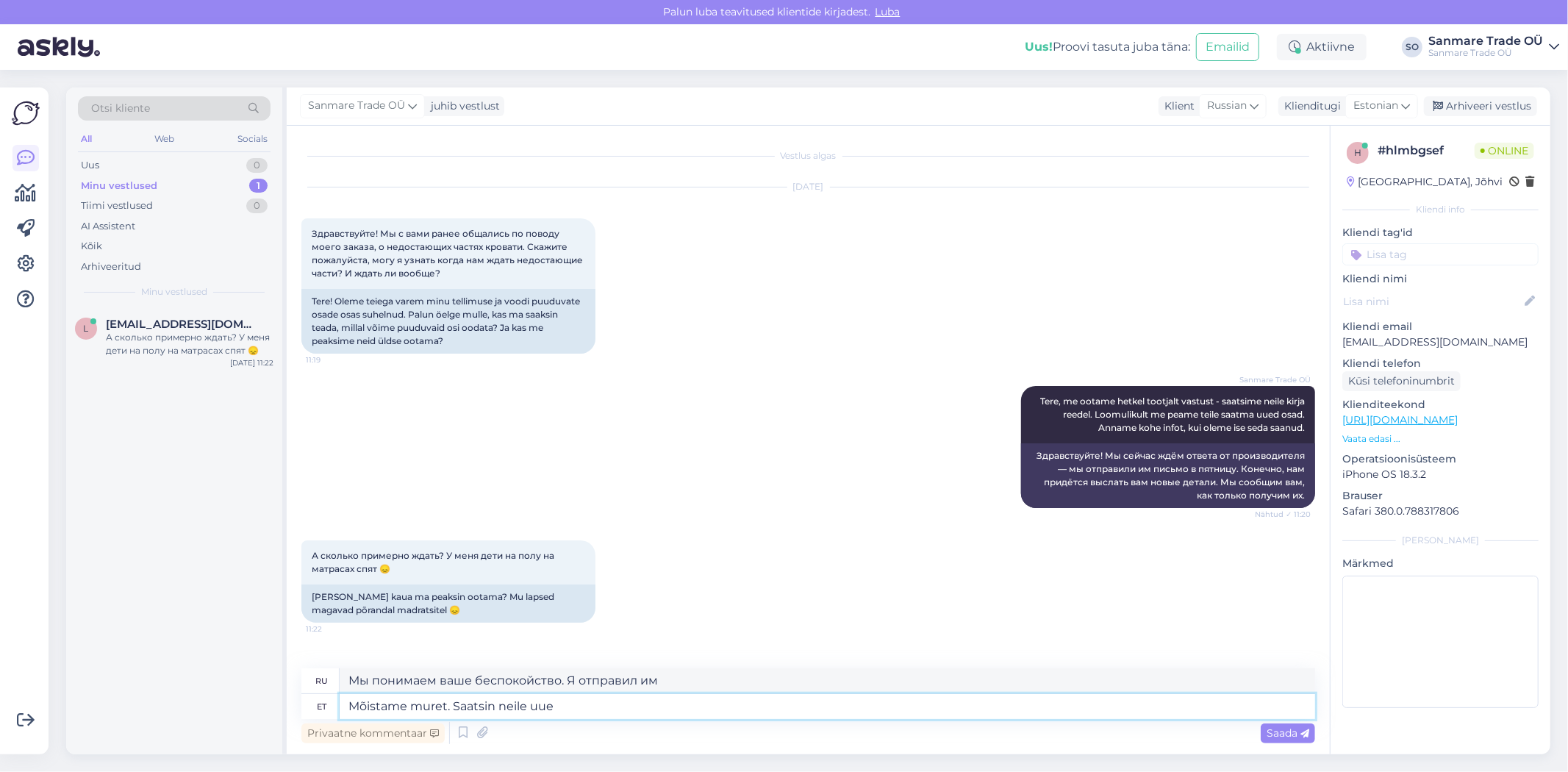
type textarea "Mõistame muret. Saatsin neile uue k"
type textarea "Мы понимаем ваше беспокойство. Я отправил им новое сообщение."
type textarea "Mõistame muret. Saatsin neile uue kirja ja"
type textarea "Мы понимаем ваше беспокойство. Я отправил им ещё одно письмо."
type textarea "Mõistame muret. Saatsin neile uue kirja ja l"
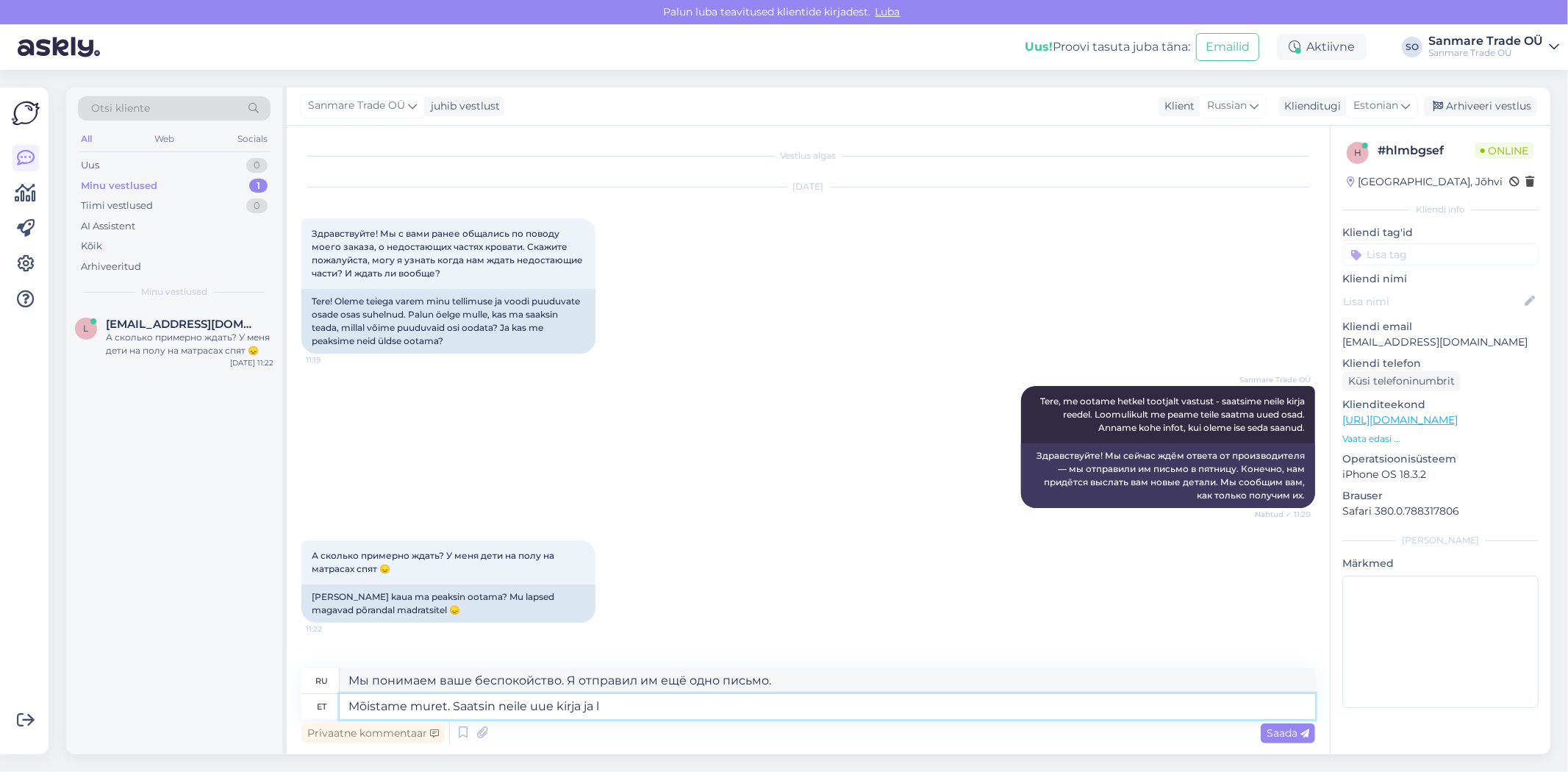
type textarea "Мы понимаем ваше беспокойство. Я отправил им ещё одно письмо и..."
type textarea "Mõistame muret. Saatsin neile uue kirja ja loodan, et"
type textarea "Мы понимаем ваше беспокойство. Я отправил им ещё одно письмо и надеюсь,"
type textarea "Mõistame muret. Saatsin neile uue kirja ja loodan, et nad t"
type textarea "Мы понимаем вашу обеспокоенность. Я отправил им ещё одно письмо и надеюсь, что"
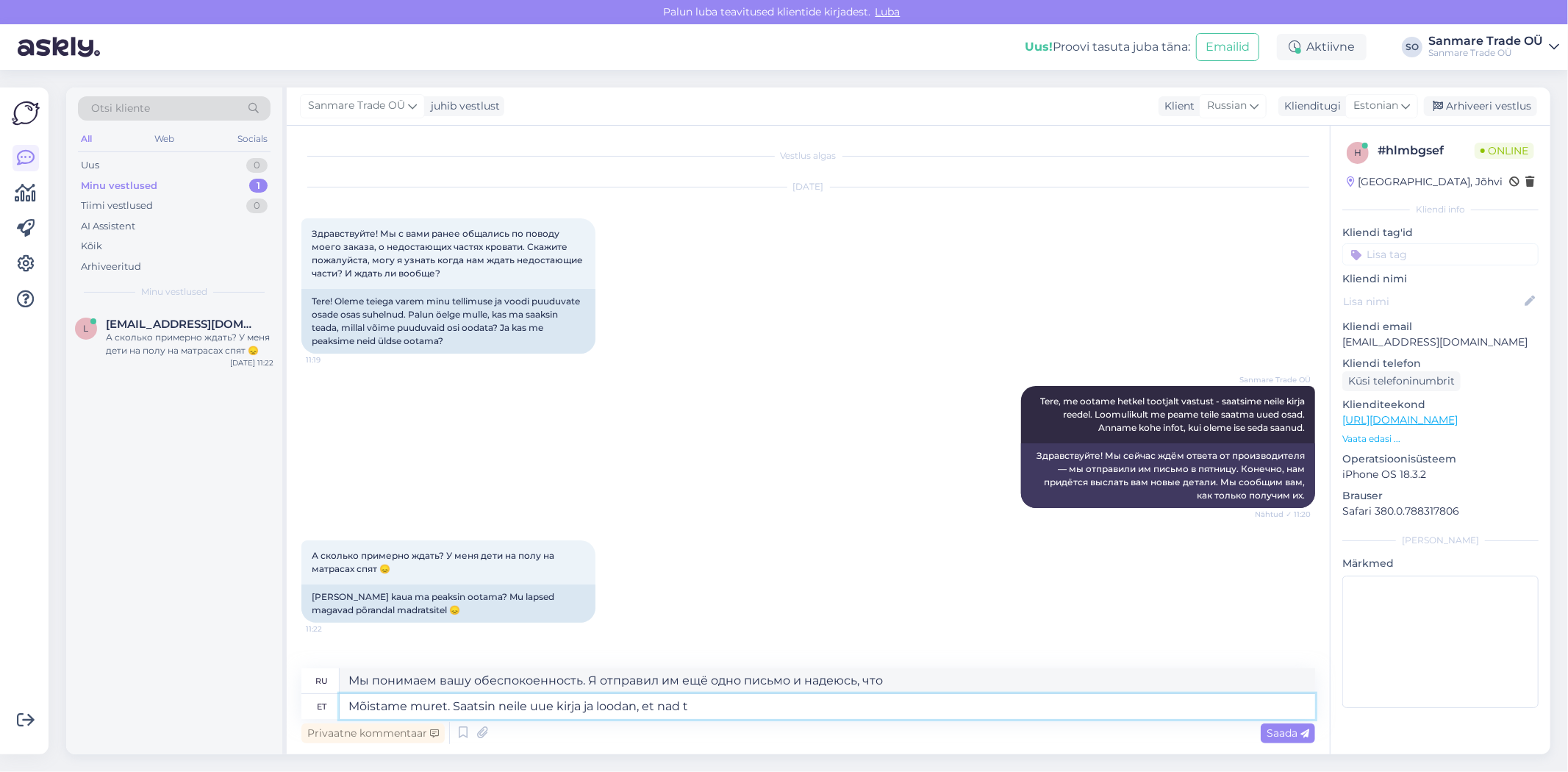
type textarea "Mõistame muret. Saatsin neile uue kirja ja loodan, et nad te"
type textarea "Мы понимаем ваши опасения. Я отправил им ещё одно письмо и надеюсь, что они"
type textarea "Mõistame muret. Saatsin neile uue kirja ja loodan, et nad tegutsevad ki"
type textarea "Мы понимаем вашу обеспокоенность. Я отправил им ещё одно письмо и надеюсь, что …"
type textarea "Mõistame muret. Saatsin neile uue kirja ja loodan, et nad tegutsevad kiirelt."
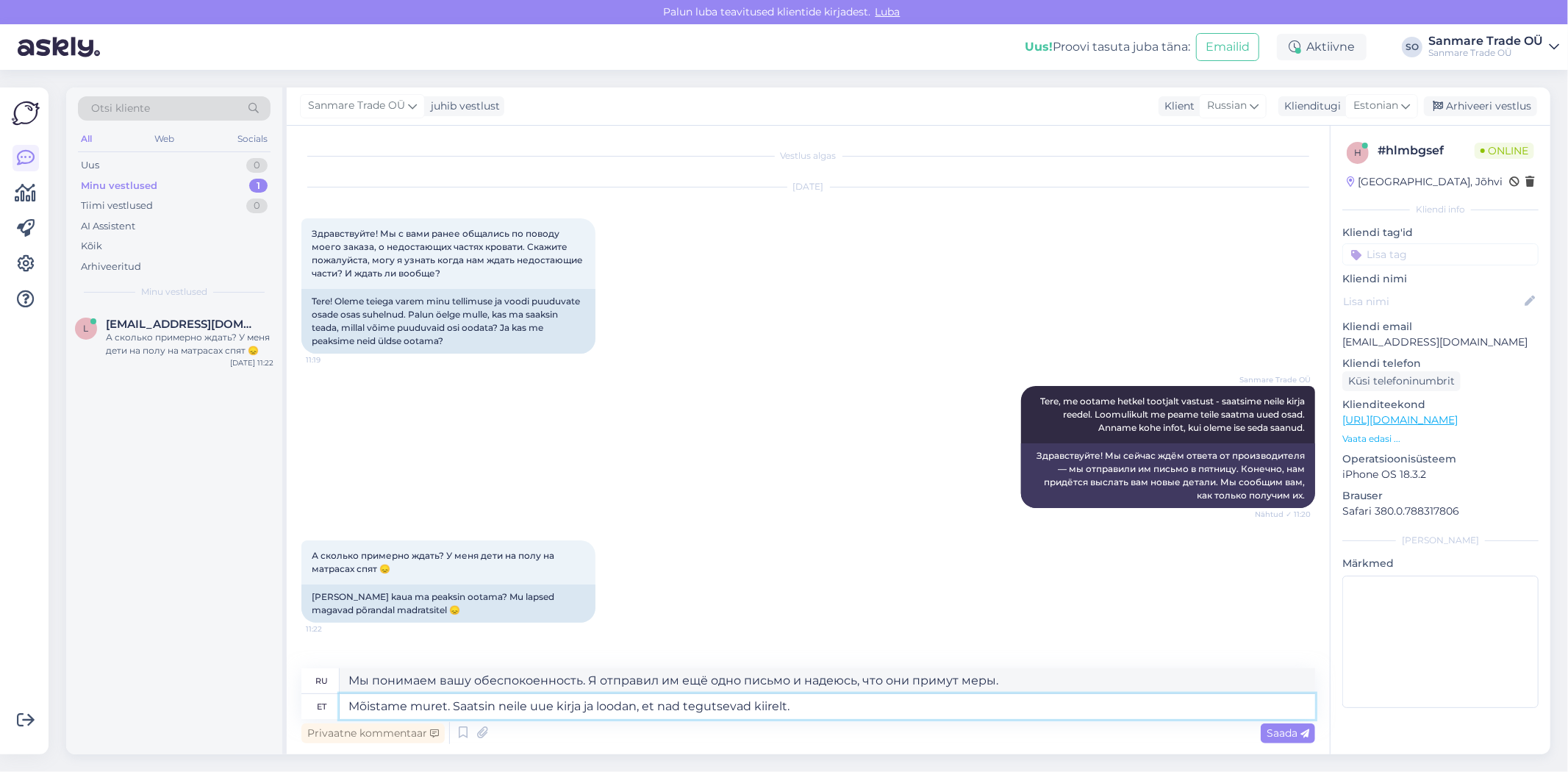
type textarea "Мы понимаем вашу обеспокоенность. Я отправил им ещё одно письмо и надеюсь, что …"
click at [445, 707] on textarea "Mõistame muret. Saatsin neile uue kirja ja loodan, et nad tegutsevad kiirelt." at bounding box center [827, 706] width 975 height 25
type textarea "Mõistame muret - keegi ei. Saatsin neile uue kirja ja loodan, et nad tegutsevad…"
type textarea "Мы понимаем вашу обеспокоенность, но никто не понимает. Я отправил им ещё одно …"
type textarea "Mõistame muret - poolik toode . Saatsin neile uue kirja ja loodan, et nad tegut…"
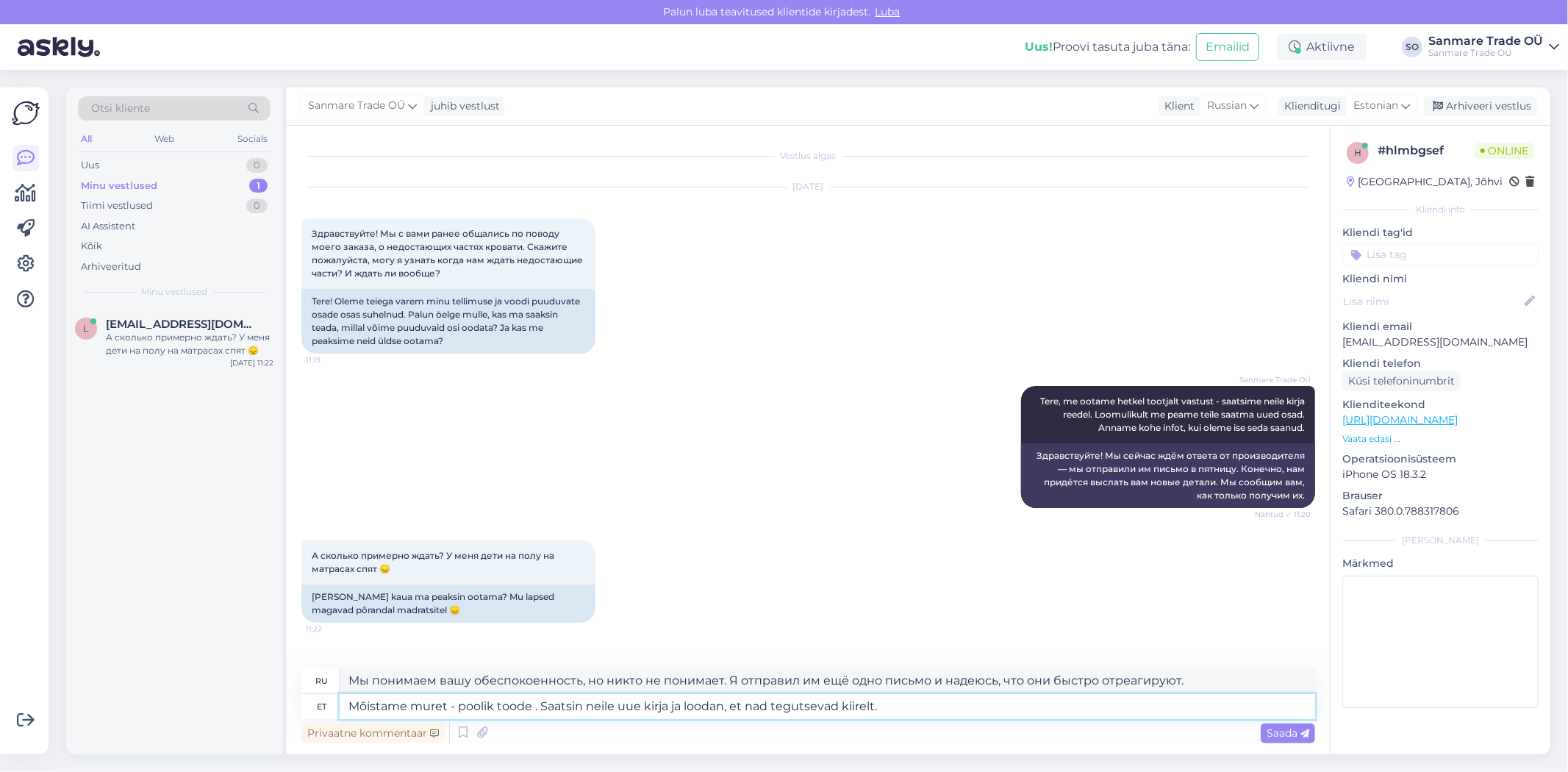
type textarea "Мы понимаем ваше беспокойство — продукт полуфабрикат. Я отправил им ещё одно пи…"
type textarea "Mõistame muret - poolik toode p. Saatsin neile uue kirja ja loodan, et nad tegu…"
type textarea "Мы понимаем беспокойство — продукт-полуфабрикат. Я отправил им ещё одно письмо …"
type textarea "Mõistame muret - poolik toode p. Saatsin neile uue kirja ja loodan, et nad tegu…"
type textarea "Мы понимаем ваше беспокойство — продукт полуфабрикат. Я отправил им ещё одно пи…"
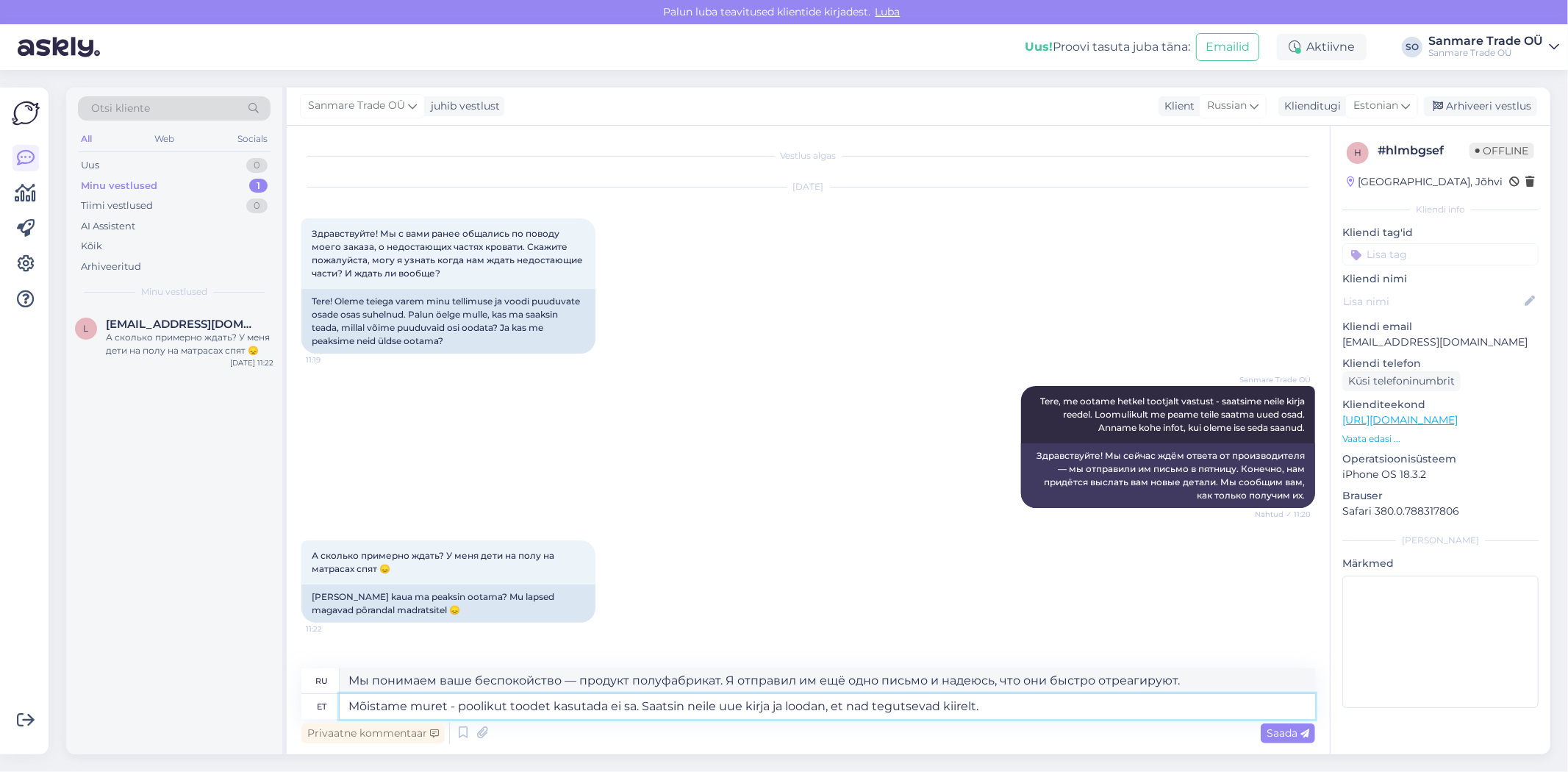
type textarea "Mõistame muret - poolikut toodet kasutada ei saa. Saatsin neile uue kirja ja lo…"
type textarea "Мы понимаем ваше беспокойство — нельзя использовать полуфабрикат. Я отправил им…"
click at [723, 707] on textarea "Mõistame muret - poolikut toodet kasutada ei saa. Saatsin neile uue kirja ja lo…" at bounding box center [827, 706] width 975 height 25
type textarea "Mõistame muret - poolikut toodet kasutada ei saa. Saatsin neile äsja uue kirja …"
type textarea "Мы понимаем ваше беспокойство — нельзя использовать полуфабрикат. Я только что …"
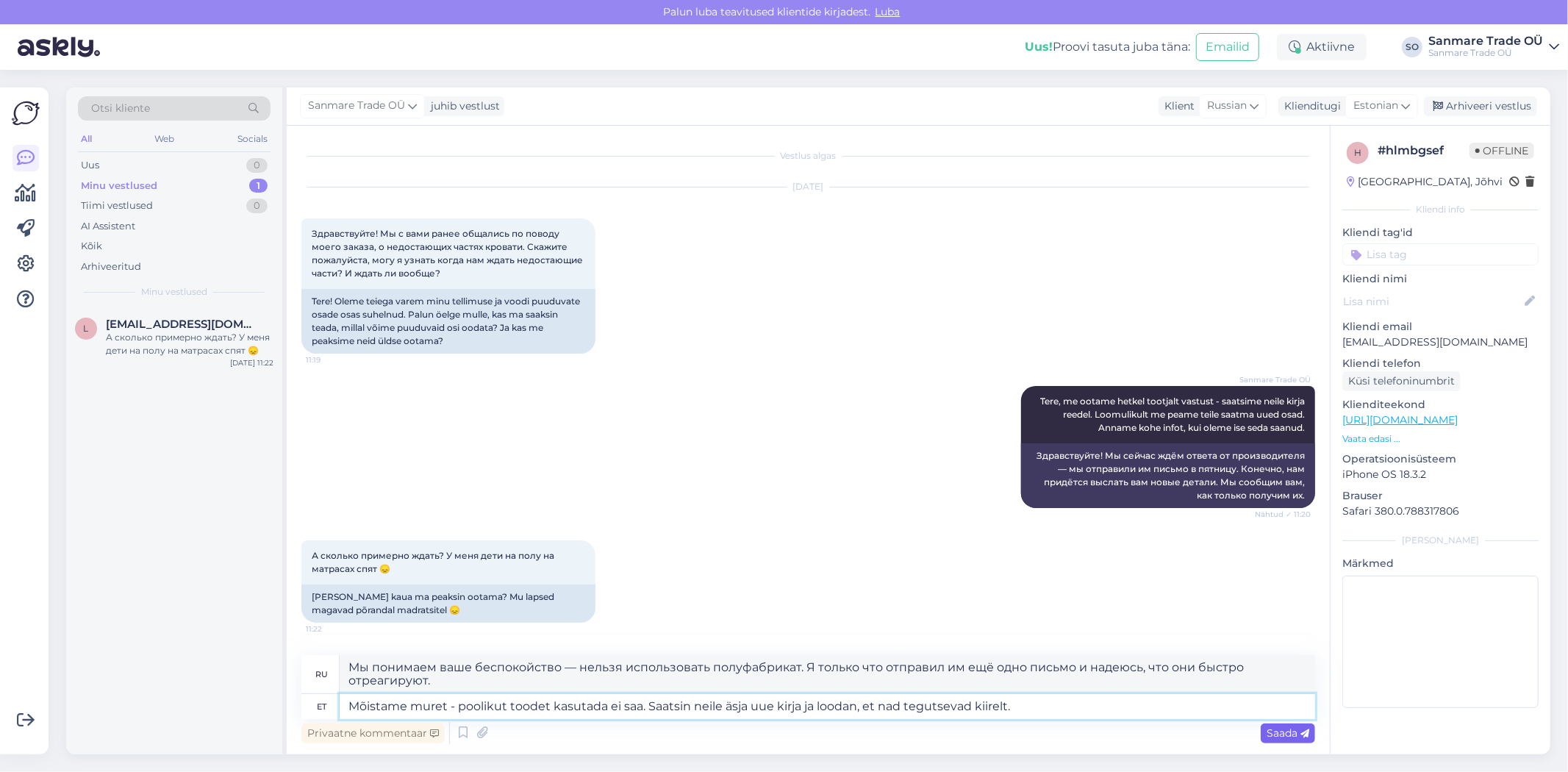
type textarea "Mõistame muret - poolikut toodet kasutada ei saa. Saatsin neile äsja uue kirja …"
click at [1272, 735] on span "Saada" at bounding box center [1287, 733] width 42 height 14
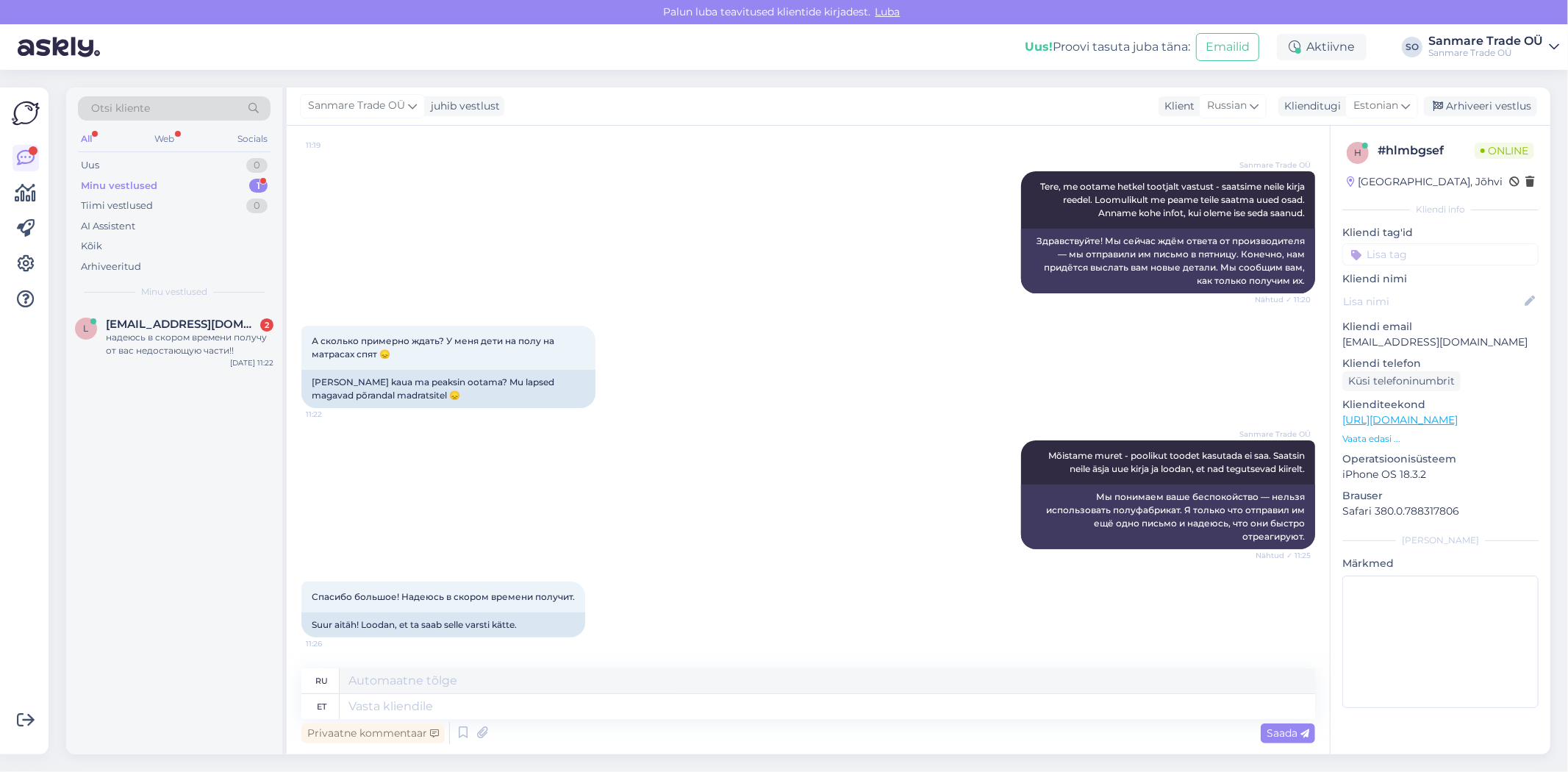
scroll to position [300, 0]
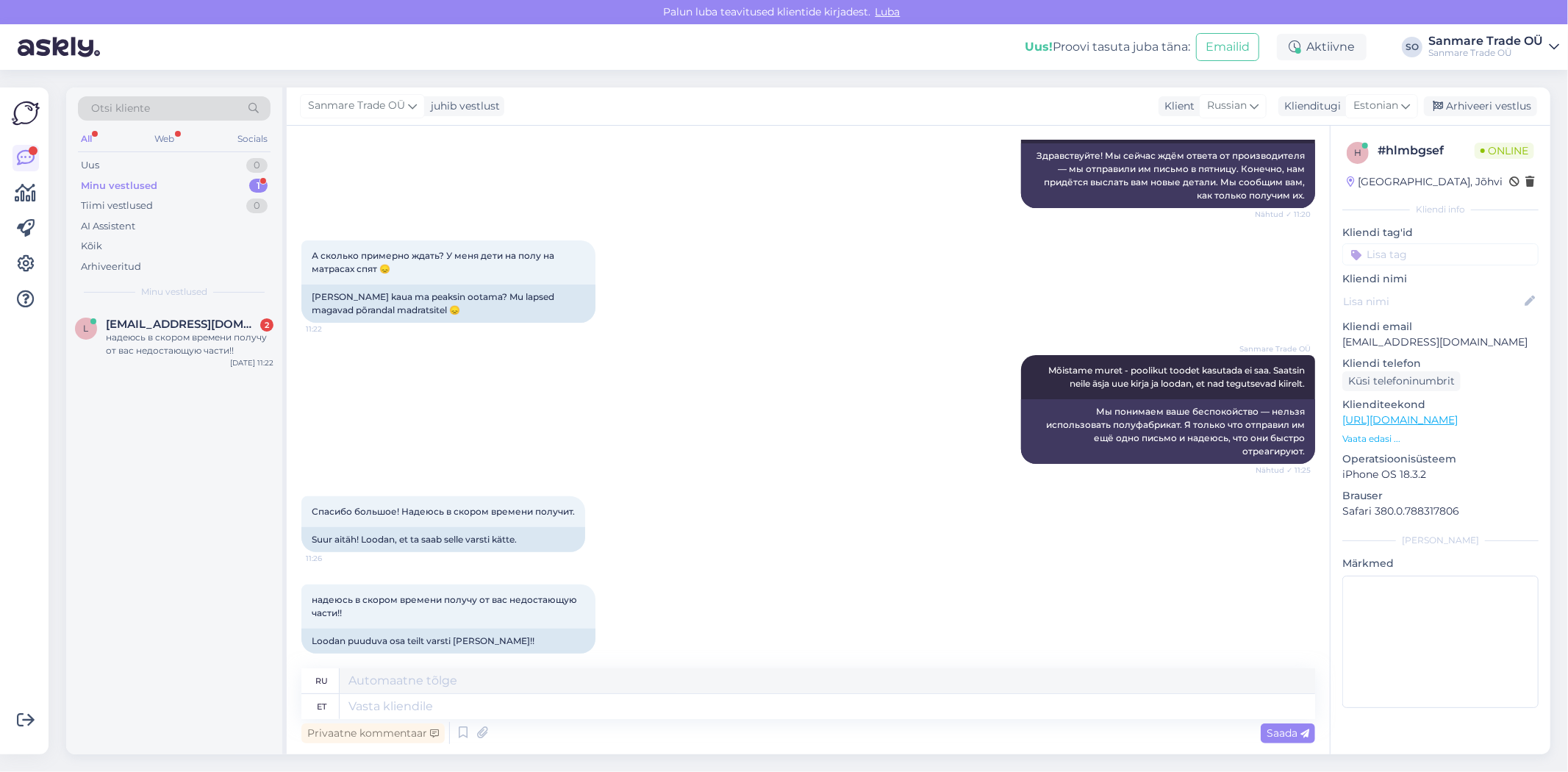
click at [195, 425] on div "l lenchikshvudka@gmail.com 2 надеюсь в скором времени получу от вас недостающую…" at bounding box center [174, 530] width 216 height 447
click at [173, 342] on div "надеюсь в скором времени получу от вас недостающую части!!" at bounding box center [190, 344] width 167 height 26
click at [475, 701] on textarea at bounding box center [827, 706] width 975 height 25
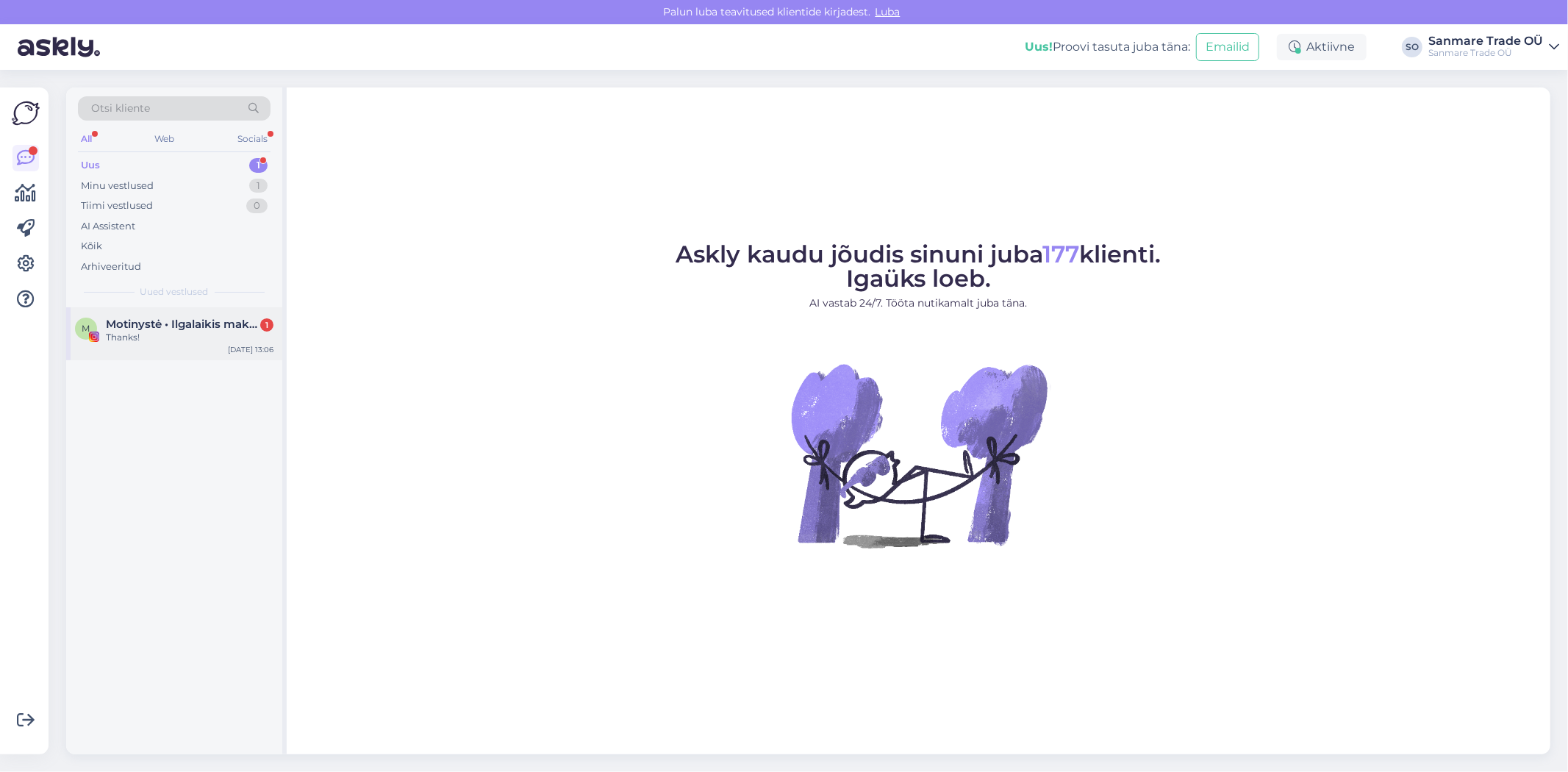
click at [152, 344] on div "M Motinystė • Ilgalaikis makiažas • Greiti receptai 1 Thanks! [DATE] 13:06" at bounding box center [174, 333] width 216 height 53
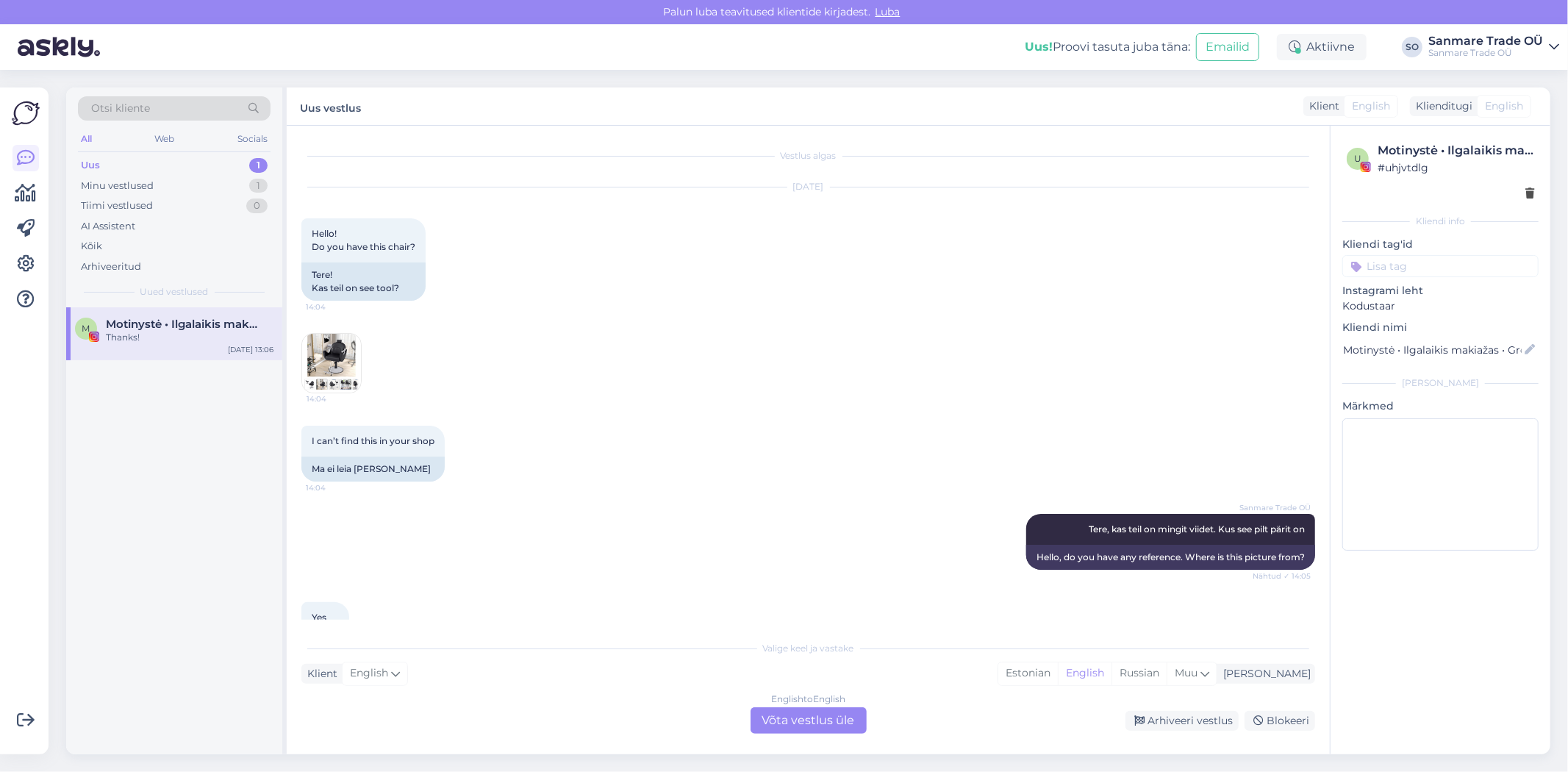
scroll to position [1928, 0]
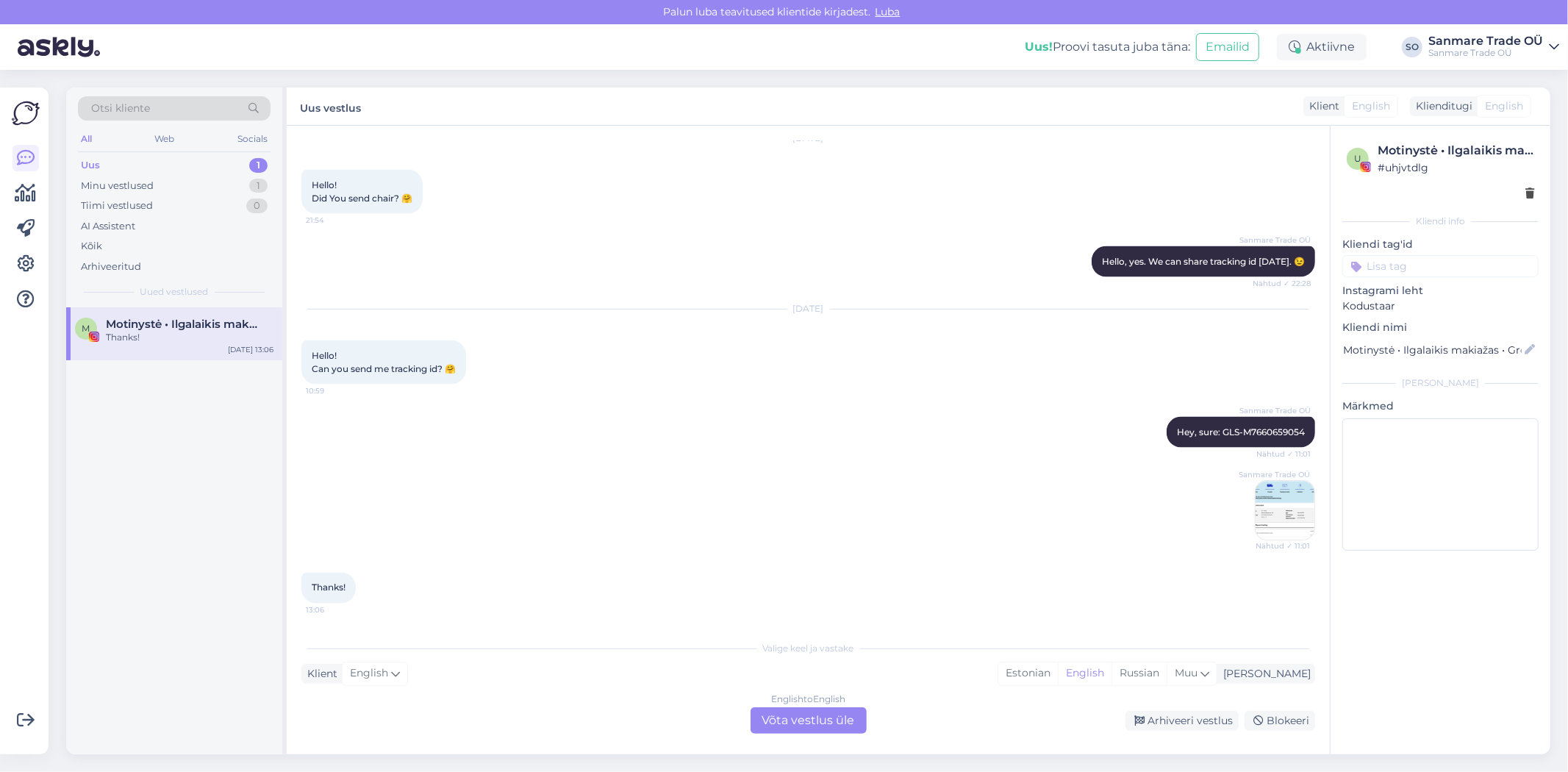
click at [862, 726] on div "English to English Võta vestlus üle" at bounding box center [809, 720] width 116 height 26
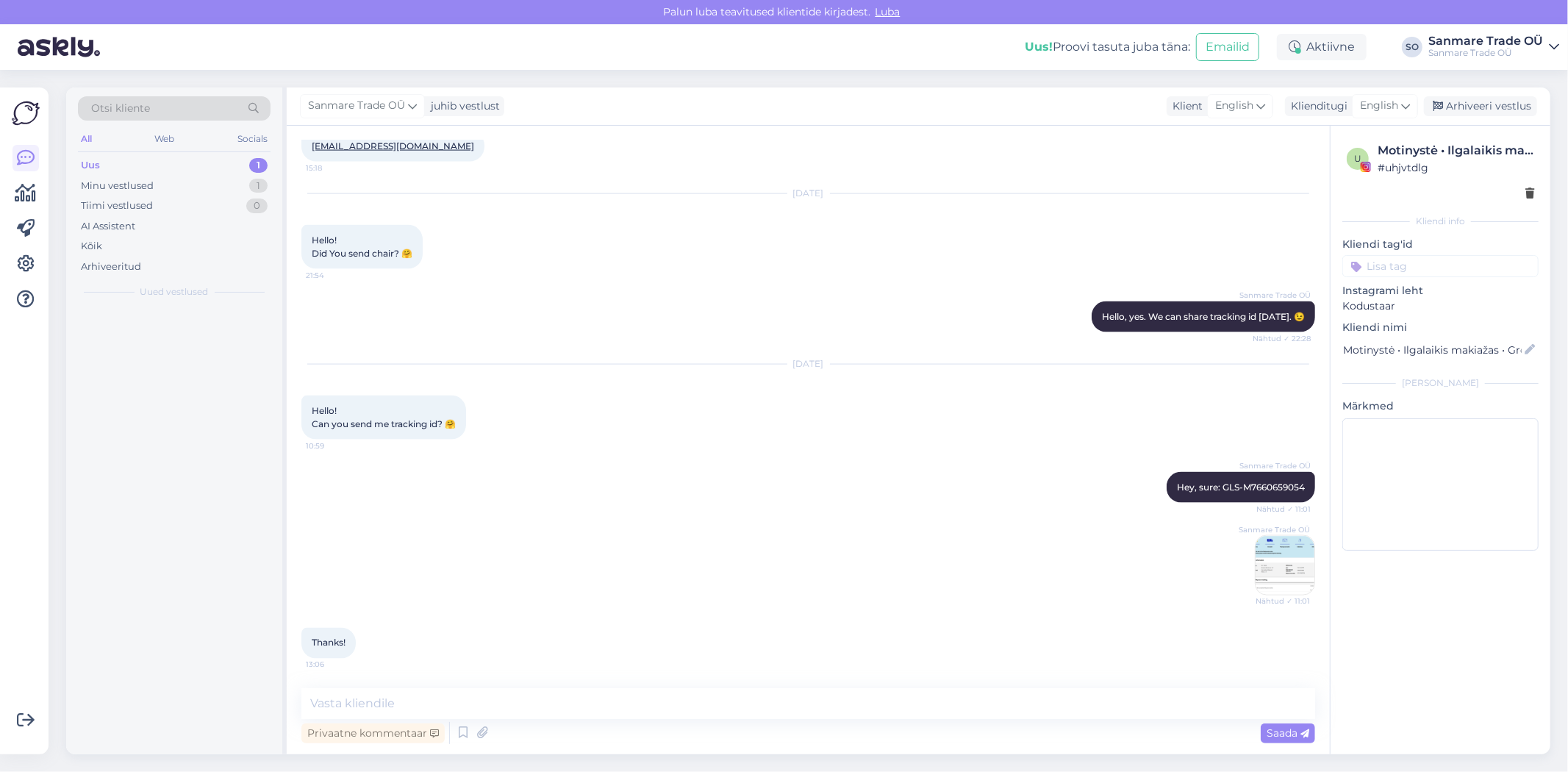
scroll to position [1872, 0]
click at [849, 727] on div "Privaatne kommentaar Saada" at bounding box center [808, 732] width 1014 height 28
click at [627, 703] on textarea at bounding box center [808, 703] width 1014 height 31
click at [1255, 552] on img at bounding box center [1285, 565] width 59 height 59
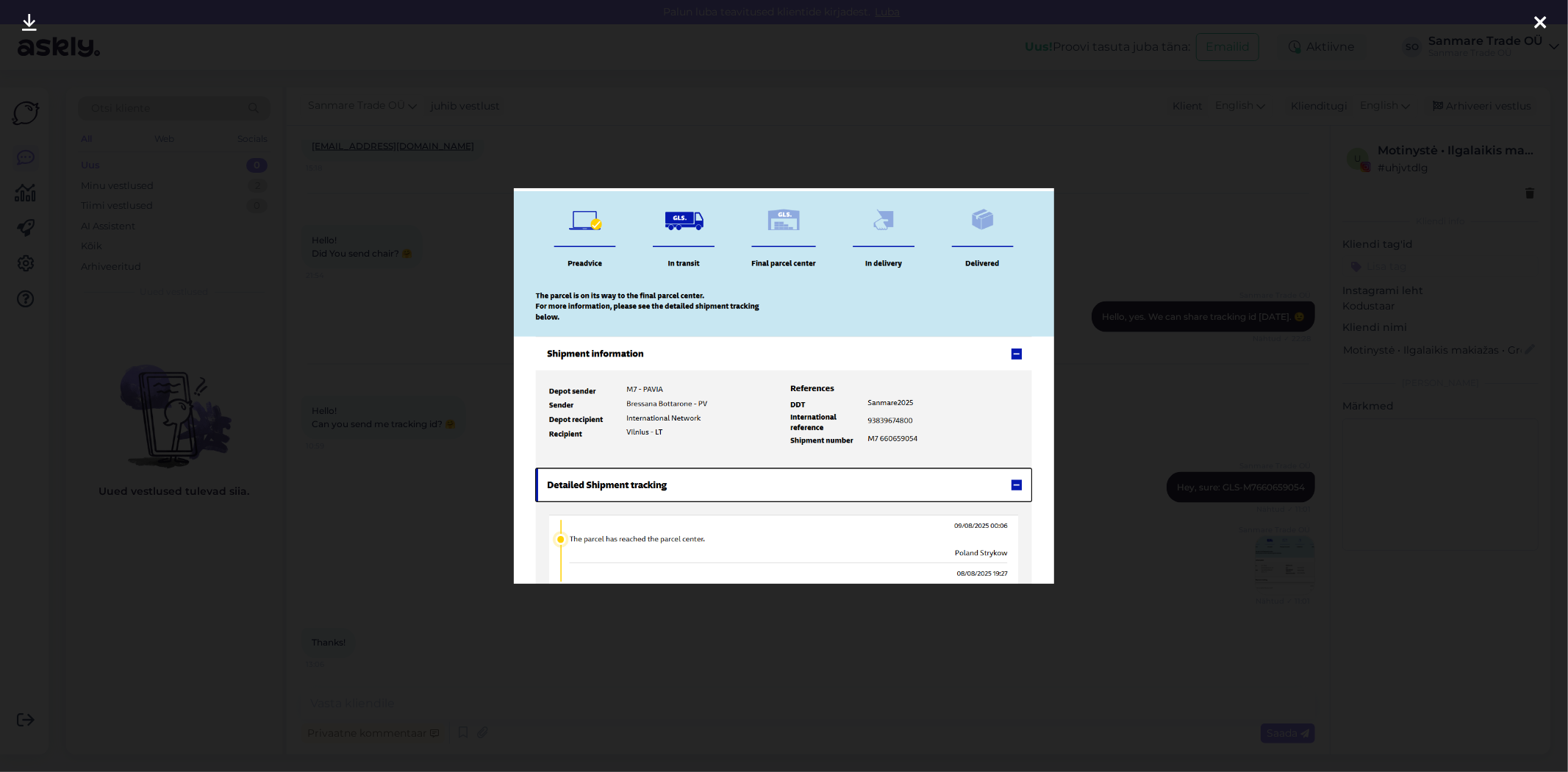
click at [1164, 213] on div at bounding box center [784, 386] width 1568 height 772
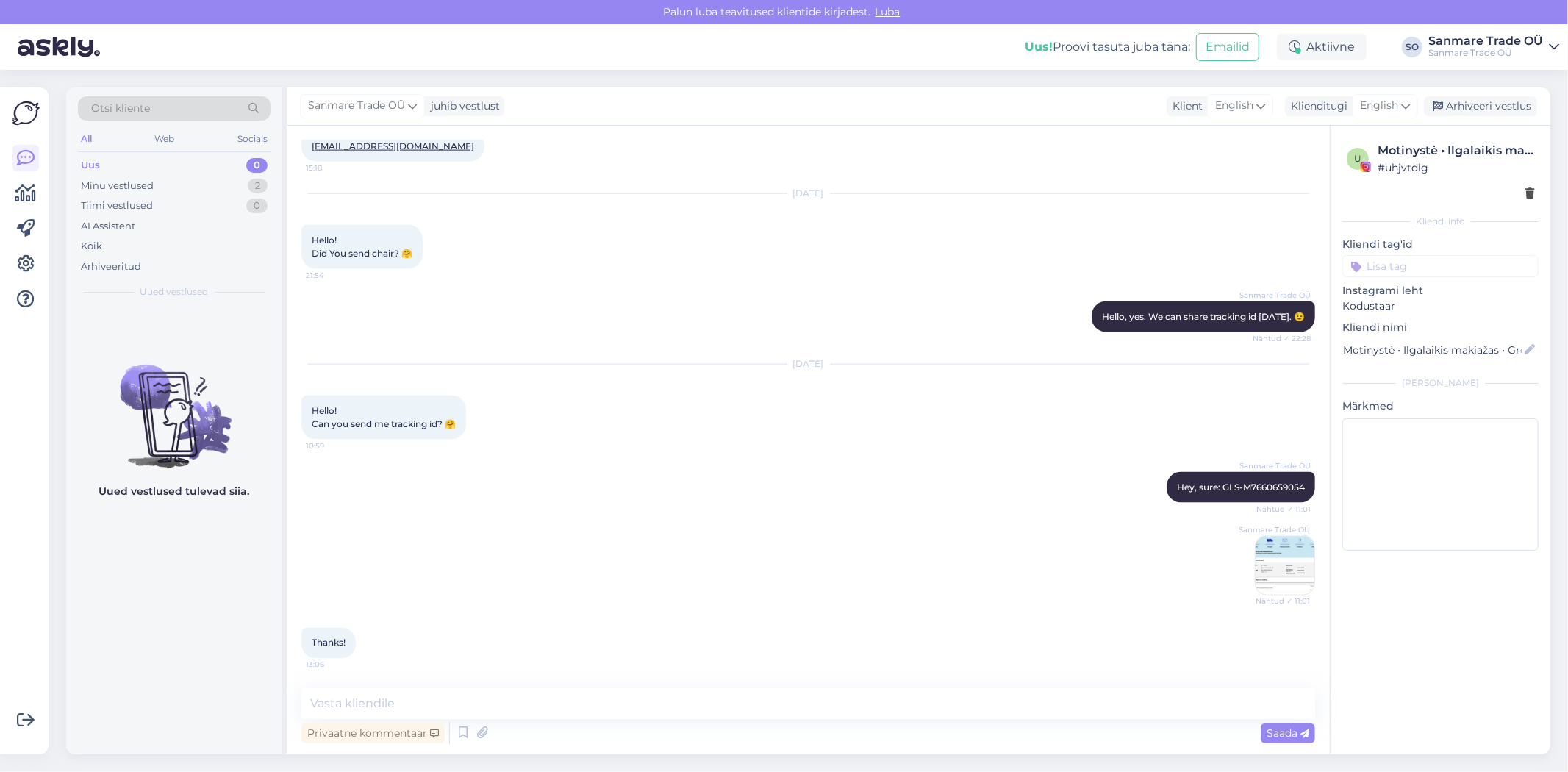
click at [1466, 120] on div "Sanmare Trade OÜ juhib vestlust Klient English Klienditugi English Arhiveeri ve…" at bounding box center [918, 107] width 1263 height 38
click at [1472, 106] on div "Arhiveeri vestlus" at bounding box center [1480, 106] width 113 height 20
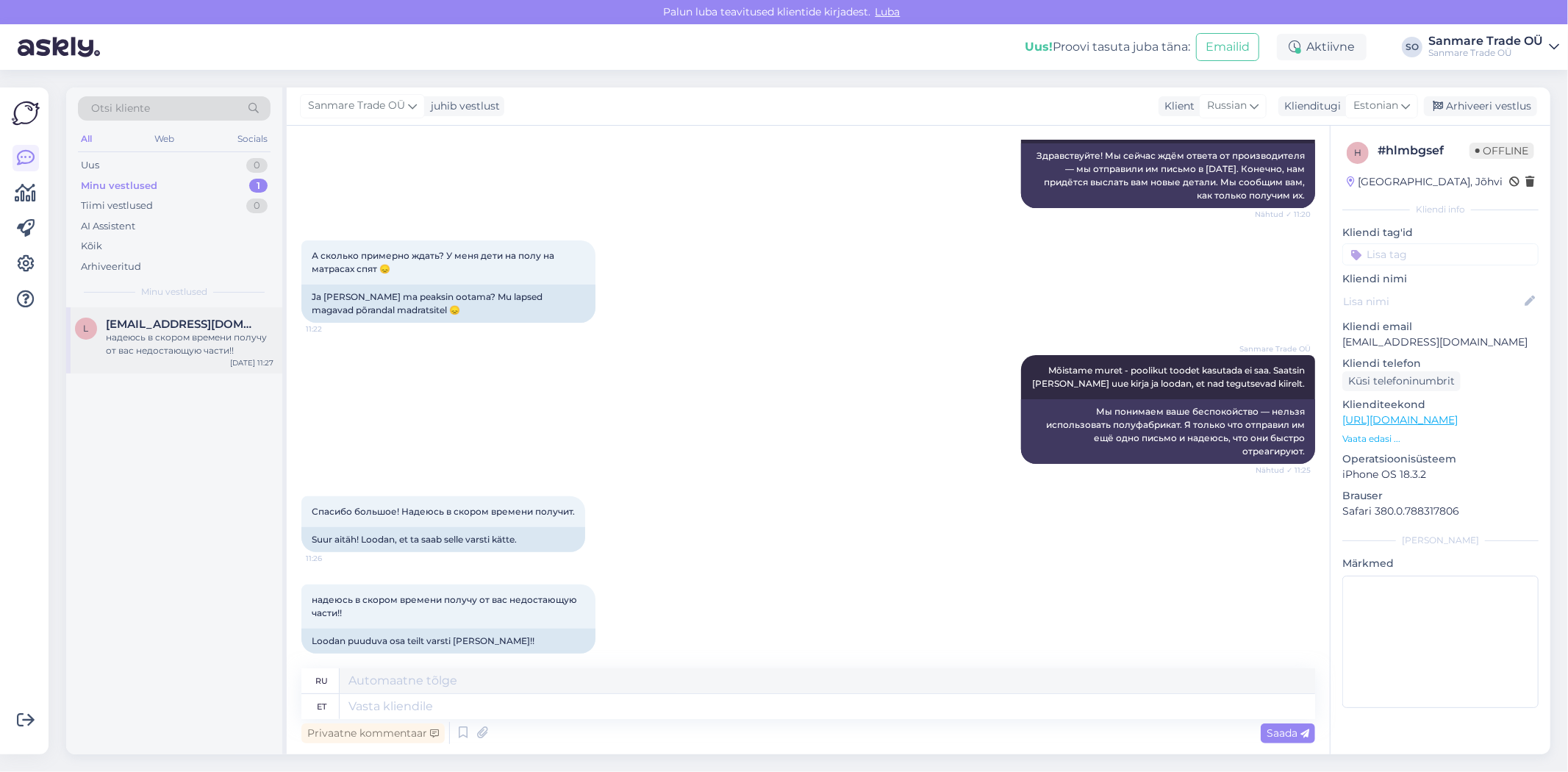
click at [162, 339] on div "надеюсь в скором времени получу от вас недостающую части!!" at bounding box center [190, 344] width 167 height 26
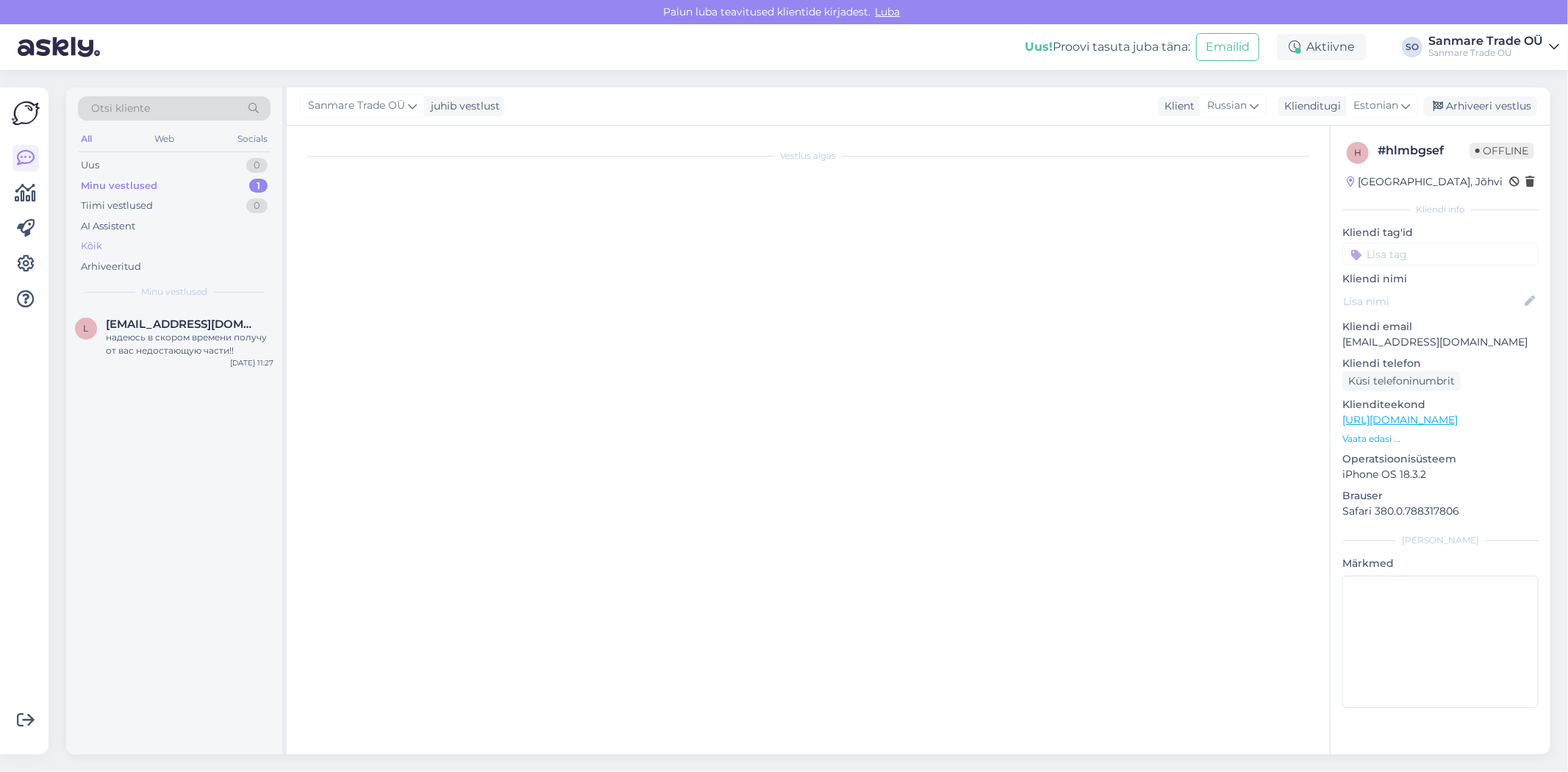
scroll to position [300, 0]
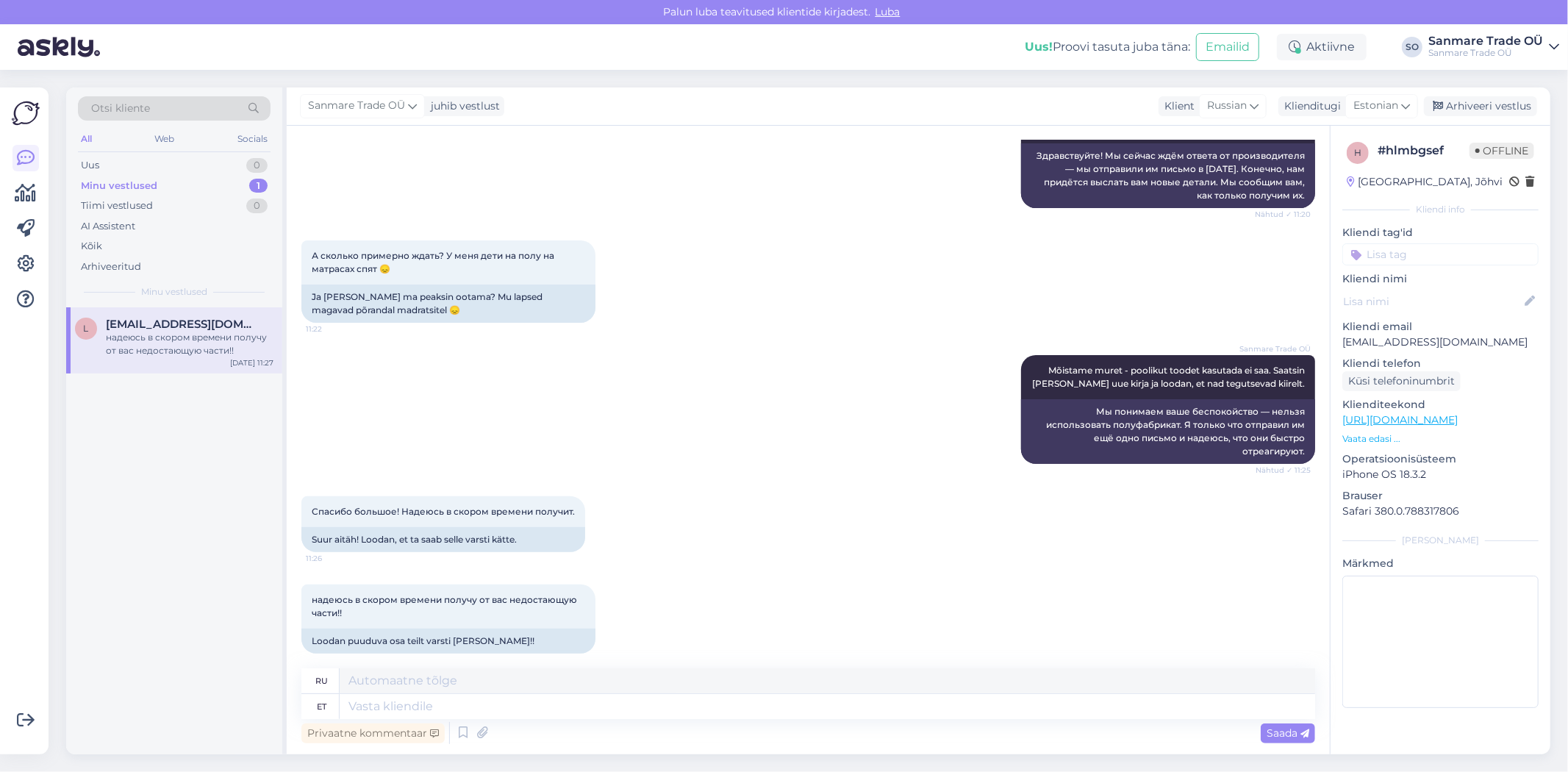
click at [144, 183] on div "Minu vestlused" at bounding box center [119, 186] width 77 height 14
click at [170, 364] on div "l lenchikshvudka@gmail.com надеюсь в скором времени получу от вас недостающую ч…" at bounding box center [174, 340] width 216 height 66
click at [1490, 105] on div "Arhiveeri vestlus" at bounding box center [1480, 106] width 113 height 20
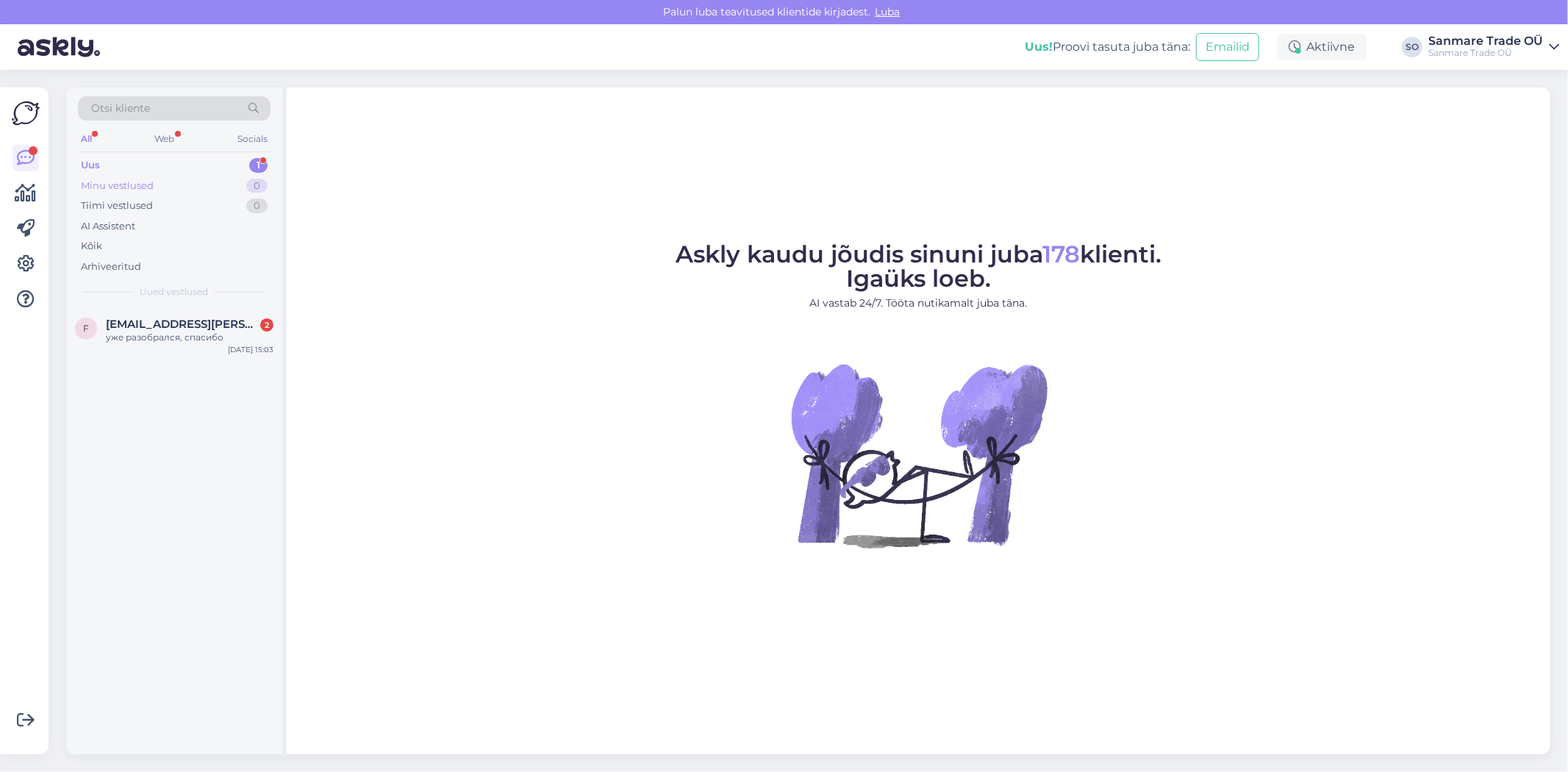
click at [145, 179] on div "Minu vestlused" at bounding box center [116, 186] width 73 height 14
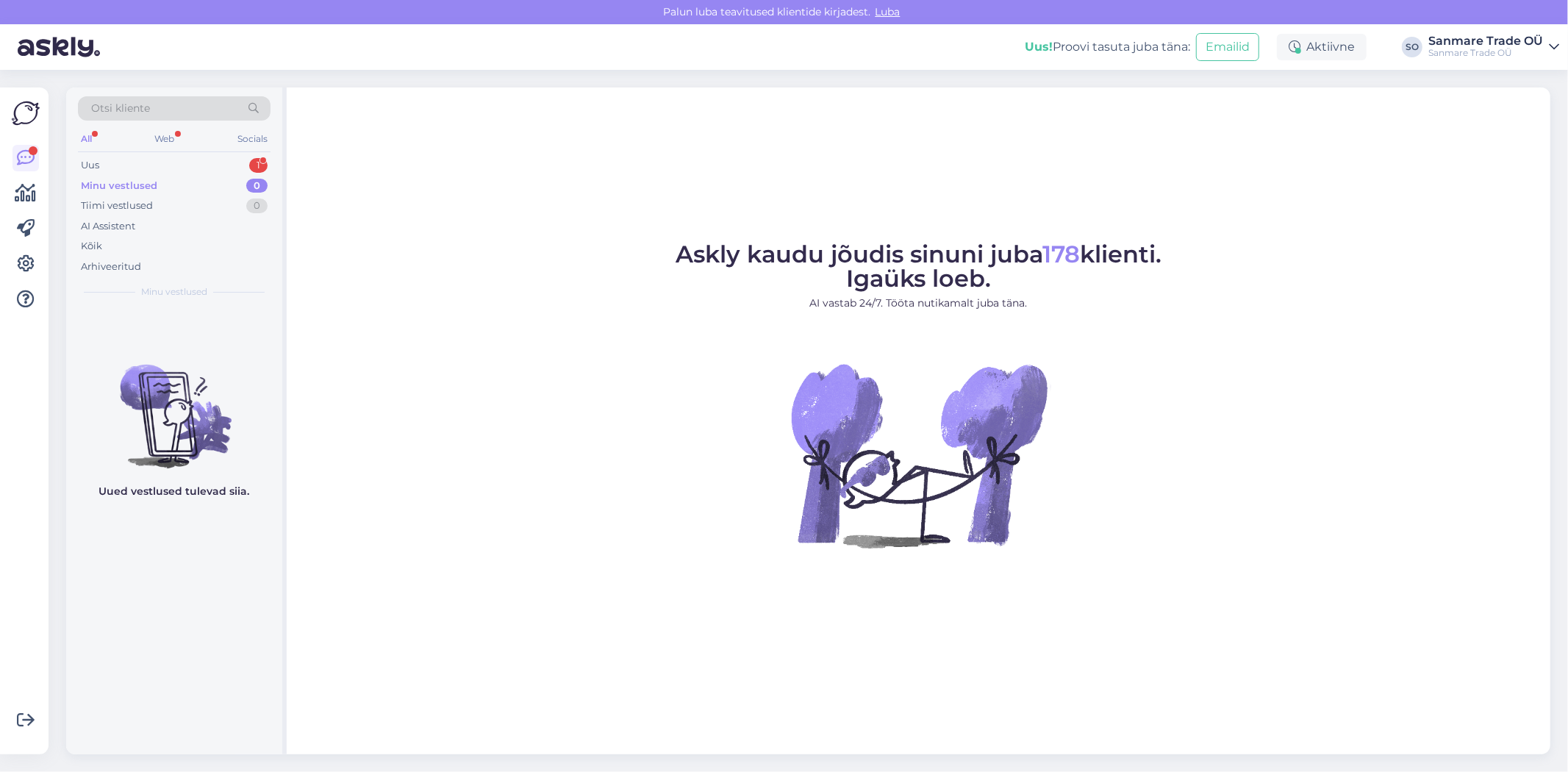
click at [145, 153] on div "Otsi kliente All Web Socials Uus 1 Minu vestlused 0 Tiimi vestlused 0 AI Assist…" at bounding box center [174, 198] width 216 height 220
click at [140, 163] on div "Uus 1" at bounding box center [174, 165] width 192 height 21
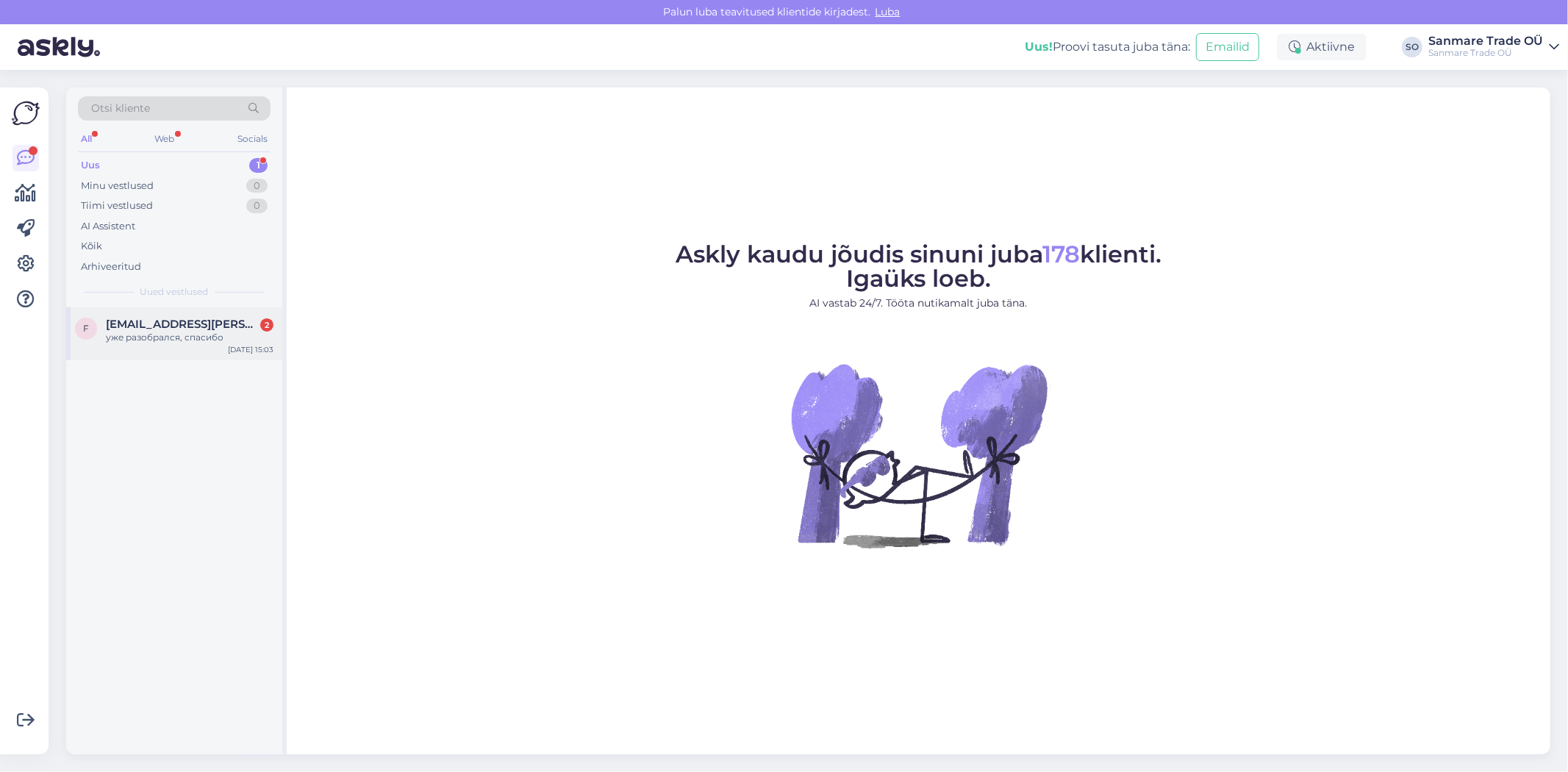
click at [158, 322] on span "[EMAIL_ADDRESS][PERSON_NAME][DOMAIN_NAME]" at bounding box center [183, 324] width 153 height 14
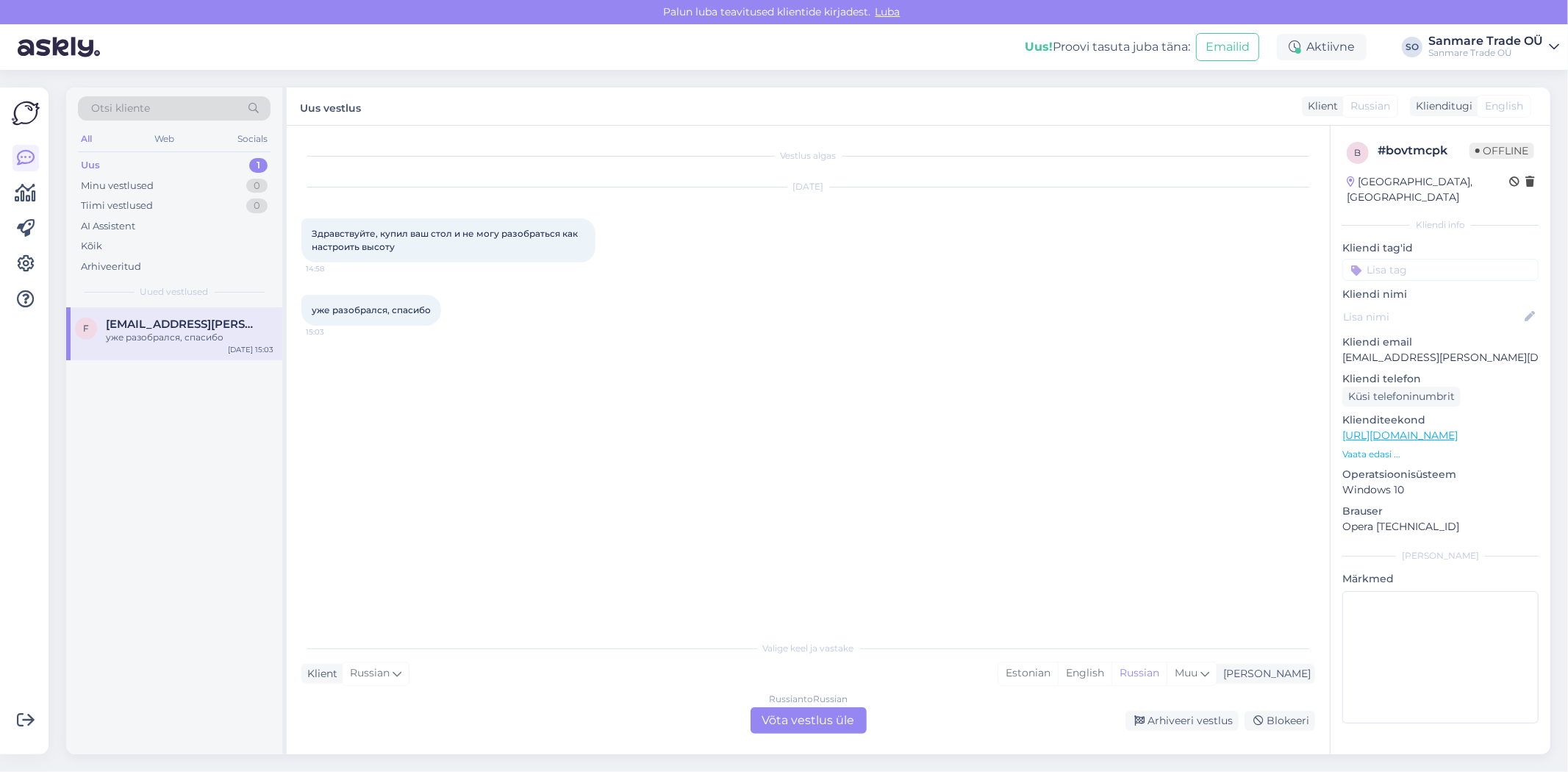
click at [829, 723] on div "Russian to Russian Võta vestlus üle" at bounding box center [809, 720] width 116 height 26
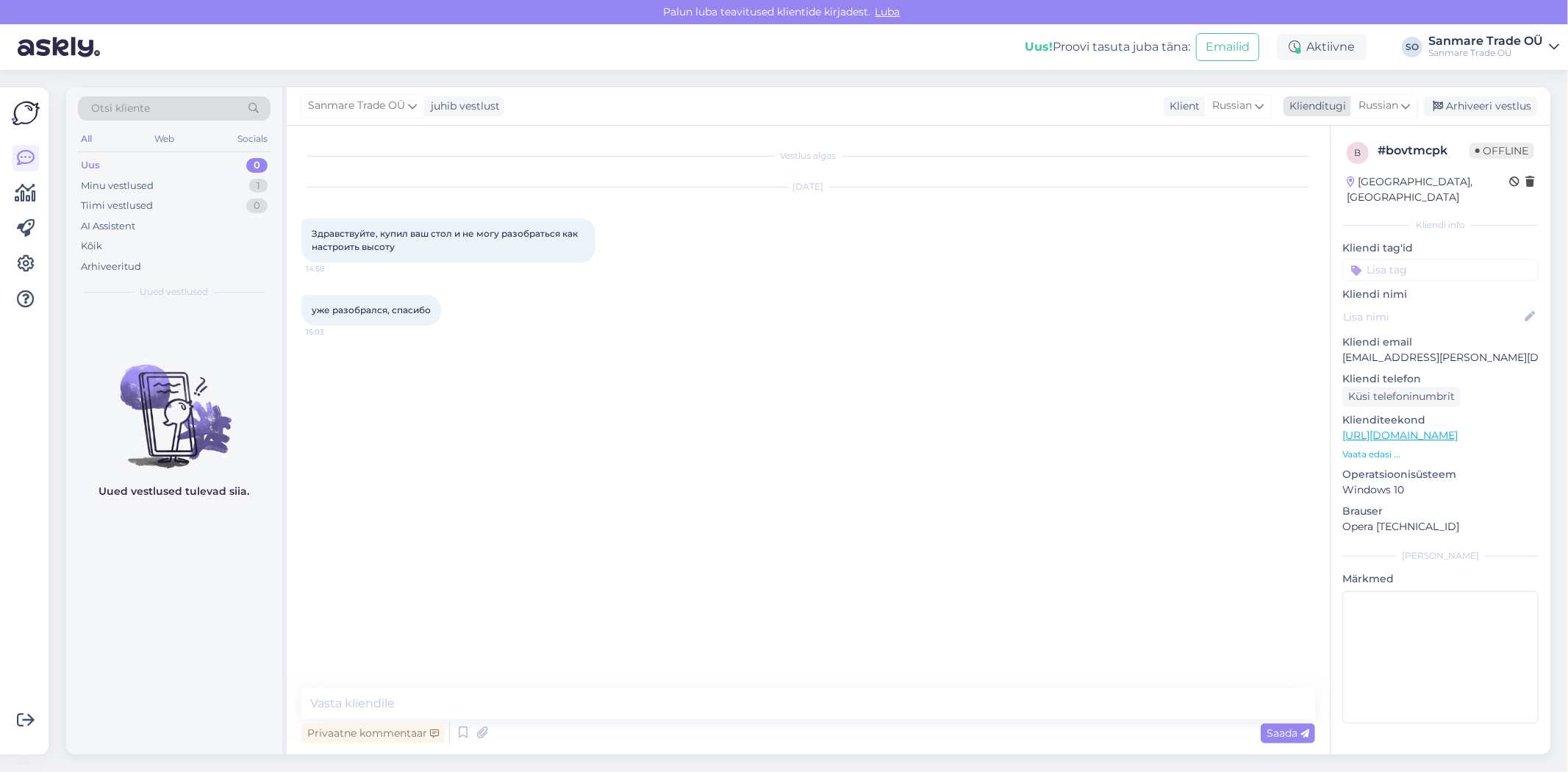
click at [1392, 101] on span "Russian" at bounding box center [1378, 106] width 40 height 16
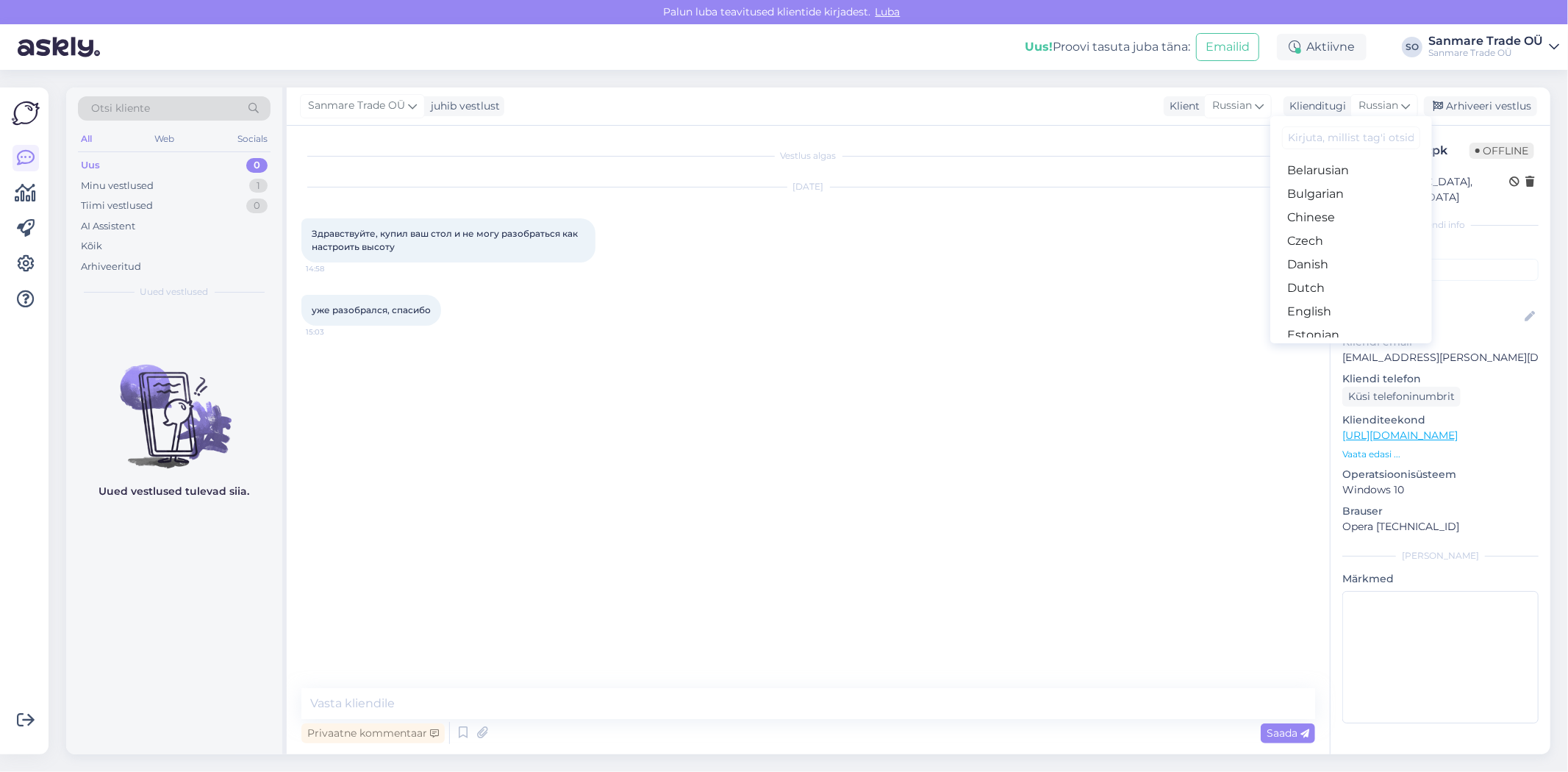
scroll to position [81, 0]
click at [1336, 277] on link "Estonian" at bounding box center [1351, 278] width 162 height 23
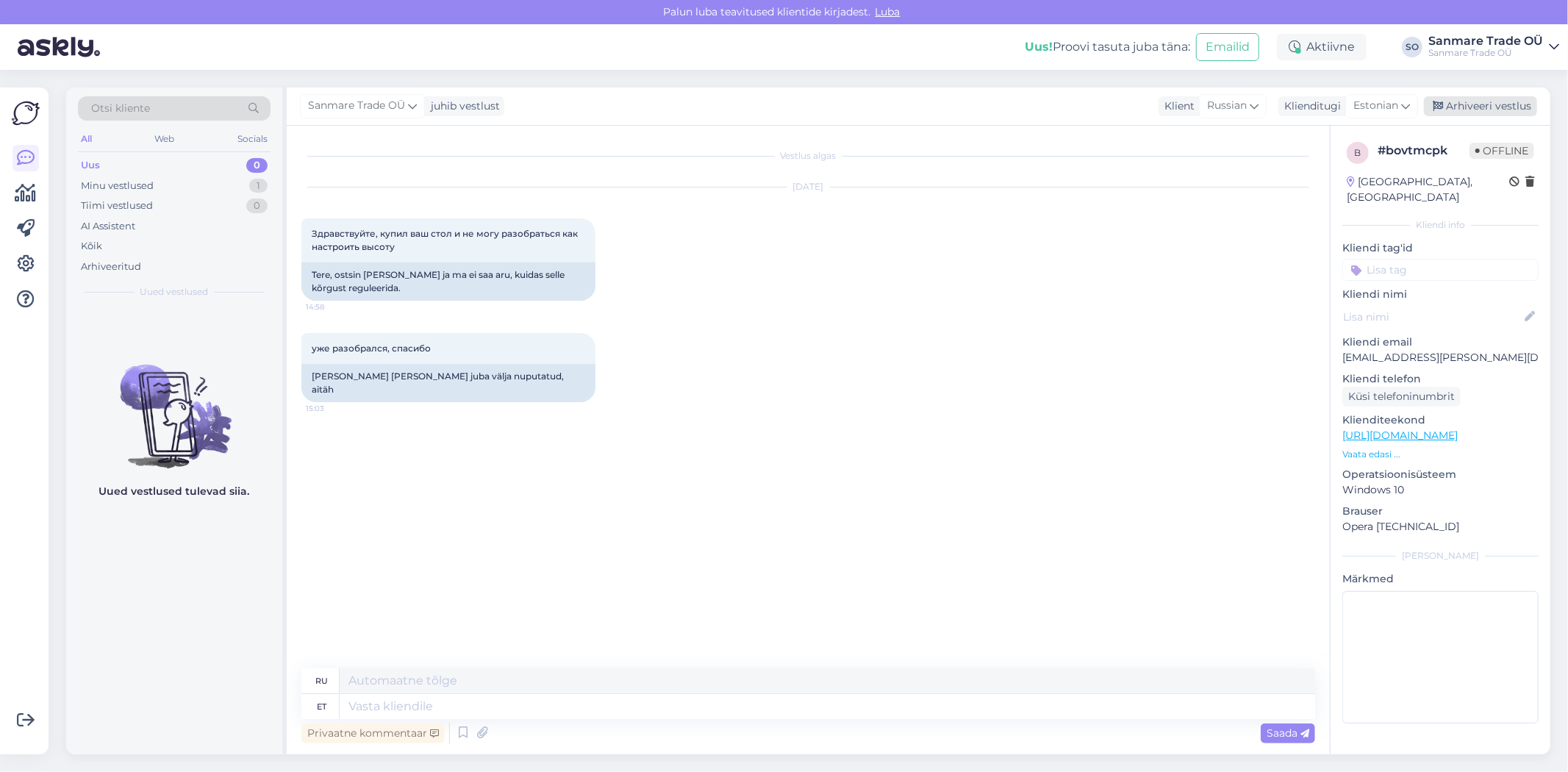
click at [1480, 108] on div "Arhiveeri vestlus" at bounding box center [1480, 106] width 113 height 20
